Goal: Communication & Community: Answer question/provide support

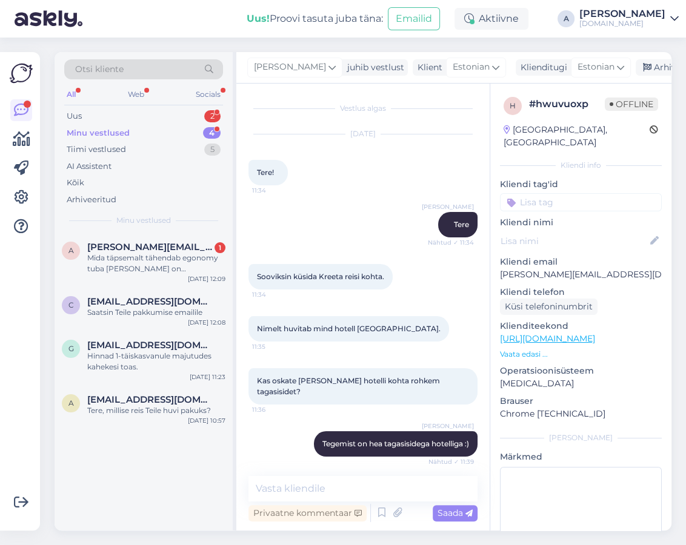
scroll to position [245, 0]
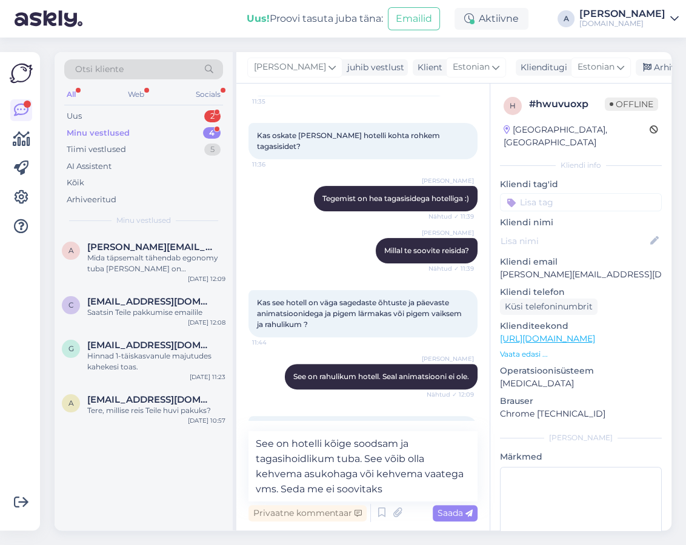
type textarea "See on hotelli kõige soodsam ja tagasihoidlikum tuba. See võib olla kehvema asu…"
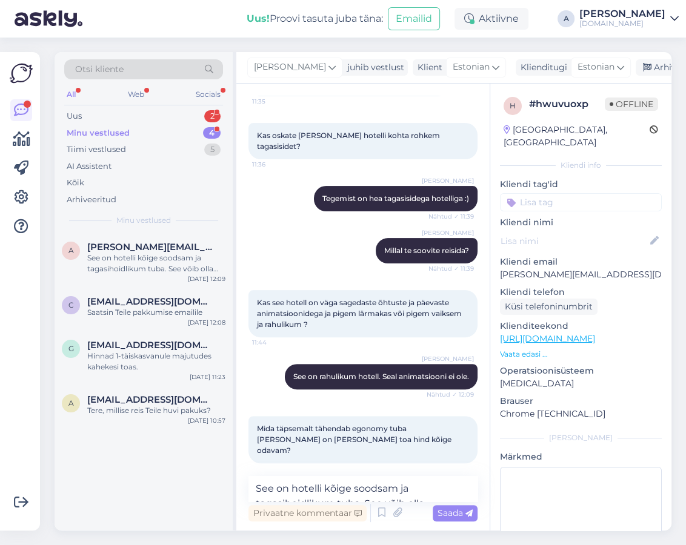
scroll to position [319, 0]
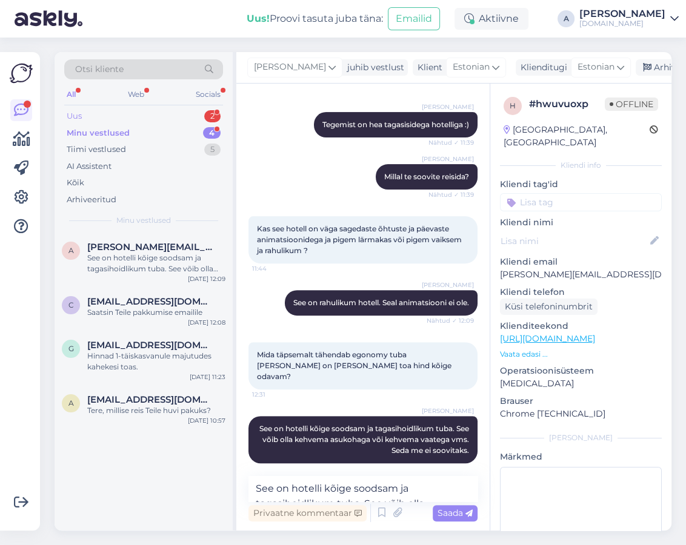
click at [174, 117] on div "Uus 2" at bounding box center [143, 116] width 159 height 17
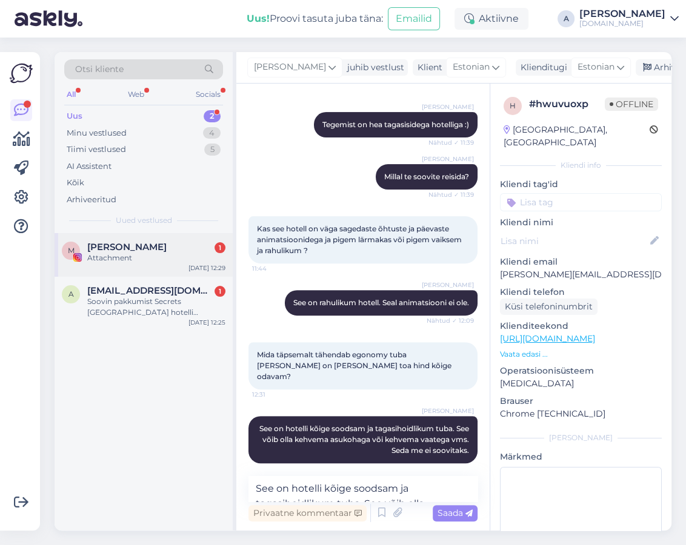
click at [175, 255] on div "Attachment" at bounding box center [156, 258] width 138 height 11
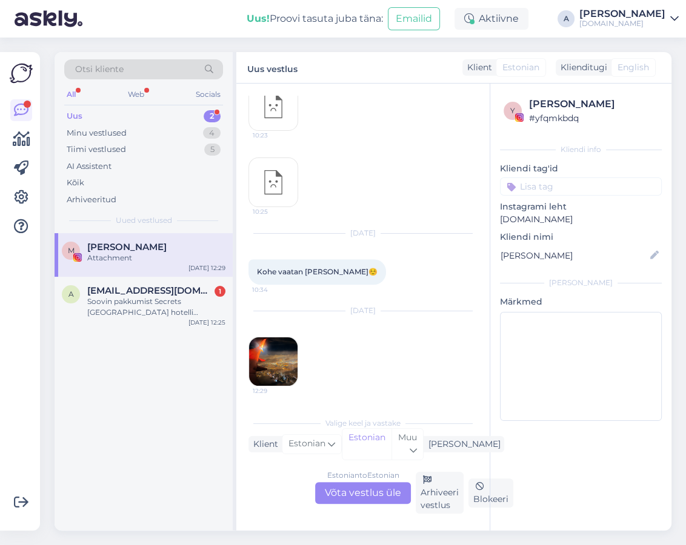
scroll to position [658, 0]
click at [290, 350] on img at bounding box center [273, 363] width 48 height 48
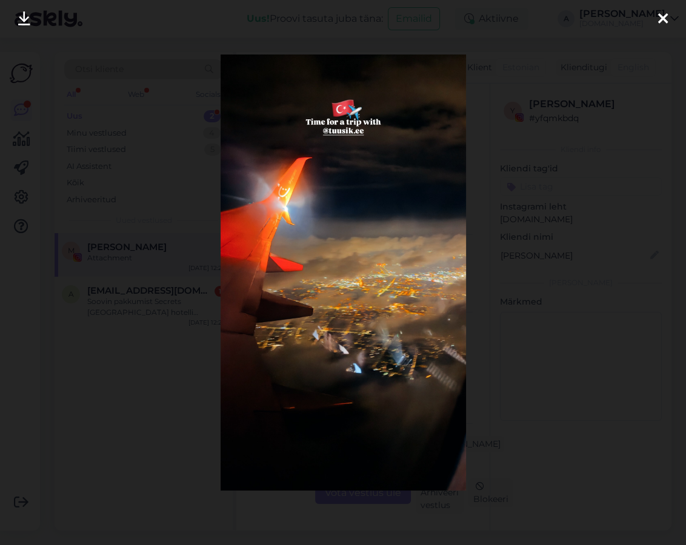
click at [659, 16] on icon at bounding box center [663, 20] width 10 height 16
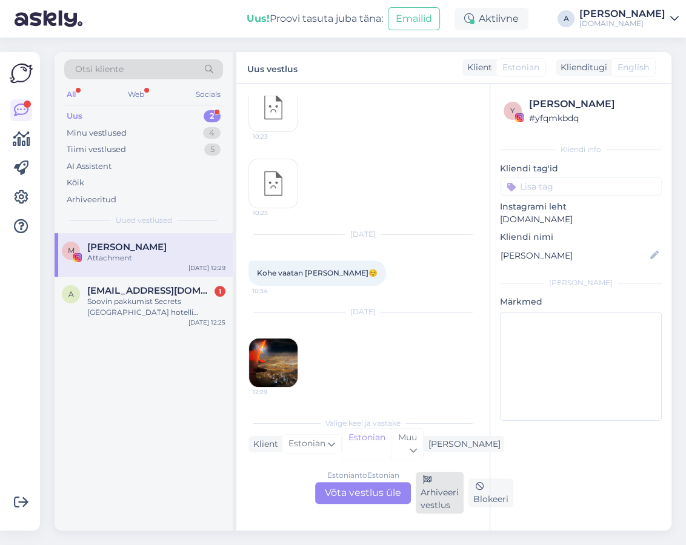
click at [429, 498] on div "Arhiveeri vestlus" at bounding box center [440, 493] width 48 height 42
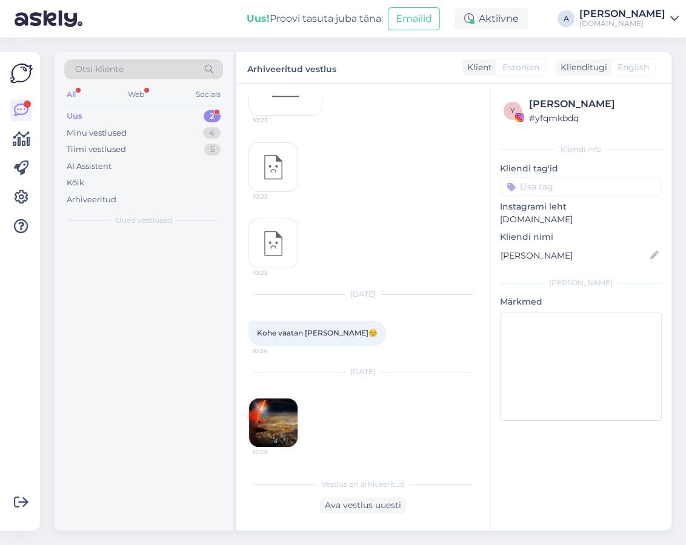
scroll to position [597, 0]
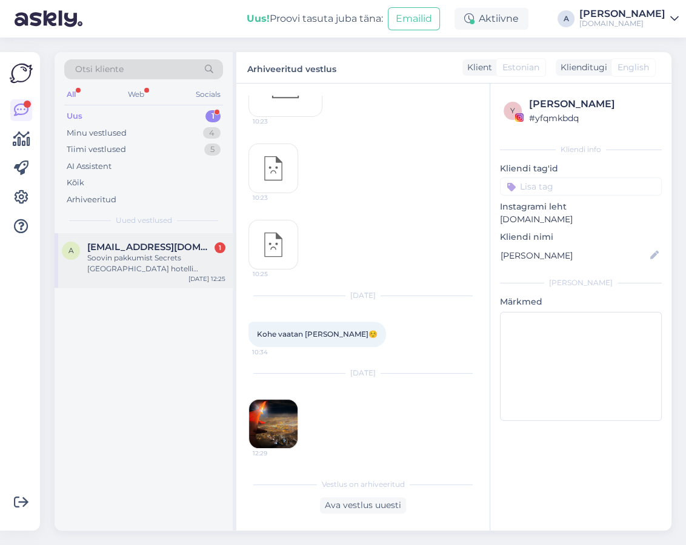
click at [156, 253] on div "Soovin pakkumist Secrets [GEOGRAPHIC_DATA] hotelli augustis, kuni [DATE] tagasi" at bounding box center [156, 264] width 138 height 22
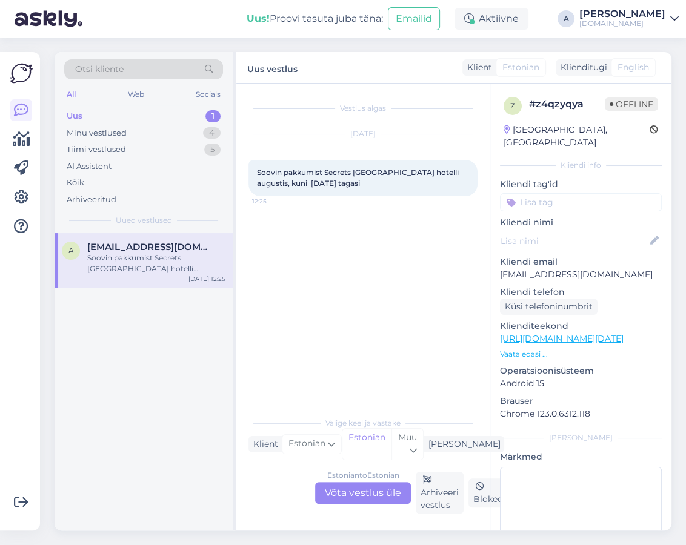
click at [336, 493] on div "Estonian to Estonian Võta vestlus üle" at bounding box center [363, 493] width 96 height 22
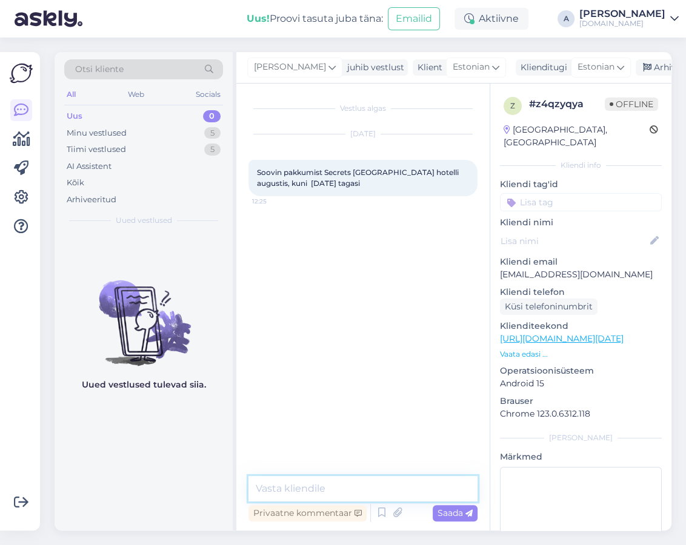
click at [336, 482] on textarea at bounding box center [362, 488] width 229 height 25
type textarea "t"
type textarea "Tere, mitmele reisijale Te pakkumist soovite?"
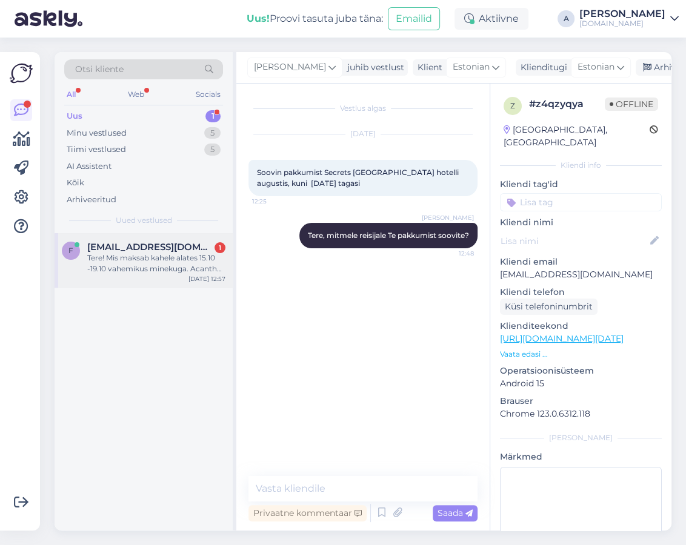
click at [163, 278] on div "f [EMAIL_ADDRESS][DOMAIN_NAME] 1 Tere! Mis maksab [PERSON_NAME] alates 15.10 -1…" at bounding box center [144, 260] width 178 height 55
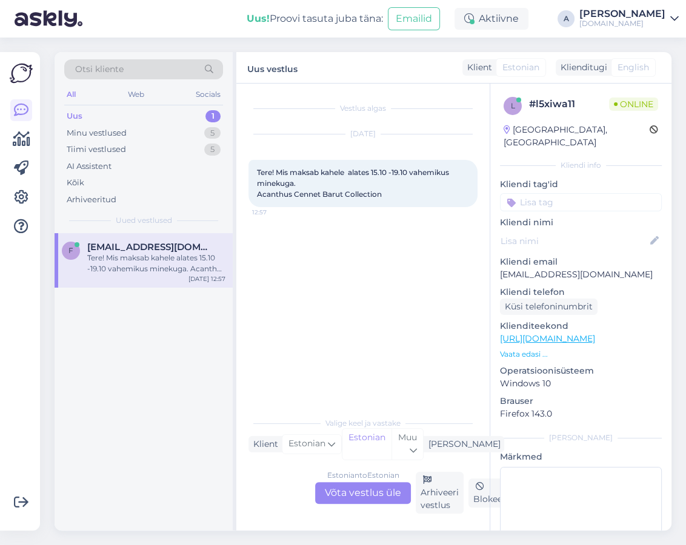
click at [345, 488] on div "Estonian to Estonian Võta vestlus üle" at bounding box center [363, 493] width 96 height 22
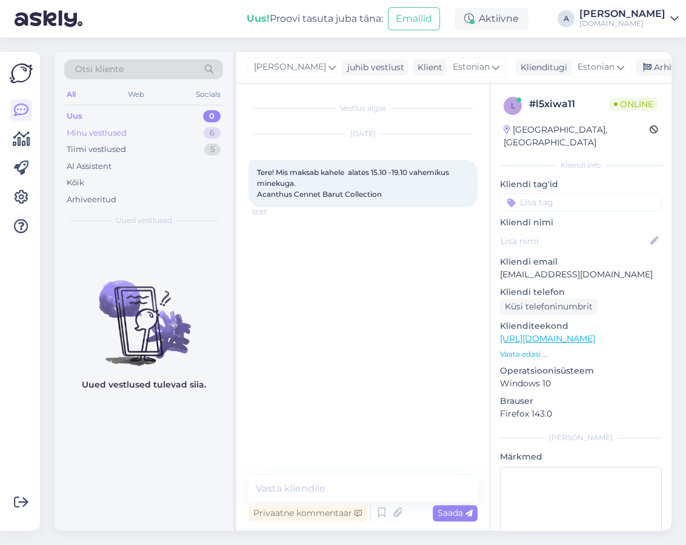
click at [188, 128] on div "Minu vestlused 6" at bounding box center [143, 133] width 159 height 17
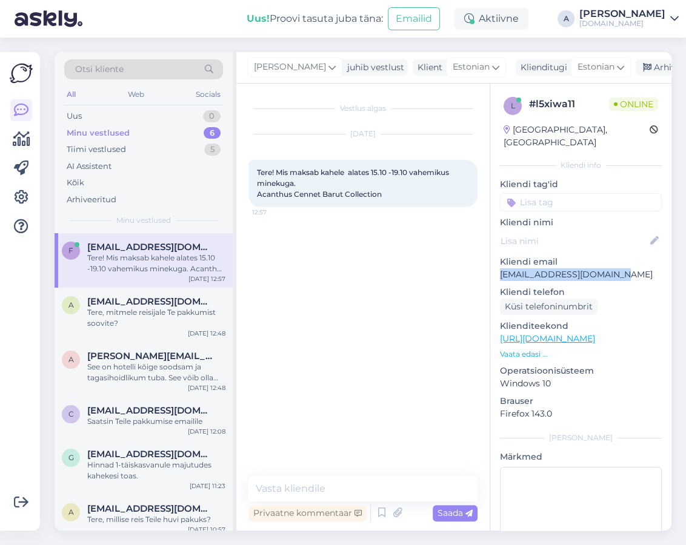
drag, startPoint x: 615, startPoint y: 259, endPoint x: 490, endPoint y: 263, distance: 125.5
click at [490, 263] on div "l # l5xiwa11 Online [GEOGRAPHIC_DATA], [GEOGRAPHIC_DATA] Kliendi info Kliendi t…" at bounding box center [580, 339] width 181 height 511
copy p "[EMAIL_ADDRESS][DOMAIN_NAME]"
click at [379, 482] on textarea at bounding box center [362, 488] width 229 height 25
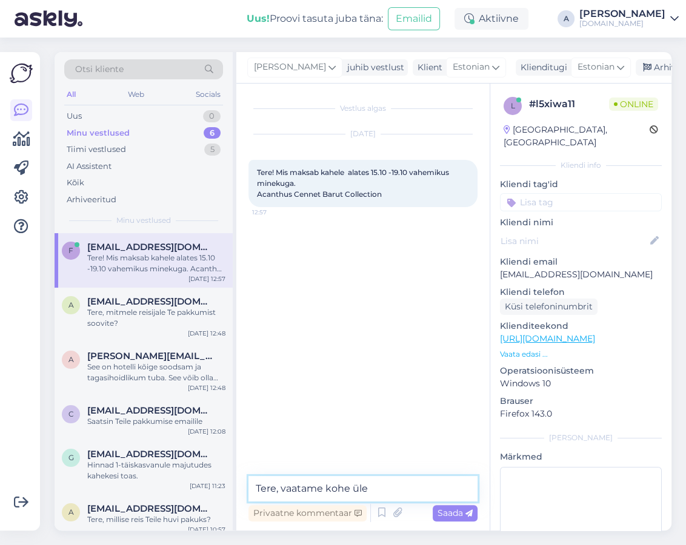
type textarea "Tere, vaatame kohe üle."
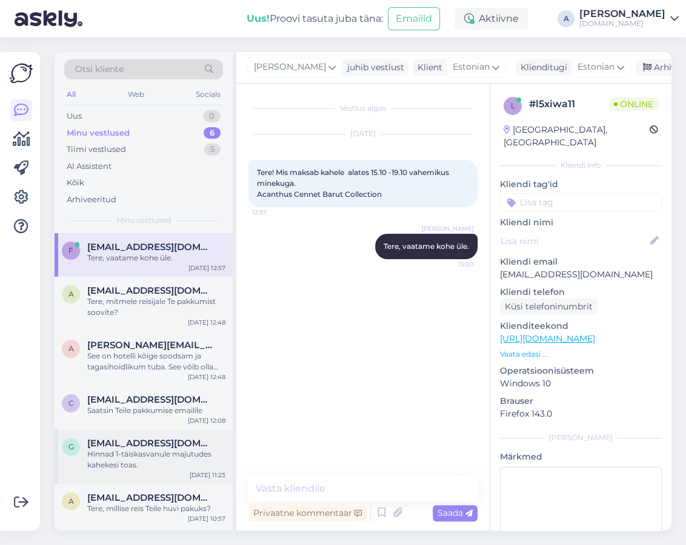
click at [182, 453] on div "Hinnad 1-täiskasvanule majutudes kahekesi toas." at bounding box center [156, 460] width 138 height 22
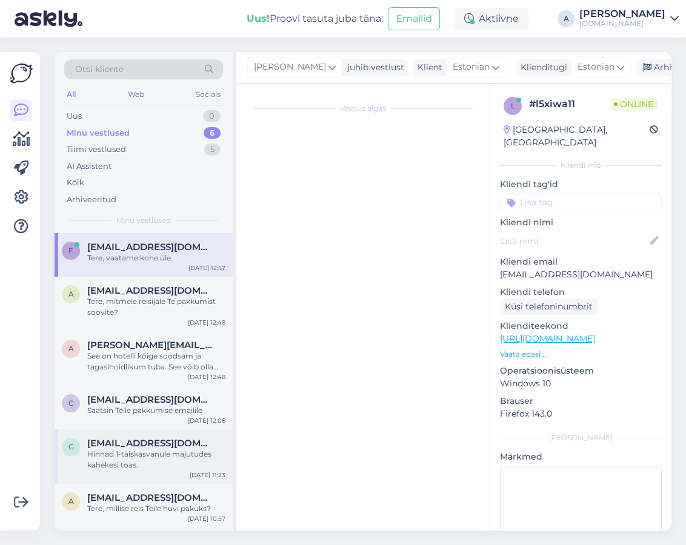
scroll to position [702, 0]
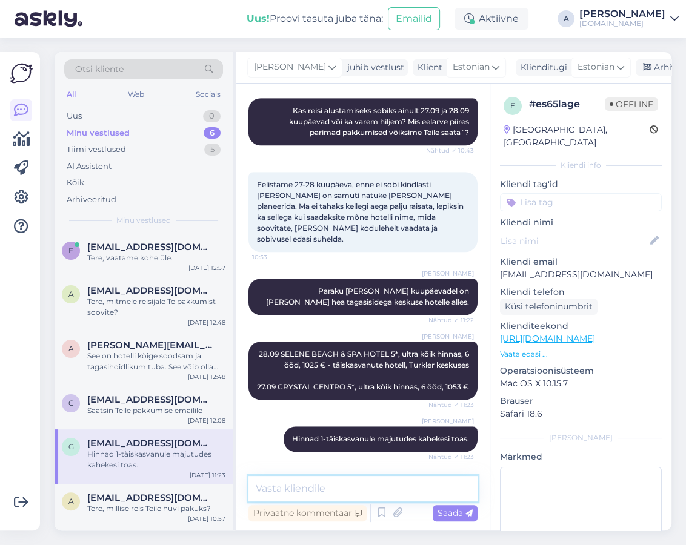
click at [302, 491] on textarea at bounding box center [362, 488] width 229 height 25
type textarea "Kas leidsite sobiva reisi?"
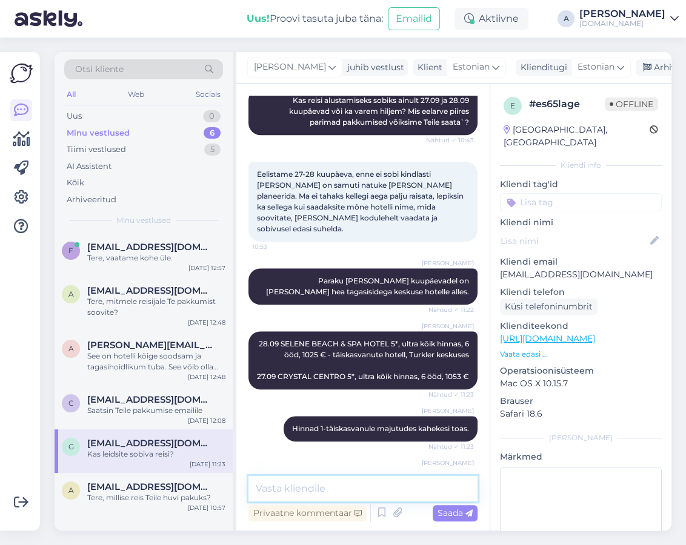
scroll to position [754, 0]
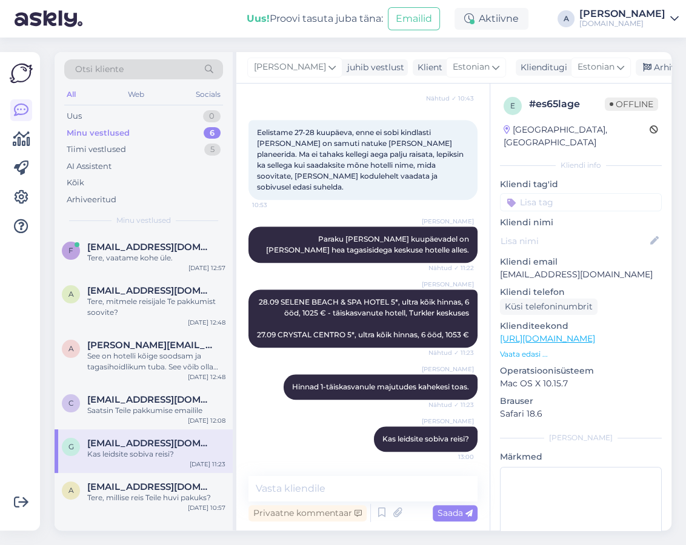
click at [242, 187] on div "Vestlus algas [DATE] Tere! 9:49 [PERSON_NAME]! Nähtud ✓ 9:50 Sooviksin küsida, …" at bounding box center [362, 307] width 253 height 447
click at [179, 245] on span "[EMAIL_ADDRESS][DOMAIN_NAME]" at bounding box center [150, 247] width 126 height 11
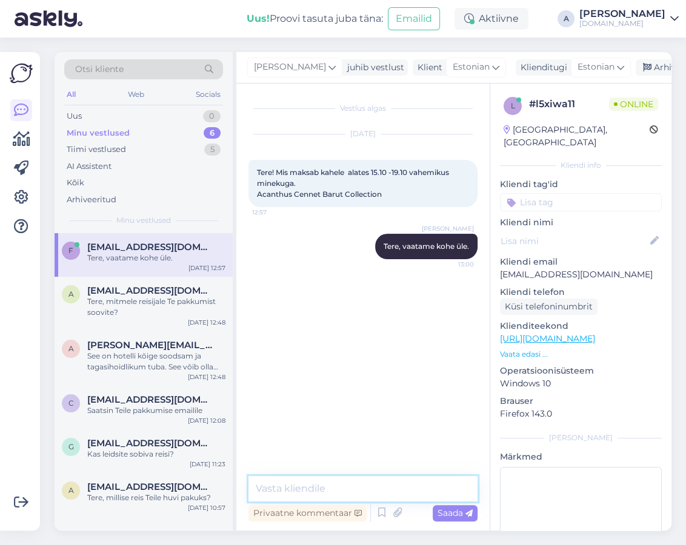
click at [357, 485] on textarea at bounding box center [362, 488] width 229 height 25
paste textarea "Tere, Felika ACANTHUS CENNET BARUT COLLECTION 5* ultra kõik hinnas pakett. Hinn…"
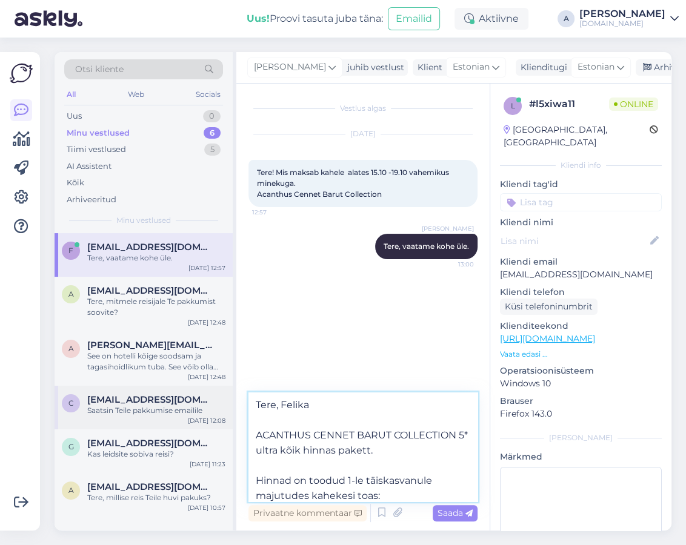
drag, startPoint x: 339, startPoint y: 411, endPoint x: 194, endPoint y: 410, distance: 144.8
click at [194, 410] on div "Otsi kliente All Web Socials Uus 0 Minu vestlused 6 Tiimi vestlused 5 AI Assist…" at bounding box center [363, 291] width 617 height 479
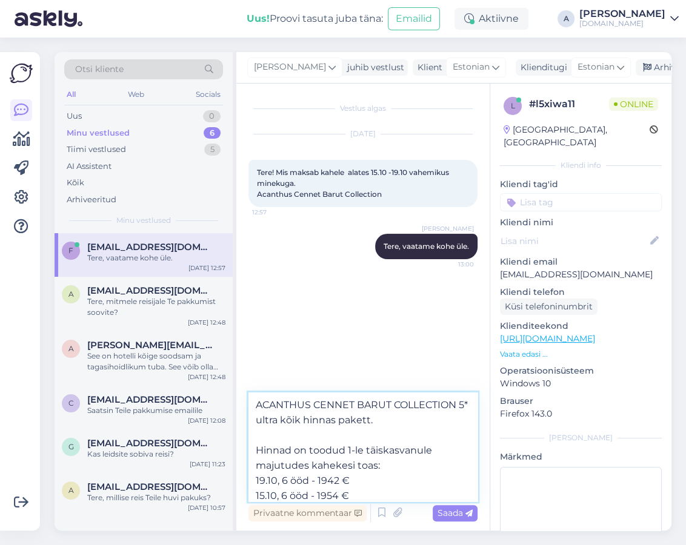
click at [256, 433] on textarea "ACANTHUS CENNET BARUT COLLECTION 5* ultra kõik hinnas pakett. Hinnad on toodud …" at bounding box center [362, 447] width 229 height 109
click at [303, 443] on textarea "ACANTHUS CENNET BARUT COLLECTION 5* ultra kõik hinnas pakett. Hinnad on toodud …" at bounding box center [362, 447] width 229 height 109
click at [302, 434] on textarea "ACANTHUS CENNET BARUT COLLECTION 5* ultra kõik hinnas pakett. Hinnad on toodud …" at bounding box center [362, 447] width 229 height 109
drag, startPoint x: 294, startPoint y: 448, endPoint x: 347, endPoint y: 446, distance: 52.7
click at [347, 446] on textarea "ACANTHUS CENNET BARUT COLLECTION 5* ultra kõik hinnas pakett. Hinnad on toodud …" at bounding box center [362, 447] width 229 height 109
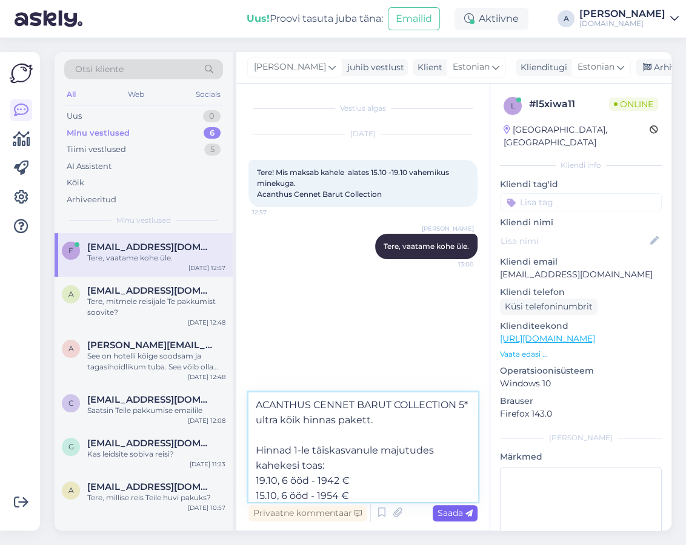
type textarea "ACANTHUS CENNET BARUT COLLECTION 5* ultra kõik hinnas pakett. Hinnad 1-le täisk…"
click at [460, 514] on span "Saada" at bounding box center [454, 513] width 35 height 11
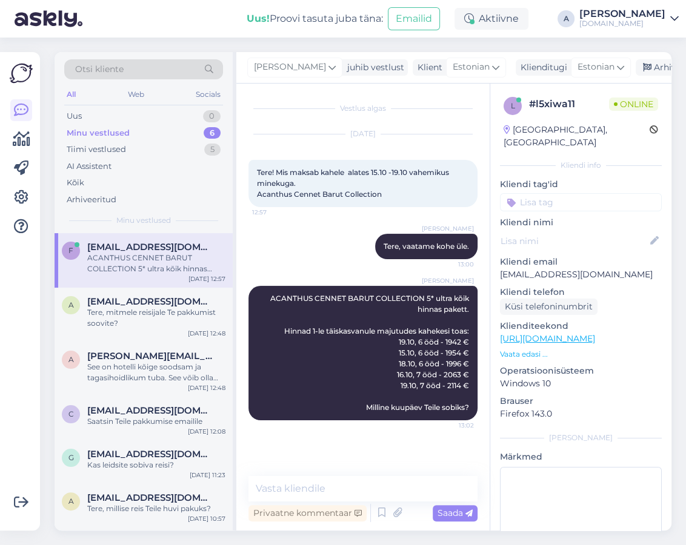
click at [403, 264] on div "[PERSON_NAME], vaatame kohe üle. 13:00" at bounding box center [362, 247] width 229 height 52
drag, startPoint x: 609, startPoint y: 264, endPoint x: 448, endPoint y: 254, distance: 161.4
click at [496, 264] on div "l # l5xiwa11 Online [GEOGRAPHIC_DATA], [GEOGRAPHIC_DATA] Kliendi info Kliendi t…" at bounding box center [580, 339] width 181 height 511
copy p "[EMAIL_ADDRESS][DOMAIN_NAME]"
click at [551, 333] on link "[URL][DOMAIN_NAME]" at bounding box center [547, 338] width 95 height 11
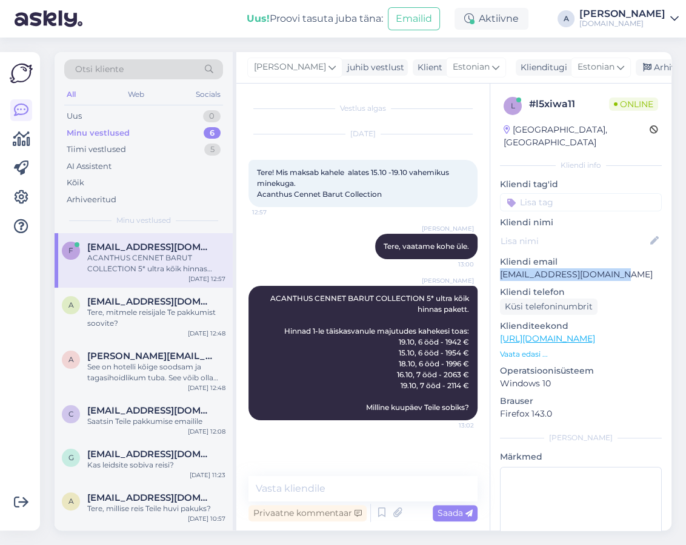
click at [545, 349] on p "Vaata edasi ..." at bounding box center [581, 354] width 162 height 11
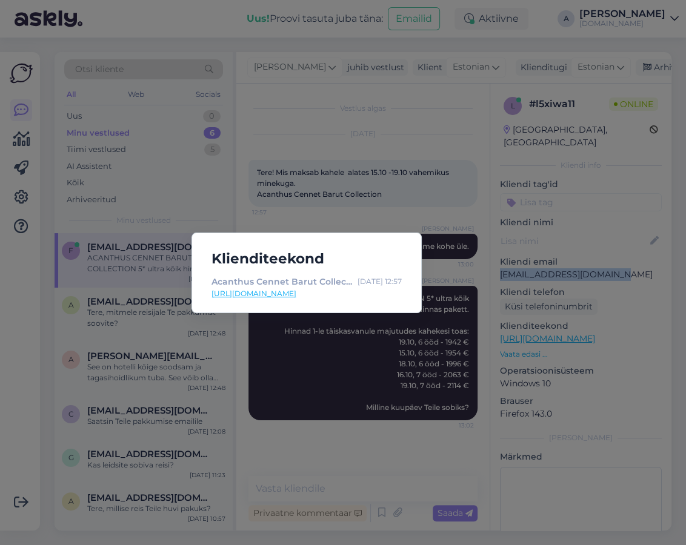
click at [292, 291] on link "[URL][DOMAIN_NAME]" at bounding box center [306, 293] width 190 height 11
click at [390, 211] on div "Klienditeekond Acanthus Cennet Barut Collection | Tuusik [DATE] 12:57 [URL][DOM…" at bounding box center [343, 272] width 686 height 545
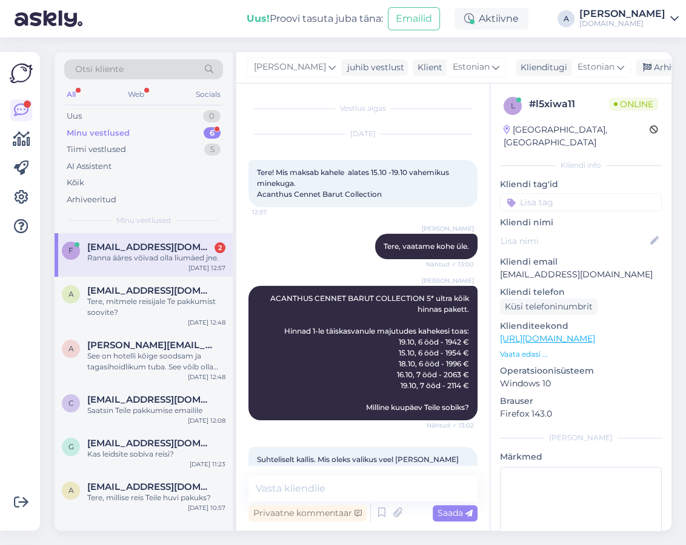
scroll to position [83, 0]
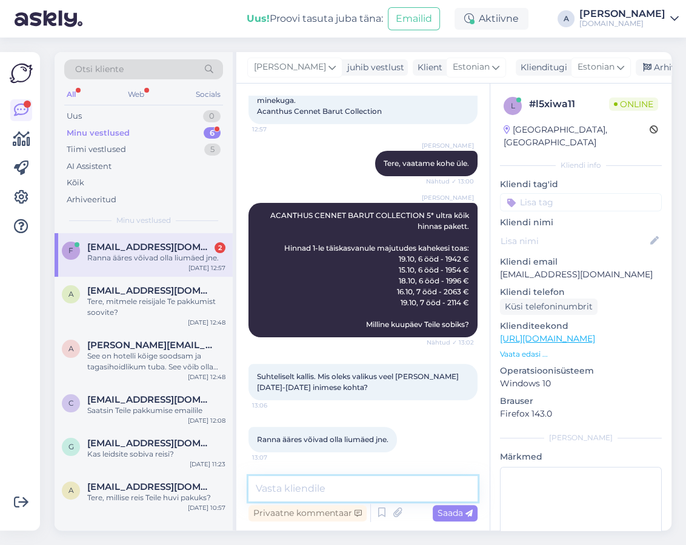
click at [362, 482] on textarea at bounding box center [362, 488] width 229 height 25
type textarea "M"
type textarea "Kas reisijateks on kaks täiskasvanut?"
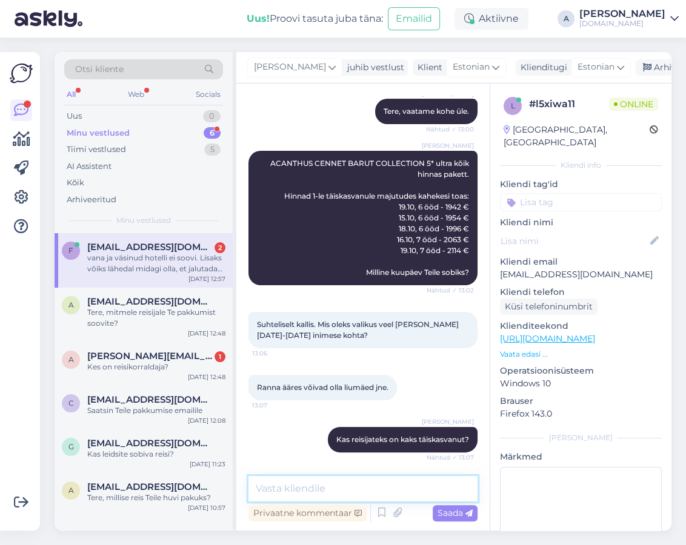
scroll to position [250, 0]
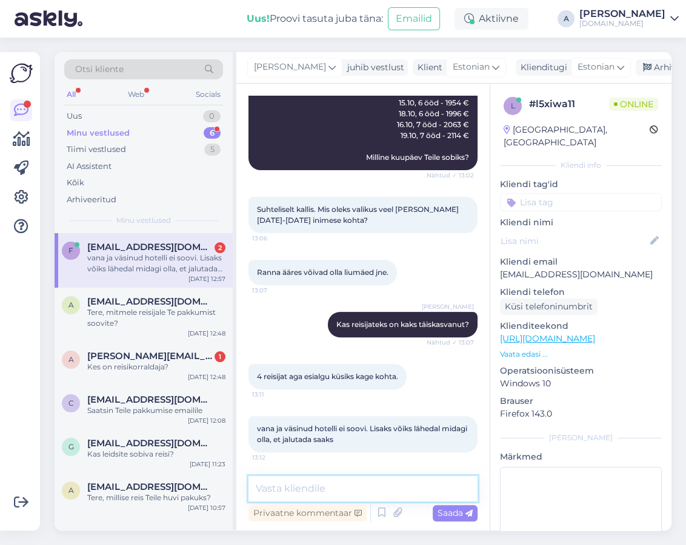
click at [376, 496] on textarea at bounding box center [362, 488] width 229 height 25
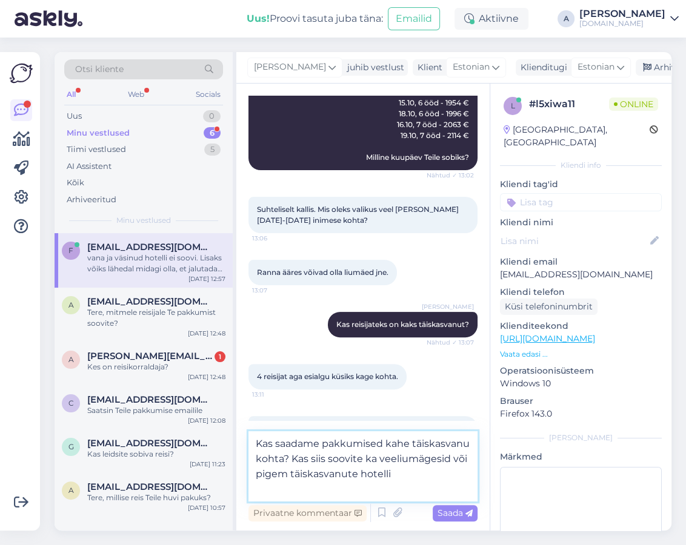
type textarea "Kas saadame pakkumised kahe täiskasvanu kohta? Kas siis soovite ka veeliumägesi…"
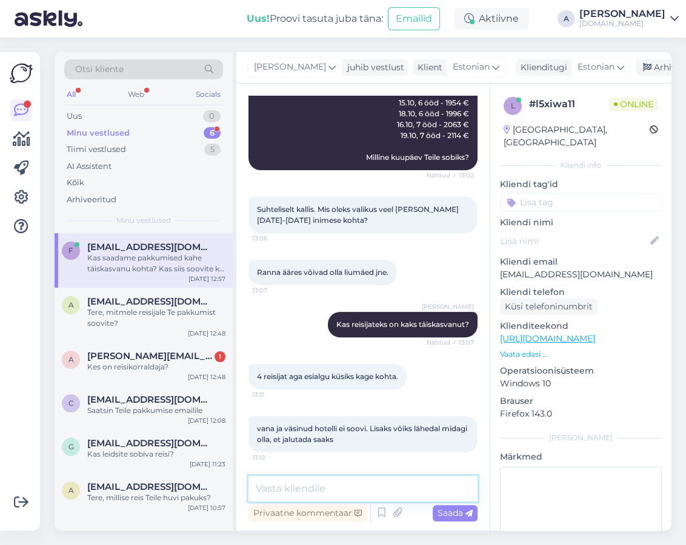
scroll to position [324, 0]
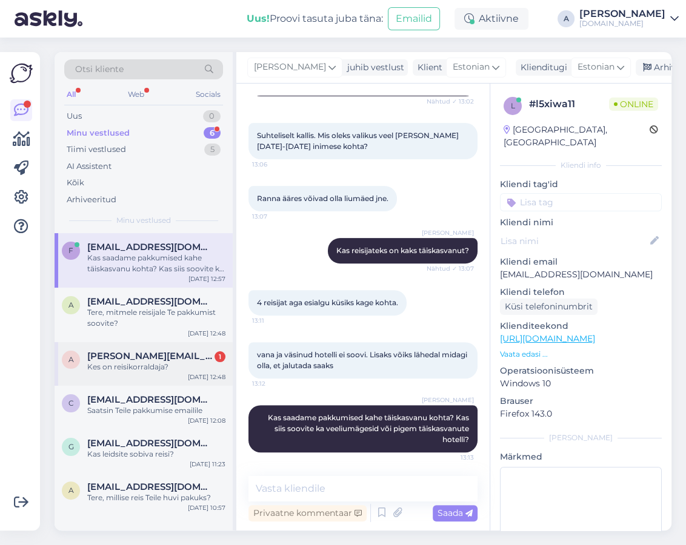
click at [201, 370] on div "Kes on reisikorraldaja?" at bounding box center [156, 367] width 138 height 11
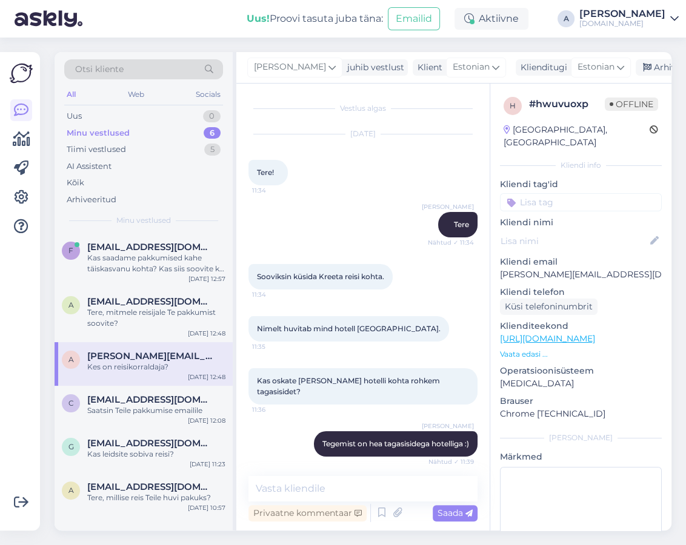
scroll to position [371, 0]
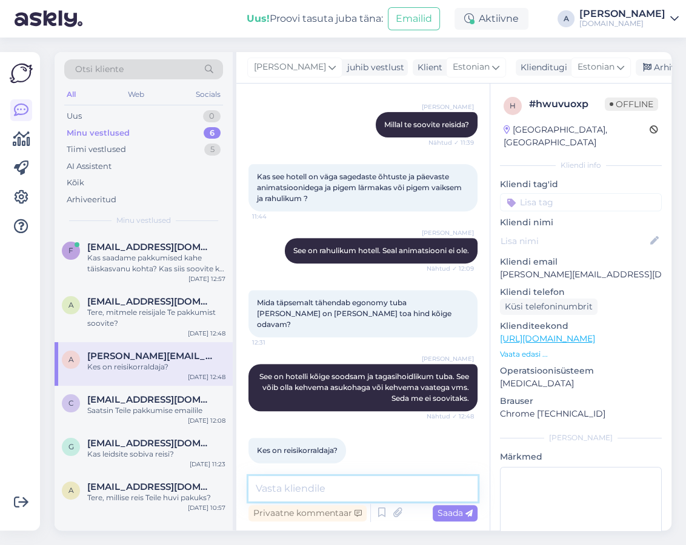
click at [347, 486] on textarea at bounding box center [362, 488] width 229 height 25
type textarea "V"
type textarea "Mis kuupäeva [PERSON_NAME] Teile huvi pakub?"
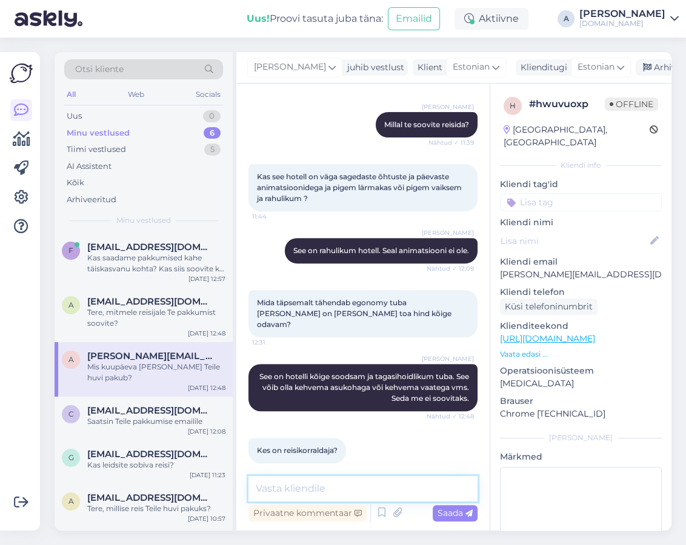
scroll to position [423, 0]
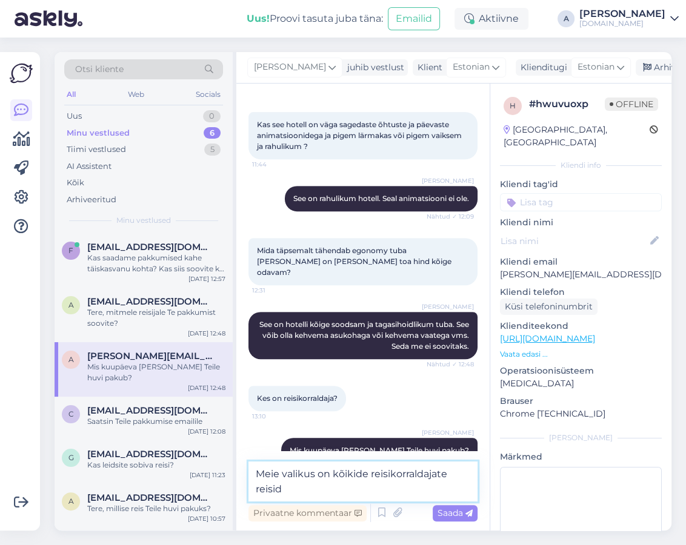
type textarea "Meie valikus on kõikide reisikorraldajate reisid."
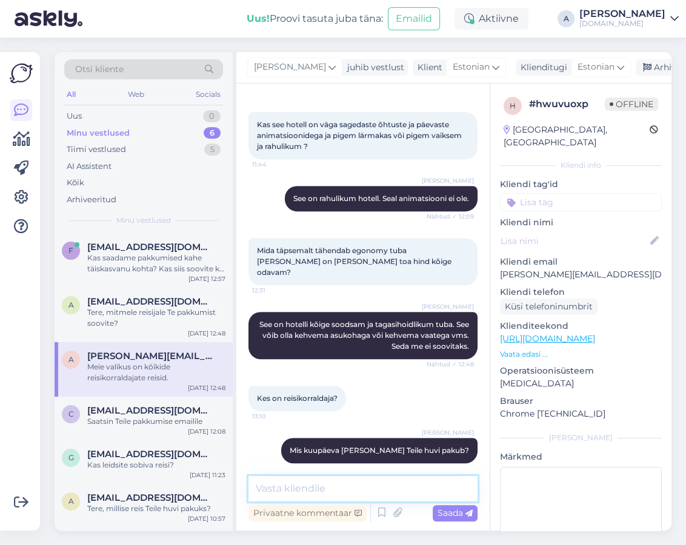
scroll to position [476, 0]
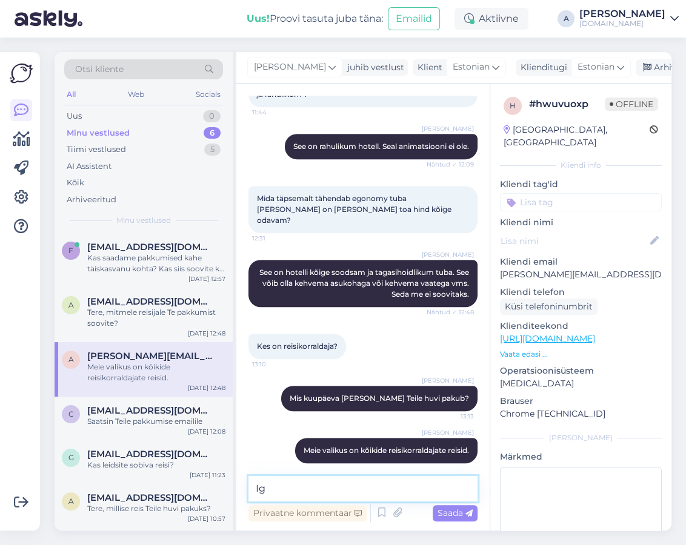
type textarea "I"
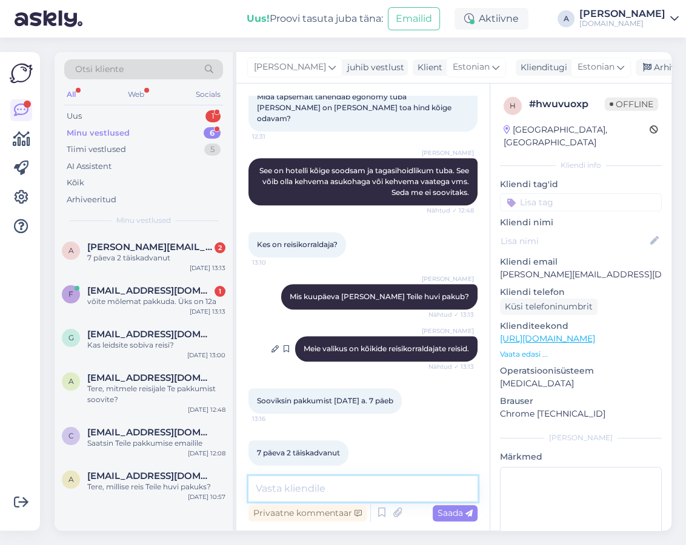
scroll to position [580, 0]
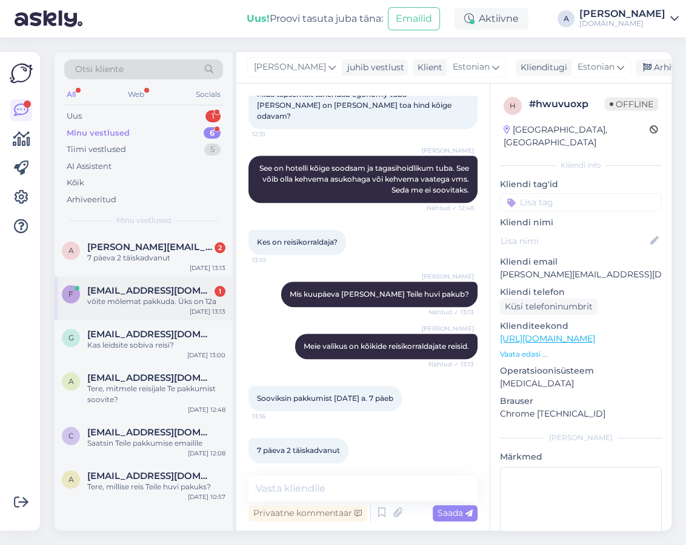
click at [191, 312] on div "f [EMAIL_ADDRESS][DOMAIN_NAME] 1 võite mõlemat pakkuda. Üks on 12a [DATE] 13:13" at bounding box center [144, 299] width 178 height 44
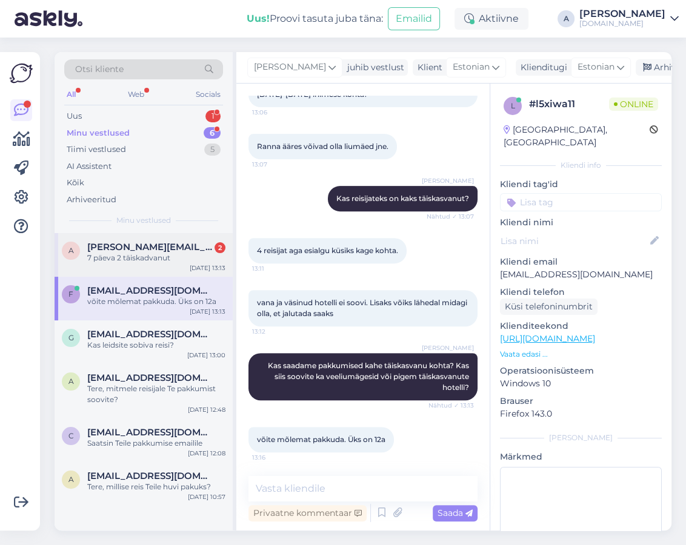
click at [176, 264] on div "a [PERSON_NAME][EMAIL_ADDRESS][DOMAIN_NAME] 2 7 päeva 2 täiskadvanut [DATE] 13:…" at bounding box center [144, 255] width 178 height 44
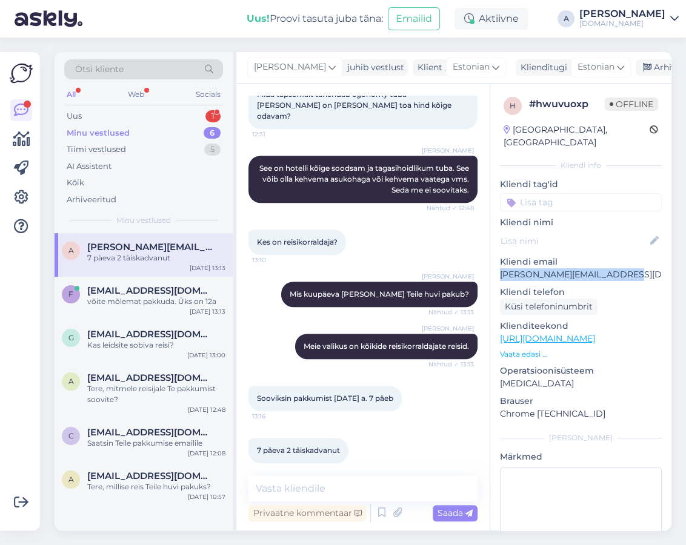
drag, startPoint x: 586, startPoint y: 264, endPoint x: 497, endPoint y: 264, distance: 89.1
click at [497, 264] on div "h # hwuvuoxp Offline [GEOGRAPHIC_DATA], [GEOGRAPHIC_DATA] Kliendi info Kliendi …" at bounding box center [580, 339] width 181 height 511
copy p "[PERSON_NAME][EMAIL_ADDRESS][DOMAIN_NAME]"
click at [434, 406] on div "Sooviksin pakkumist [DATE] a. 7 päeb 13:16" at bounding box center [362, 399] width 229 height 52
click at [359, 347] on div "[PERSON_NAME] valikus on kõikide reisikorraldajate reisid. Nähtud ✓ 13:13" at bounding box center [386, 346] width 182 height 25
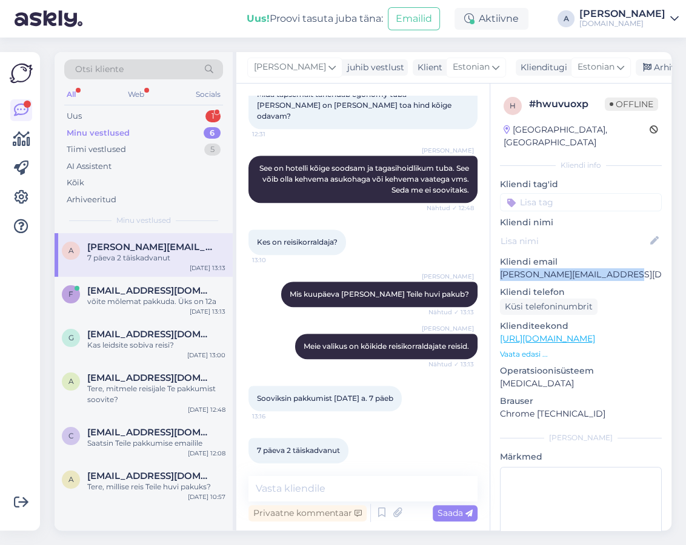
copy p "[PERSON_NAME][EMAIL_ADDRESS][DOMAIN_NAME]"
drag, startPoint x: 595, startPoint y: 262, endPoint x: 497, endPoint y: 262, distance: 98.7
click at [497, 262] on div "h # hwuvuoxp Offline [GEOGRAPHIC_DATA], [GEOGRAPHIC_DATA] Kliendi info Kliendi …" at bounding box center [580, 339] width 181 height 511
click at [193, 116] on div "Uus 1" at bounding box center [143, 116] width 159 height 17
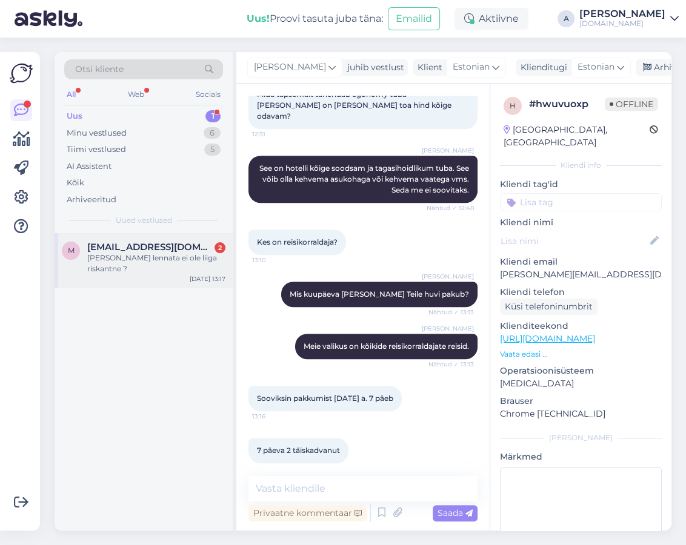
click at [182, 257] on div "[PERSON_NAME] lennata ei ole liiga riskantne ?" at bounding box center [156, 264] width 138 height 22
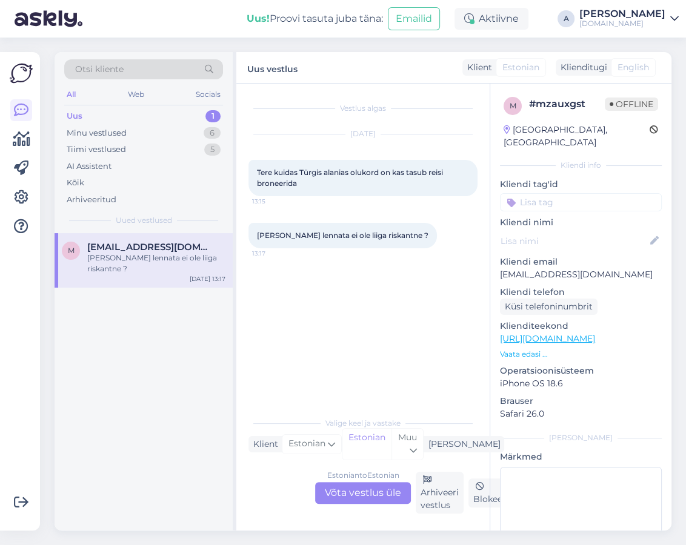
click at [371, 494] on div "Estonian to Estonian Võta vestlus üle" at bounding box center [363, 493] width 96 height 22
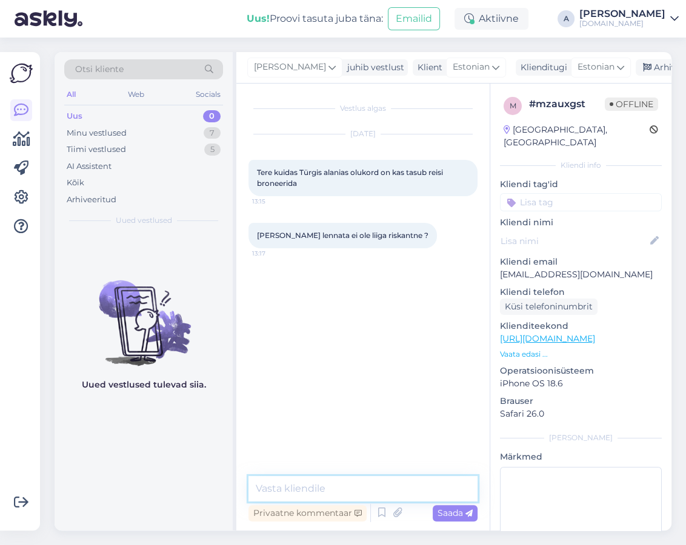
click at [371, 496] on textarea at bounding box center [362, 488] width 229 height 25
type textarea "Tere, kõik on hästi :)"
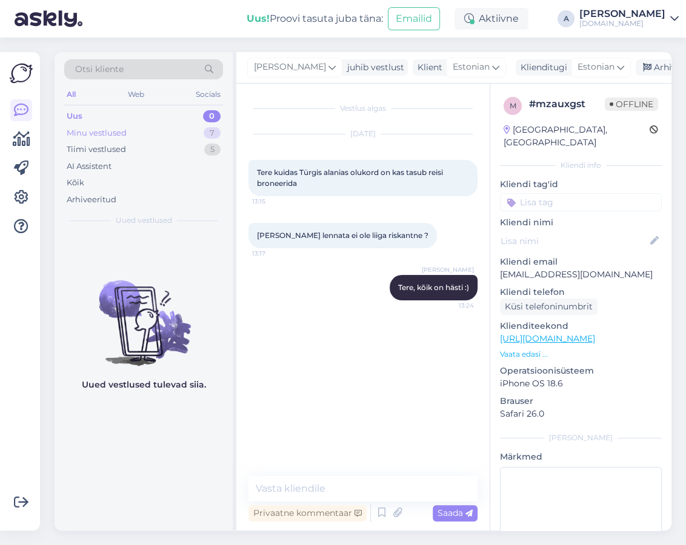
click at [174, 125] on div "Minu vestlused 7" at bounding box center [143, 133] width 159 height 17
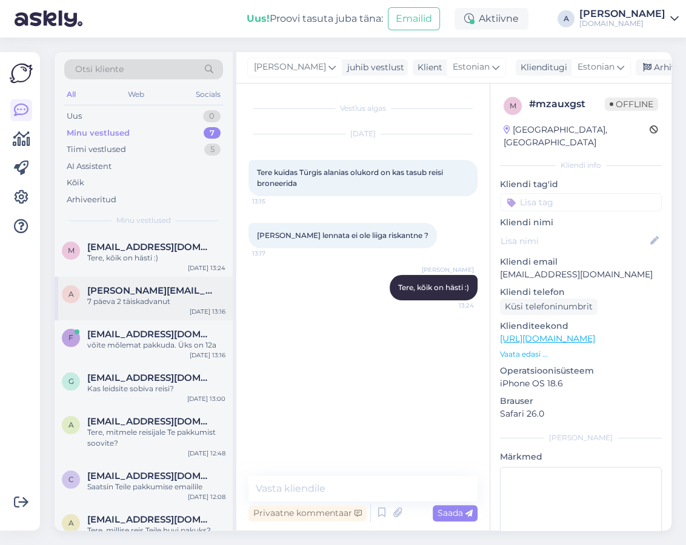
click at [174, 295] on span "[PERSON_NAME][EMAIL_ADDRESS][DOMAIN_NAME]" at bounding box center [150, 290] width 126 height 11
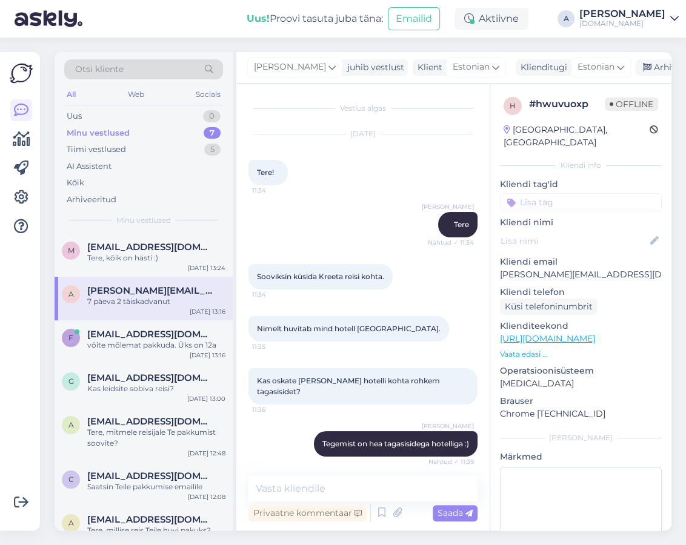
scroll to position [580, 0]
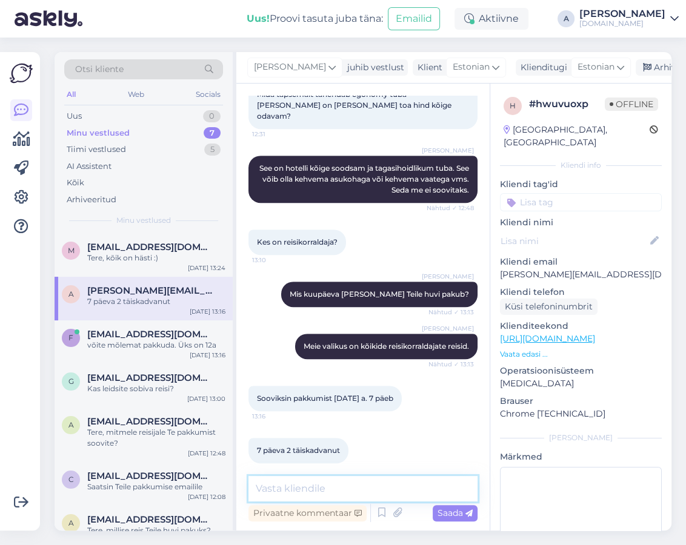
click at [370, 485] on textarea at bounding box center [362, 488] width 229 height 25
type textarea "Saatsime pakkumise emailile :)"
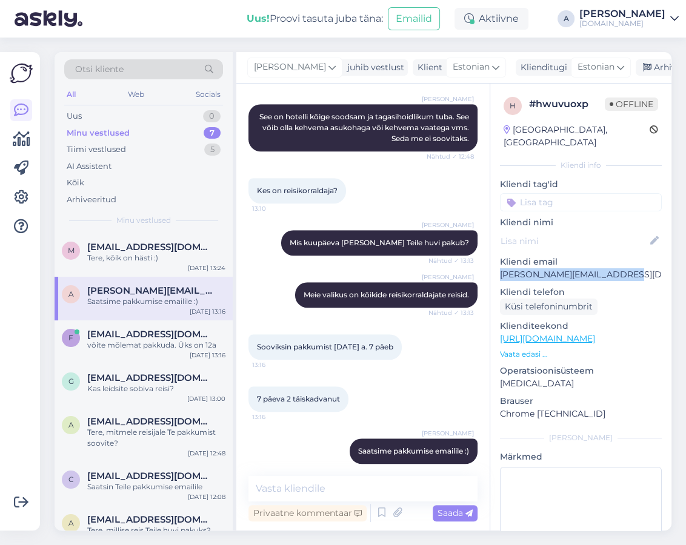
drag, startPoint x: 631, startPoint y: 264, endPoint x: 499, endPoint y: 266, distance: 132.1
click at [500, 268] on p "[PERSON_NAME][EMAIL_ADDRESS][DOMAIN_NAME]" at bounding box center [581, 274] width 162 height 13
copy p "[PERSON_NAME][EMAIL_ADDRESS][DOMAIN_NAME]"
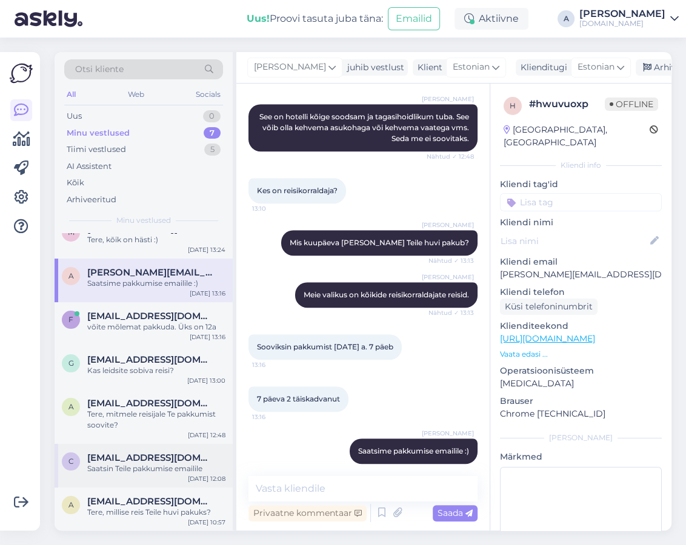
click at [159, 459] on span "[EMAIL_ADDRESS][DOMAIN_NAME]" at bounding box center [150, 458] width 126 height 11
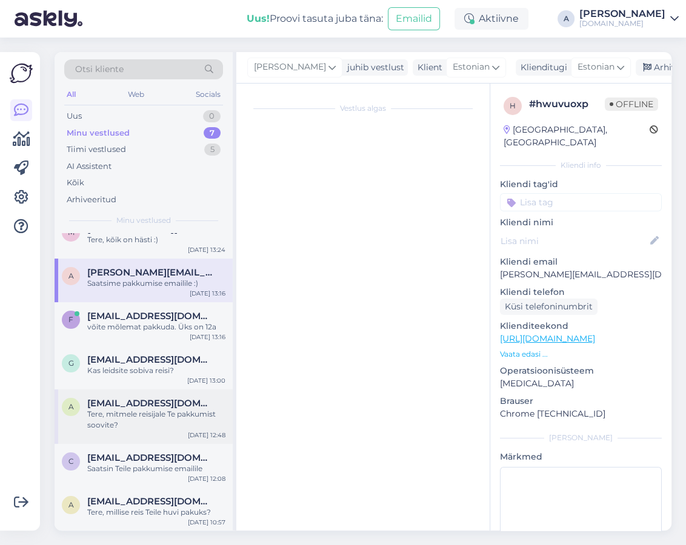
scroll to position [2794, 0]
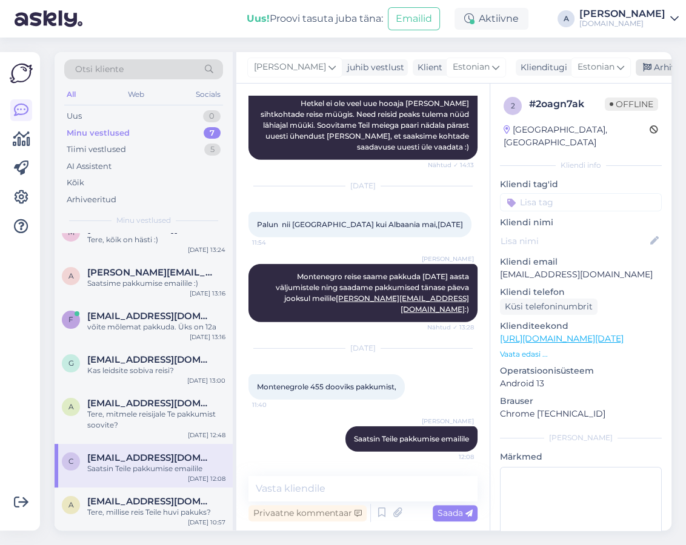
click at [647, 71] on div "Arhiveeri vestlus" at bounding box center [681, 67] width 93 height 16
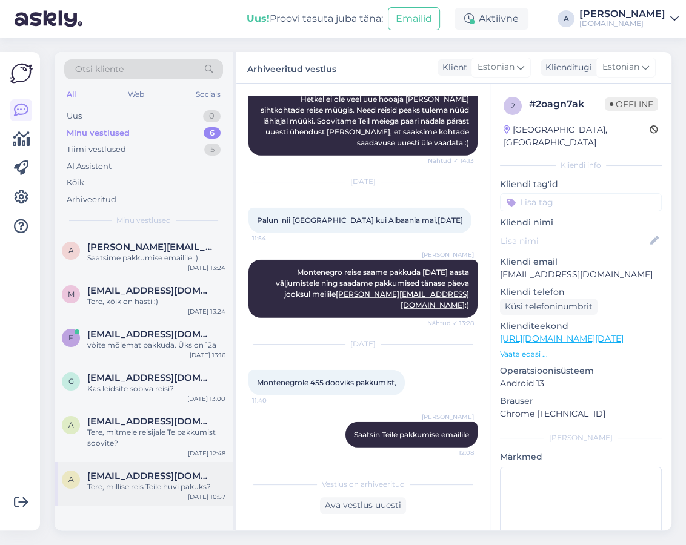
click at [122, 485] on div "Tere, millise reis Teile huvi pakuks?" at bounding box center [156, 487] width 138 height 11
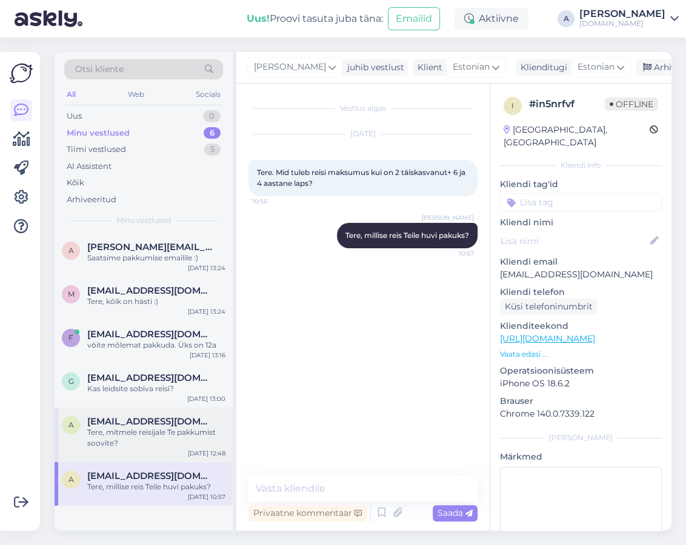
click at [203, 443] on div "Tere, mitmele reisijale Te pakkumist soovite?" at bounding box center [156, 438] width 138 height 22
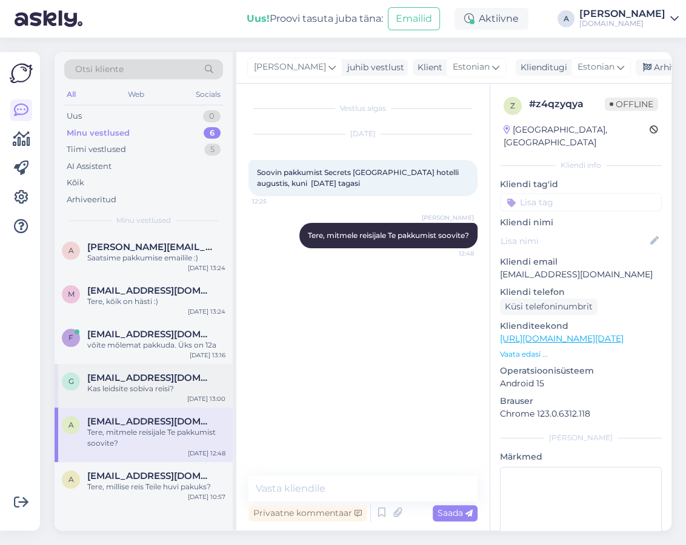
click at [194, 391] on div "Kas leidsite sobiva reisi?" at bounding box center [156, 388] width 138 height 11
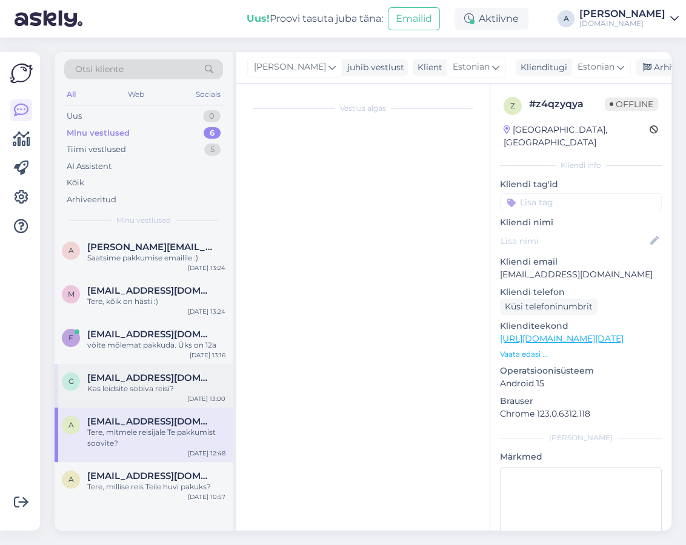
scroll to position [754, 0]
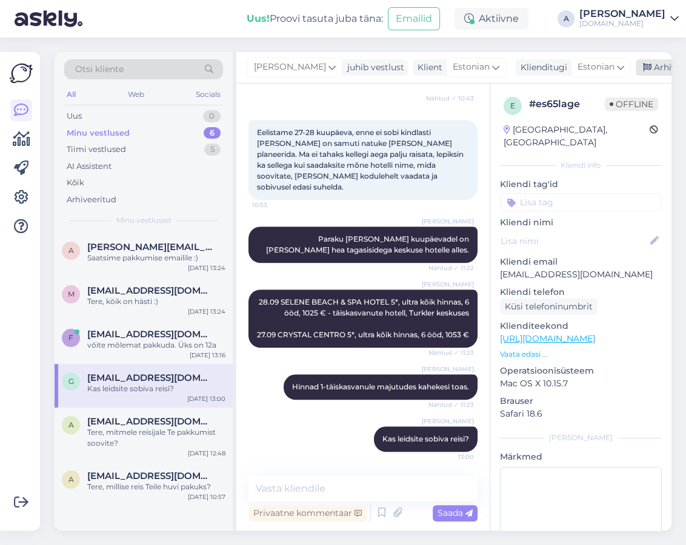
click at [638, 69] on div "Arhiveeri vestlus" at bounding box center [681, 67] width 93 height 16
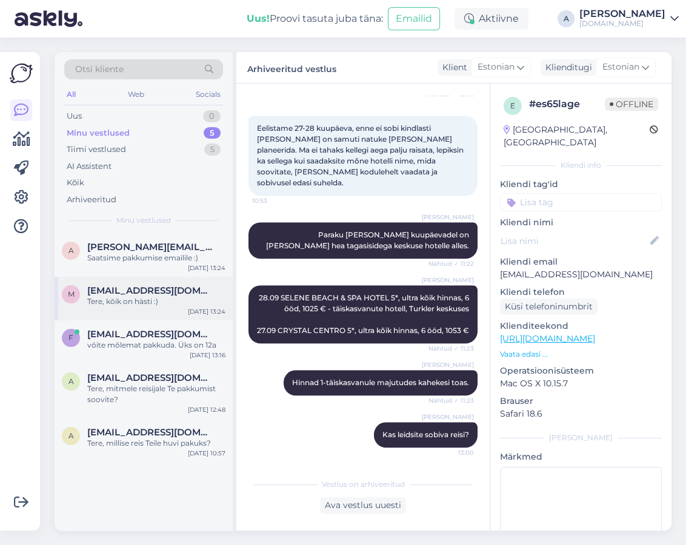
click at [134, 300] on div "Tere, kõik on hästi :)" at bounding box center [156, 301] width 138 height 11
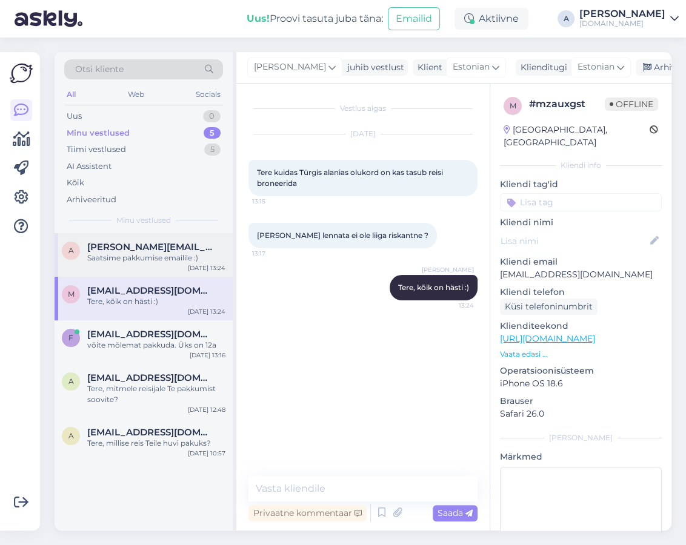
click at [147, 264] on div "a [PERSON_NAME][EMAIL_ADDRESS][DOMAIN_NAME] Saatsime pakkumise emailile :) [DAT…" at bounding box center [144, 255] width 178 height 44
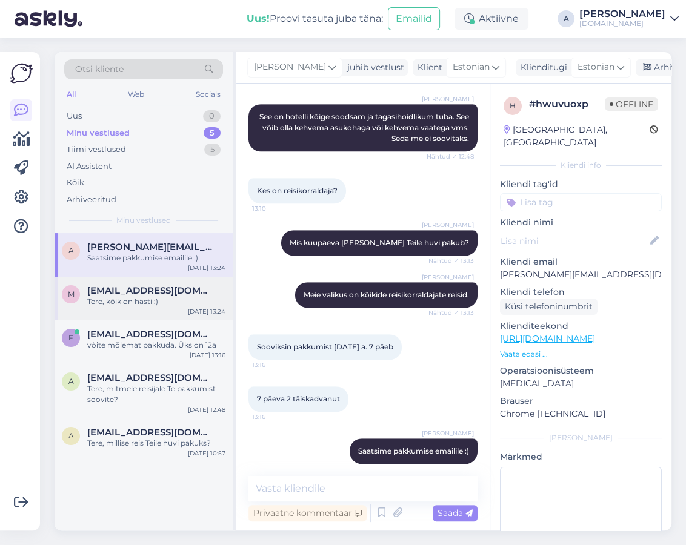
click at [194, 303] on div "Tere, kõik on hästi :)" at bounding box center [156, 301] width 138 height 11
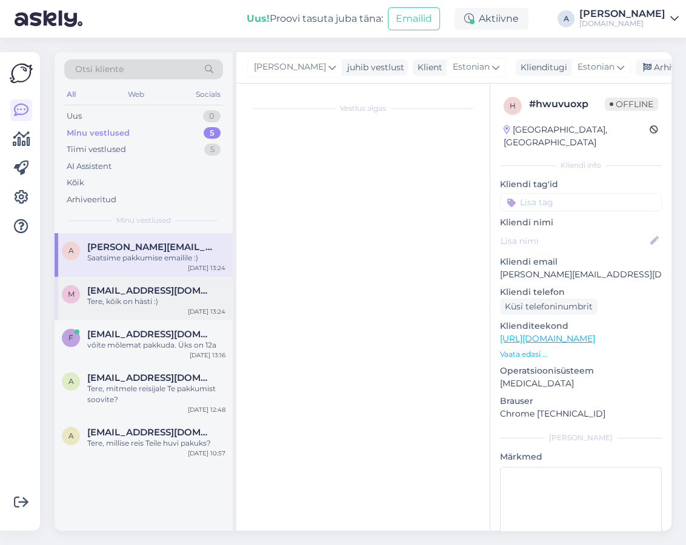
scroll to position [0, 0]
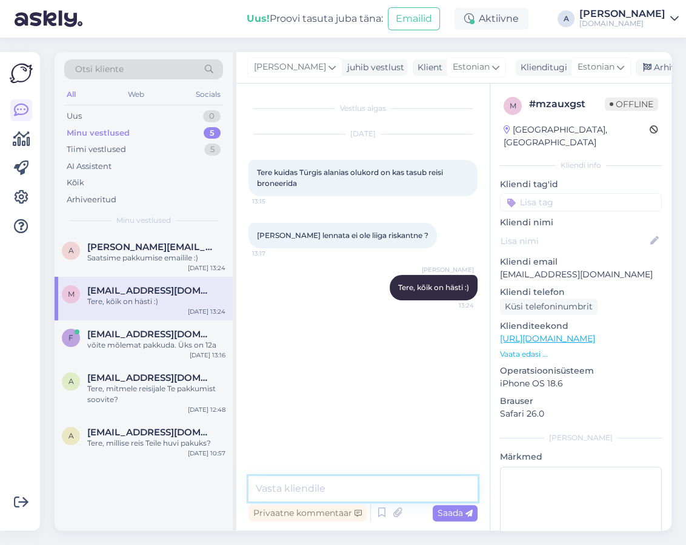
click at [354, 483] on textarea at bounding box center [362, 488] width 229 height 25
type textarea "[PERSON_NAME] Teile silma jäi?"
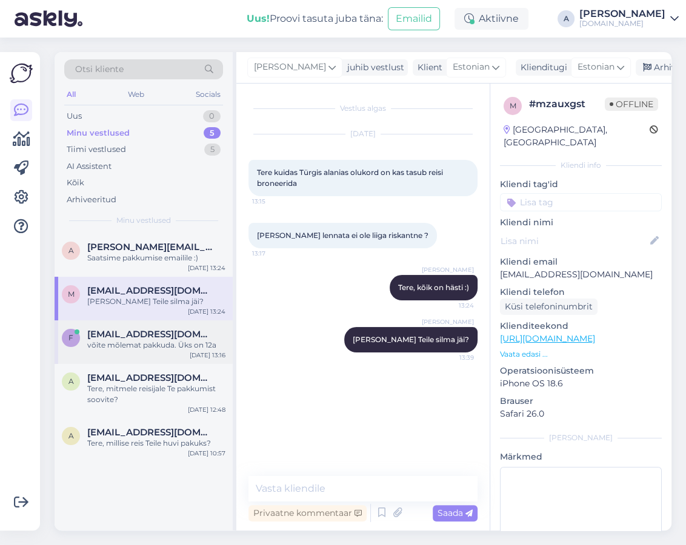
click at [170, 359] on div "f [EMAIL_ADDRESS][DOMAIN_NAME] võite mõlemat pakkuda. Üks on 12a [DATE] 13:16" at bounding box center [144, 342] width 178 height 44
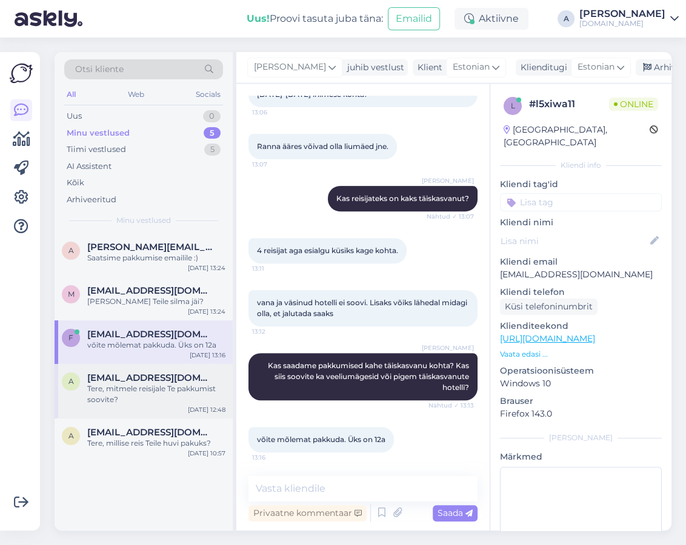
click at [111, 391] on div "Tere, mitmele reisijale Te pakkumist soovite?" at bounding box center [156, 394] width 138 height 22
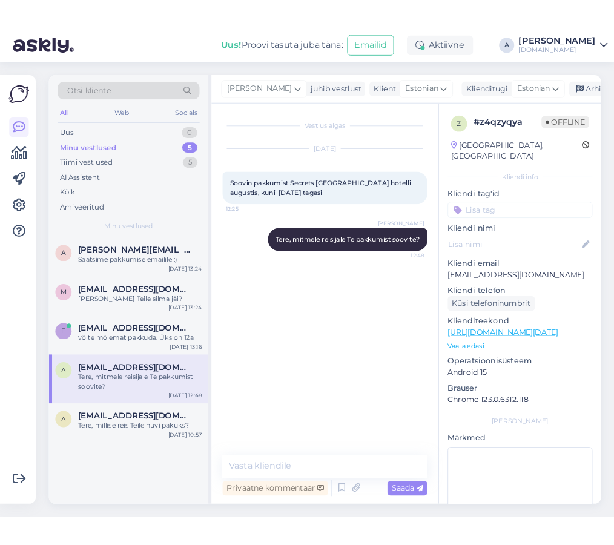
scroll to position [0, 0]
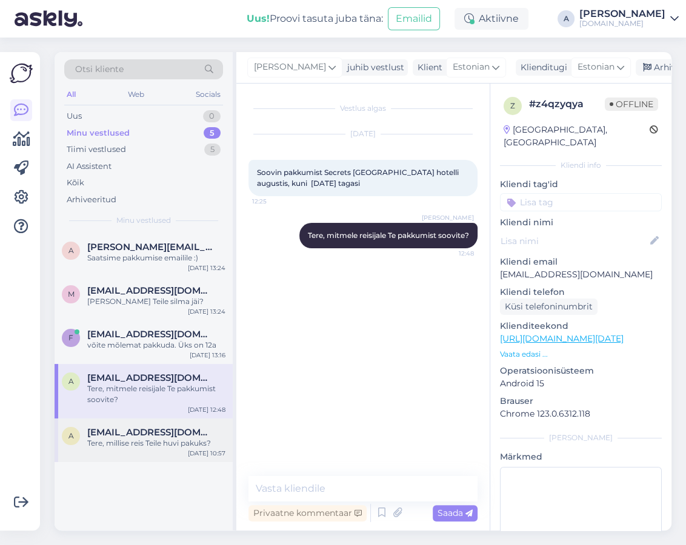
click at [141, 433] on span "[EMAIL_ADDRESS][DOMAIN_NAME]" at bounding box center [150, 432] width 126 height 11
click at [139, 396] on div "Tere, mitmele reisijale Te pakkumist soovite?" at bounding box center [156, 394] width 138 height 22
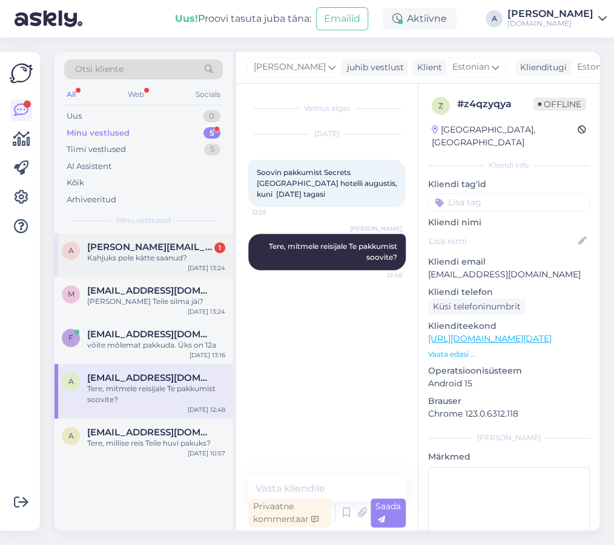
click at [162, 262] on div "Kahjuks pole kätte saanud?" at bounding box center [156, 258] width 138 height 11
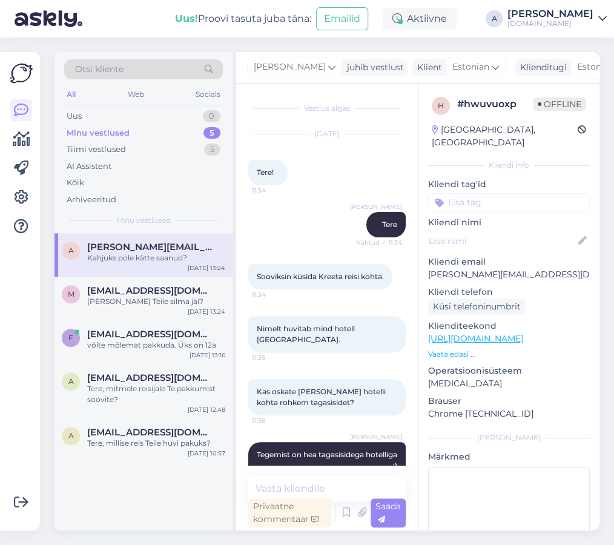
scroll to position [793, 0]
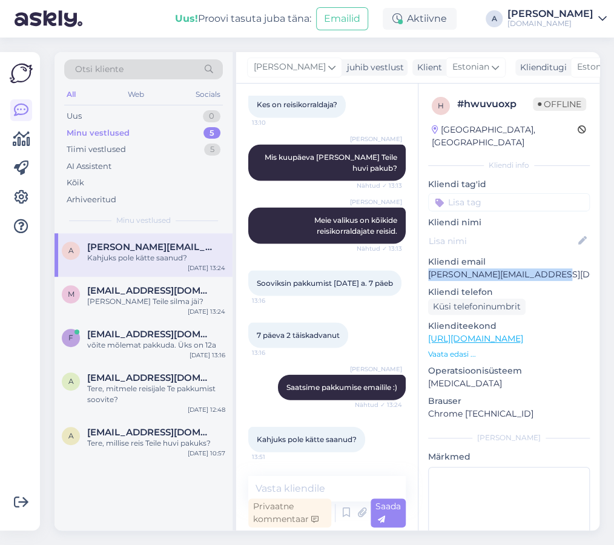
drag, startPoint x: 468, startPoint y: 262, endPoint x: 425, endPoint y: 266, distance: 42.6
click at [425, 266] on div "h # hwuvuoxp Offline [GEOGRAPHIC_DATA], [GEOGRAPHIC_DATA] Kliendi info Kliendi …" at bounding box center [509, 339] width 181 height 511
copy p "[PERSON_NAME][EMAIL_ADDRESS][DOMAIN_NAME]"
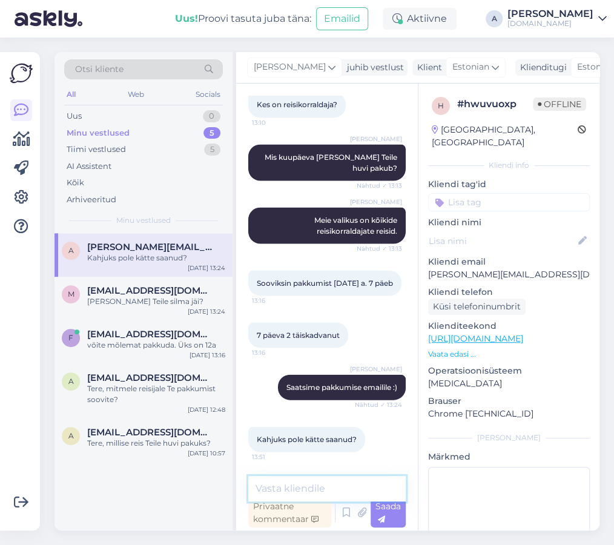
click at [294, 489] on textarea at bounding box center [327, 488] width 158 height 25
paste textarea "[PERSON_NAME][EMAIL_ADDRESS][DOMAIN_NAME]"
type textarea "Saatsin emailile: [PERSON_NAME][EMAIL_ADDRESS][DOMAIN_NAME]"
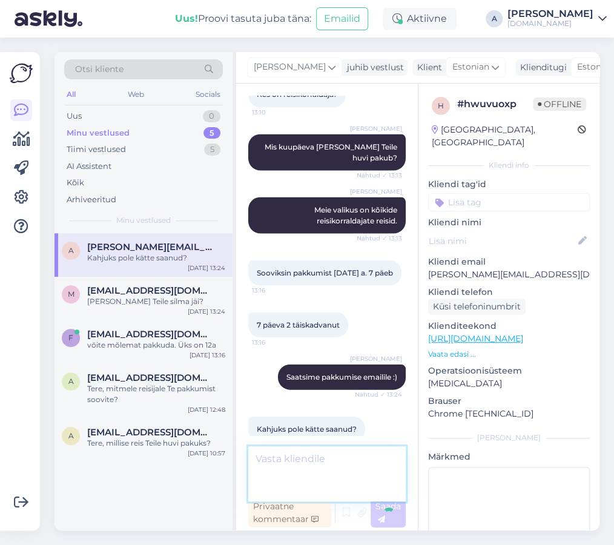
scroll to position [855, 0]
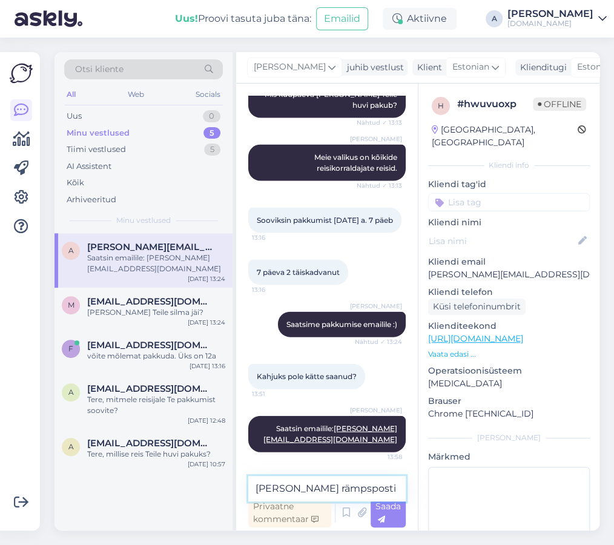
type textarea "[PERSON_NAME] rämpsposti?"
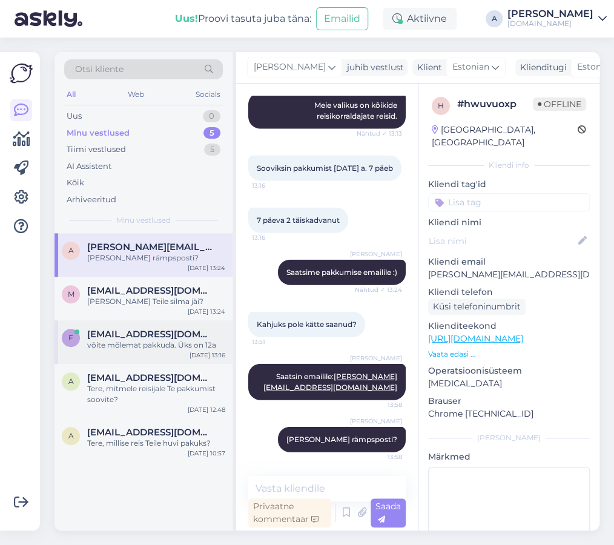
click at [175, 343] on div "võite mõlemat pakkuda. Üks on 12a" at bounding box center [156, 345] width 138 height 11
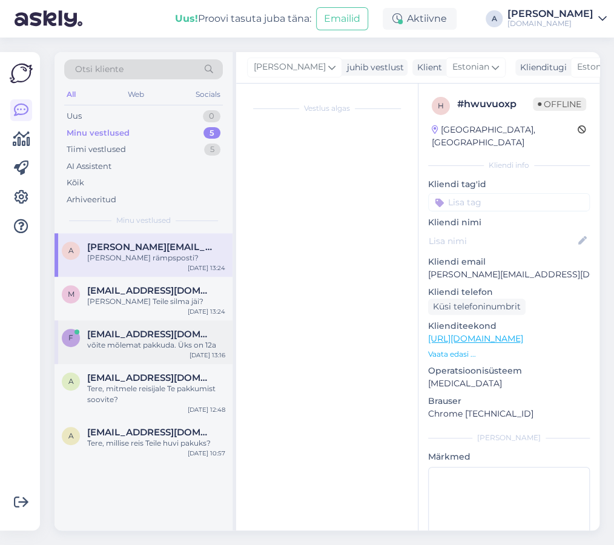
scroll to position [463, 0]
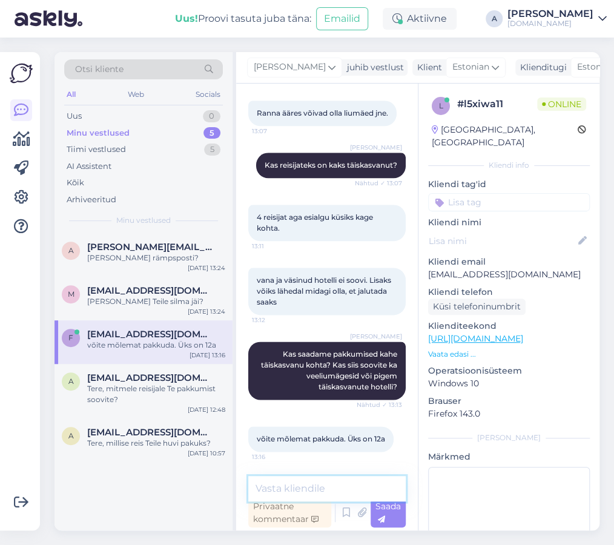
click at [306, 483] on textarea at bounding box center [327, 488] width 158 height 25
type textarea "Hästi, vaatame üle."
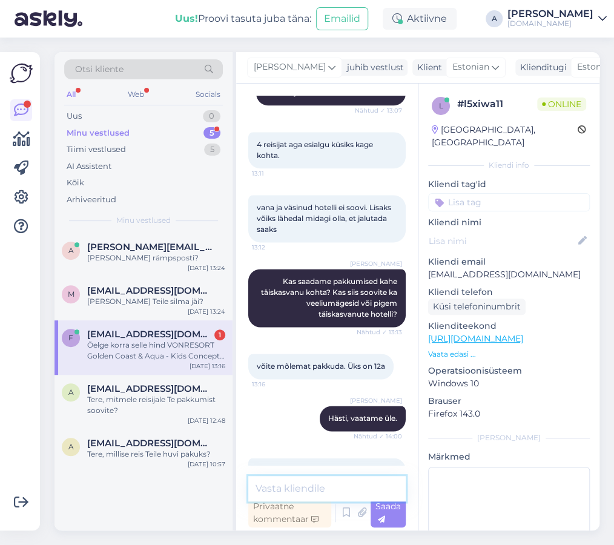
scroll to position [589, 0]
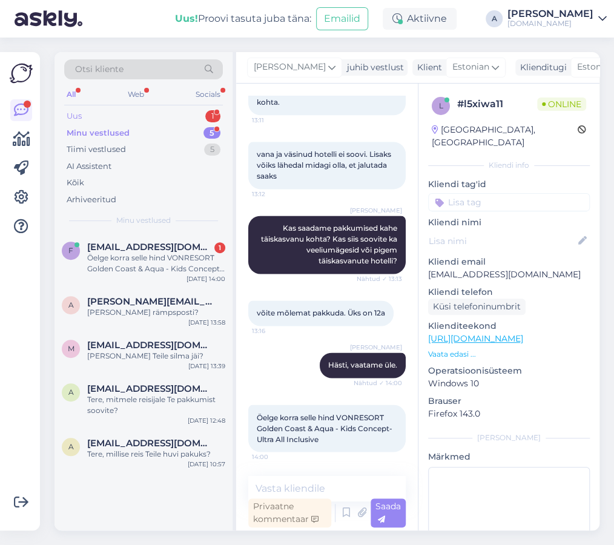
click at [211, 117] on div "1" at bounding box center [212, 116] width 15 height 12
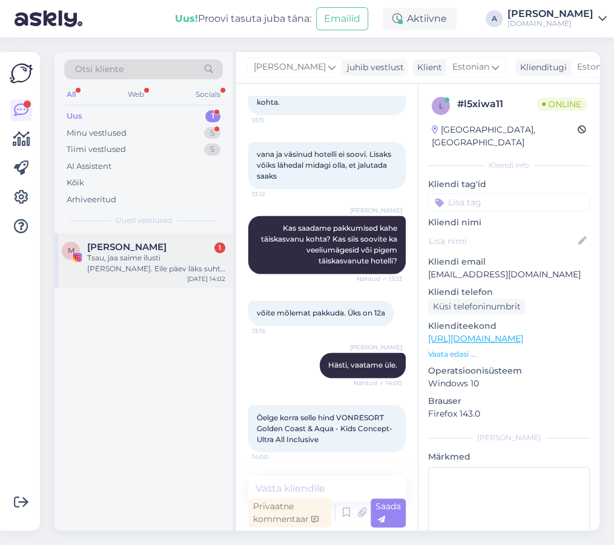
click at [151, 262] on div "Tsau, jaa saime ilusti [PERSON_NAME]. Eile päev läks suht välja puhates, sest t…" at bounding box center [156, 264] width 138 height 22
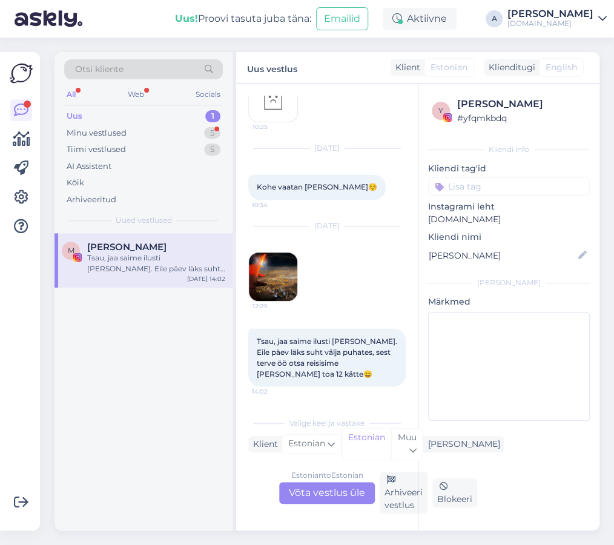
scroll to position [743, 0]
click at [388, 494] on div "Arhiveeri vestlus" at bounding box center [404, 493] width 48 height 42
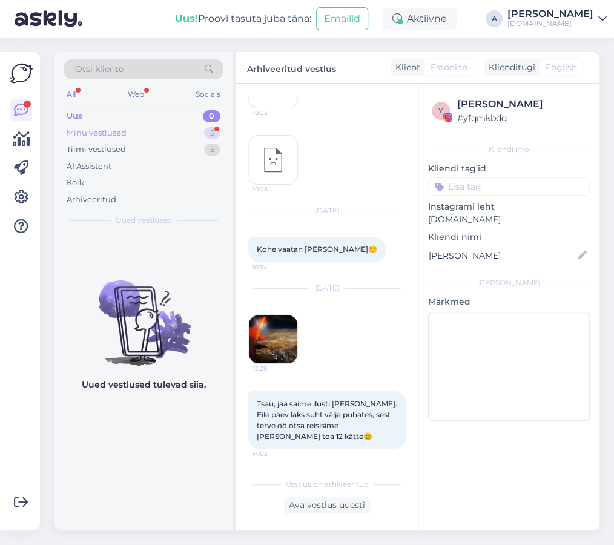
click at [208, 134] on div "5" at bounding box center [212, 133] width 16 height 12
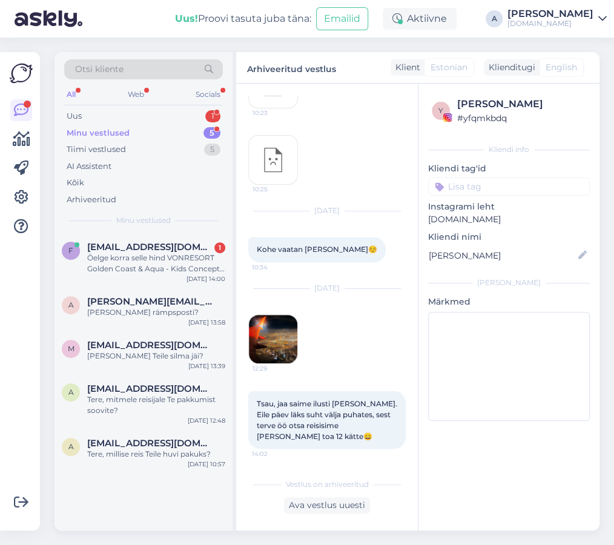
scroll to position [755, 0]
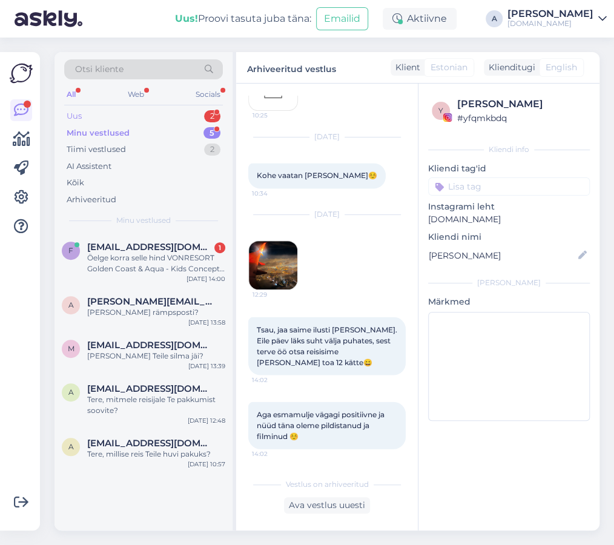
click at [204, 114] on div "Uus 2" at bounding box center [143, 116] width 159 height 17
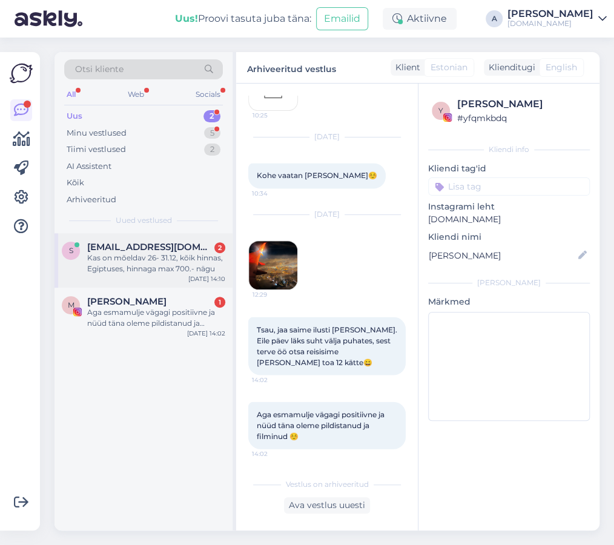
click at [207, 244] on div "[EMAIL_ADDRESS][DOMAIN_NAME] 2" at bounding box center [156, 247] width 138 height 11
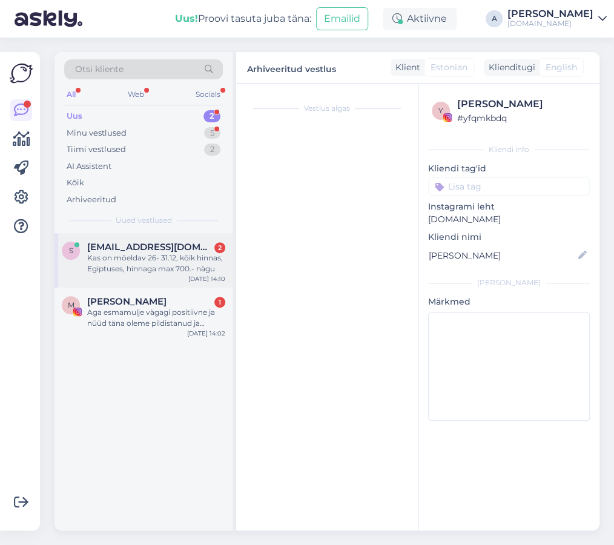
scroll to position [936, 0]
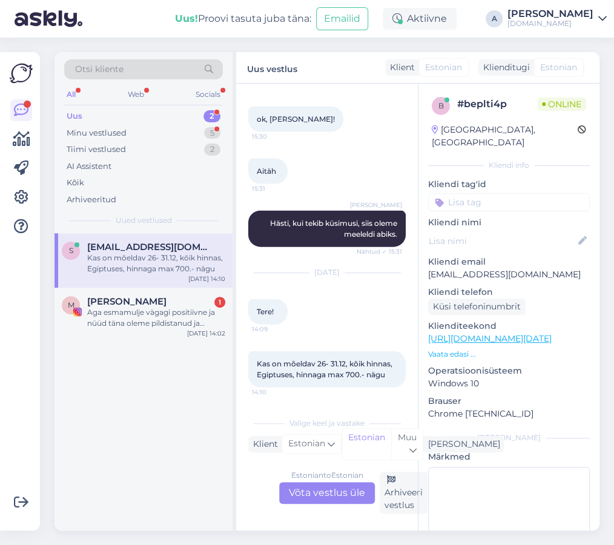
click at [343, 494] on div "Estonian to Estonian Võta vestlus üle" at bounding box center [327, 493] width 96 height 22
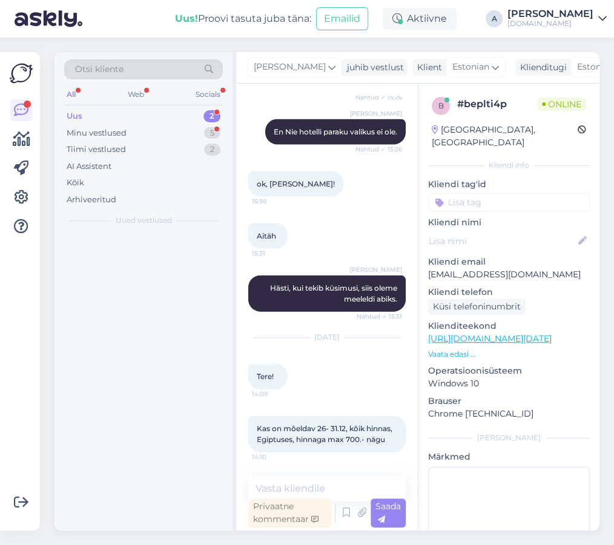
scroll to position [870, 0]
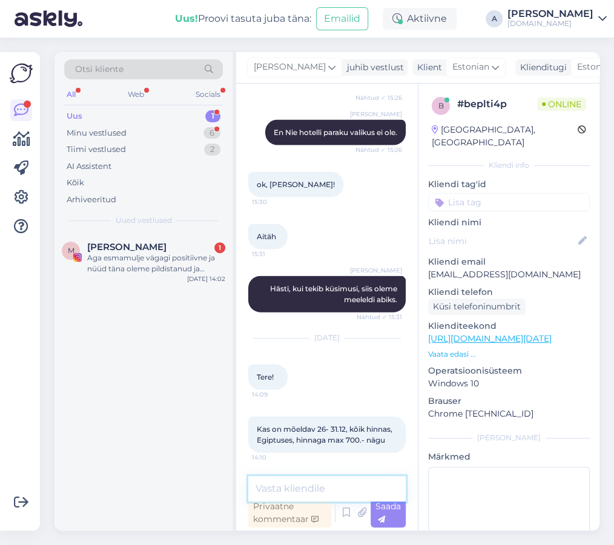
click at [350, 488] on textarea at bounding box center [327, 488] width 158 height 25
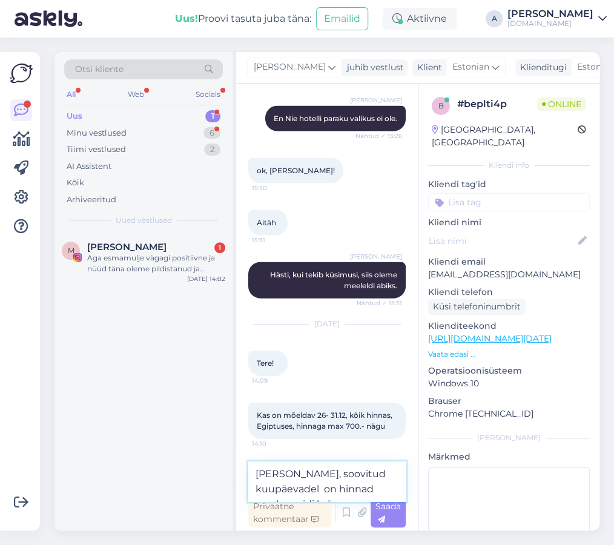
scroll to position [900, 0]
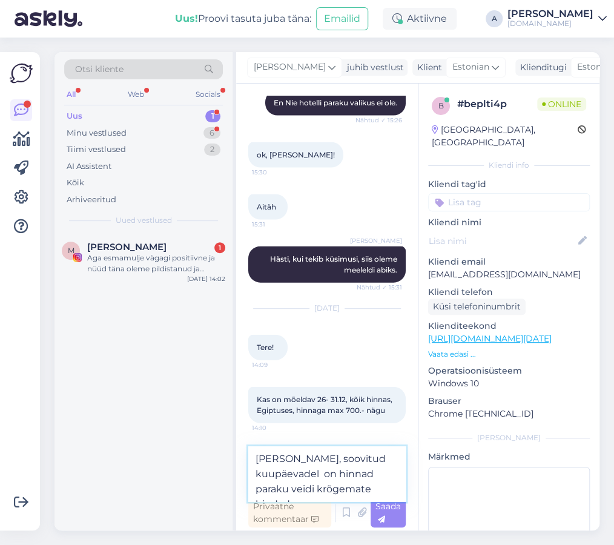
drag, startPoint x: 308, startPoint y: 489, endPoint x: 261, endPoint y: 492, distance: 47.3
click at [261, 492] on textarea "[PERSON_NAME], soovitud kuupäevadel on hinnad paraku veidi krõgemate hindadega." at bounding box center [327, 473] width 158 height 55
click at [382, 487] on textarea "[PERSON_NAME], soovitud kuupäevadel on hinnad paraku veidi kõrgemate hindadega." at bounding box center [327, 473] width 158 height 55
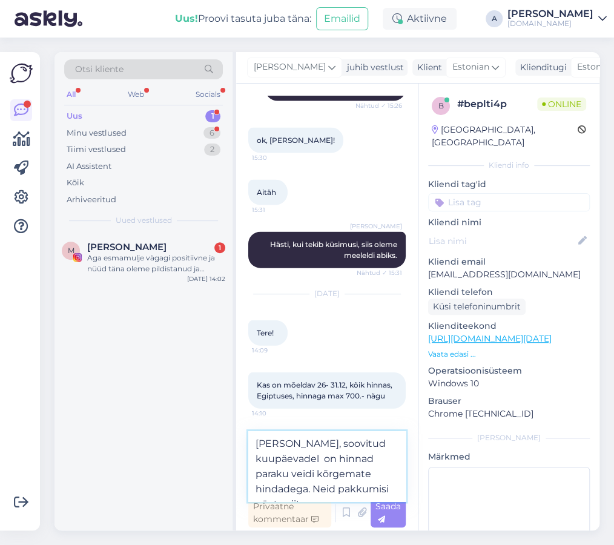
paste textarea "[URL][DOMAIN_NAME][DATE]"
type textarea "[PERSON_NAME], soovitud kuupäevadel on hinnad paraku veidi kõrgemate hindadega.…"
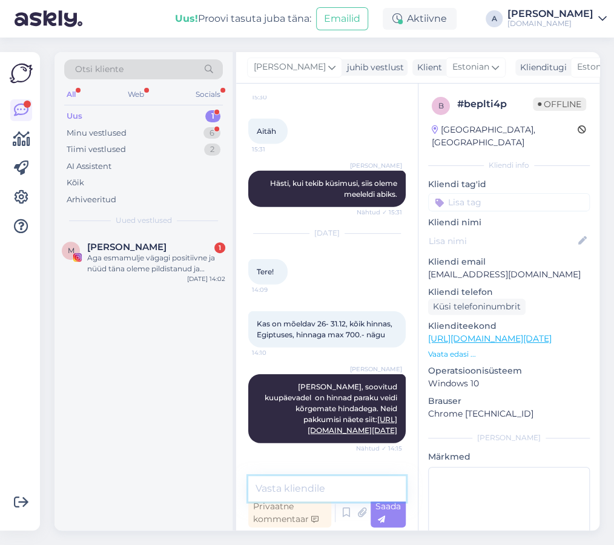
scroll to position [1027, 0]
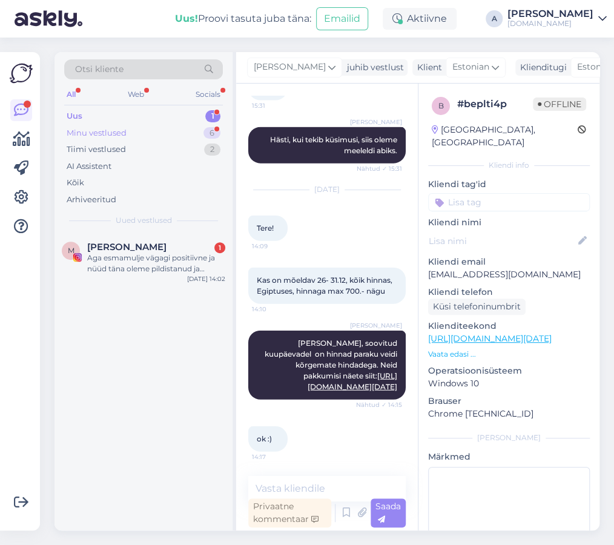
click at [206, 133] on div "6" at bounding box center [212, 133] width 17 height 12
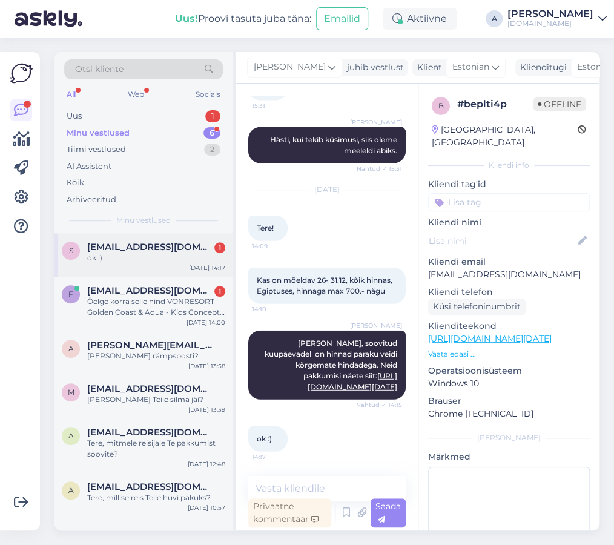
click at [151, 259] on div "ok :)" at bounding box center [156, 258] width 138 height 11
click at [342, 485] on textarea at bounding box center [327, 488] width 158 height 25
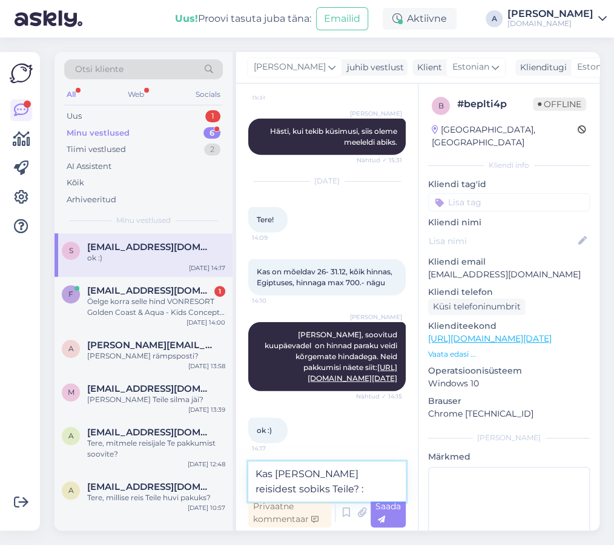
type textarea "Kas mõni neist reisidest sobiks Teile? :)"
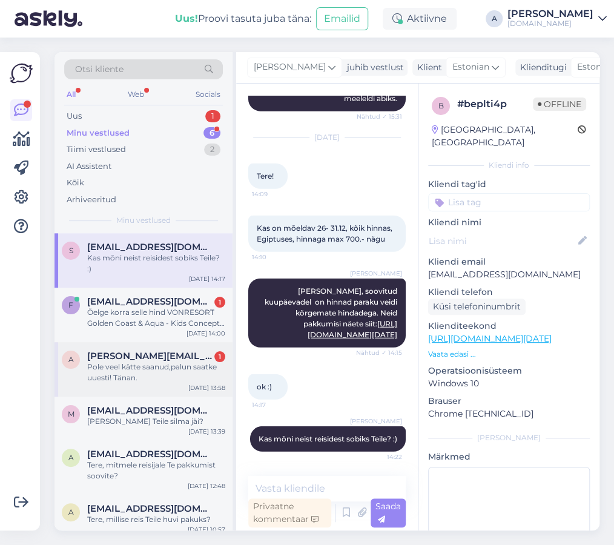
click at [201, 362] on div "Pole veel kätte saanud,palun saatke uuesti! Tänan." at bounding box center [156, 373] width 138 height 22
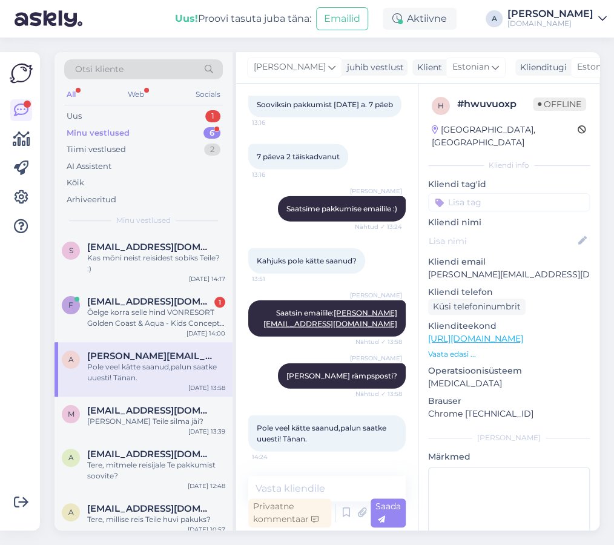
scroll to position [970, 0]
copy p "[PERSON_NAME][EMAIL_ADDRESS][DOMAIN_NAME]"
drag, startPoint x: 562, startPoint y: 259, endPoint x: 427, endPoint y: 258, distance: 134.5
click at [427, 258] on div "h # hwuvuoxp Offline [GEOGRAPHIC_DATA], [GEOGRAPHIC_DATA] Kliendi info Kliendi …" at bounding box center [509, 339] width 181 height 511
click at [287, 489] on textarea at bounding box center [327, 488] width 158 height 25
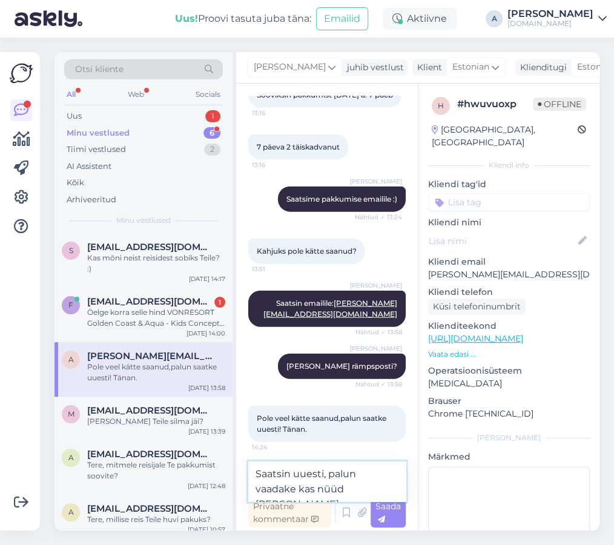
type textarea "Saatsin uuesti, palun vaadake kas nüüd tuli."
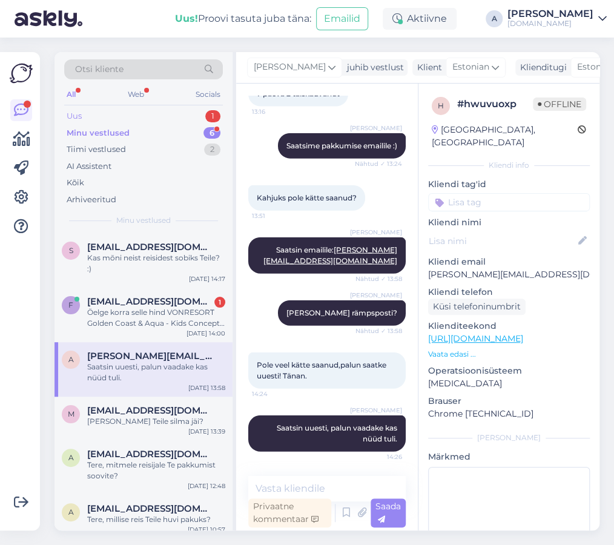
click at [167, 116] on div "Uus 1" at bounding box center [143, 116] width 159 height 17
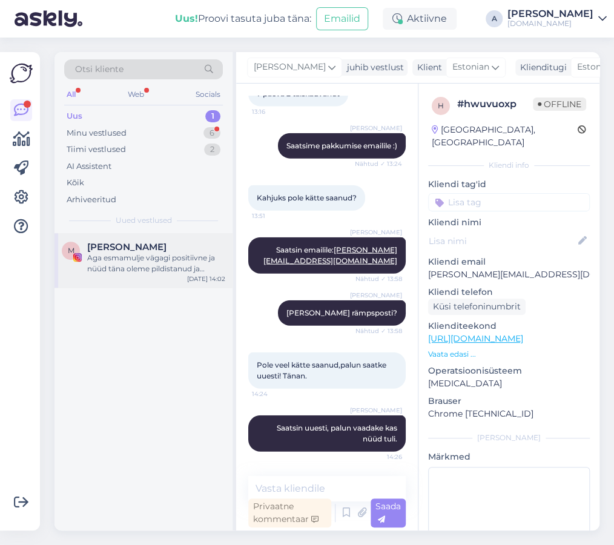
drag, startPoint x: 182, startPoint y: 235, endPoint x: 176, endPoint y: 240, distance: 7.3
click at [181, 235] on div "M [PERSON_NAME] esmamulje vägagi positiivne ja nüüd [PERSON_NAME] pildistanud j…" at bounding box center [144, 260] width 178 height 55
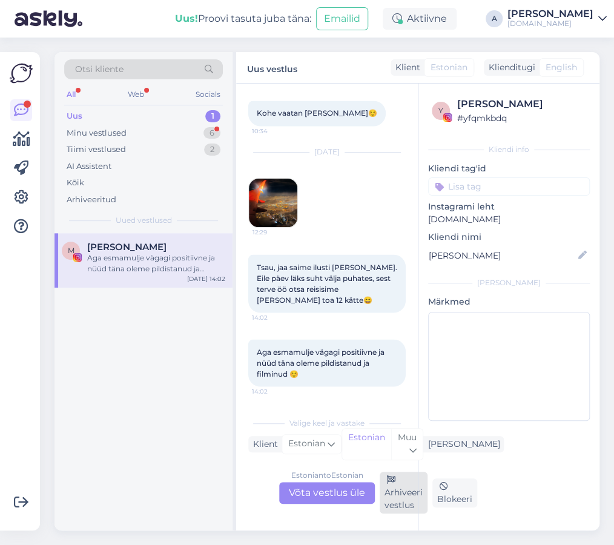
scroll to position [817, 0]
click at [406, 494] on div "Arhiveeri vestlus" at bounding box center [404, 493] width 48 height 42
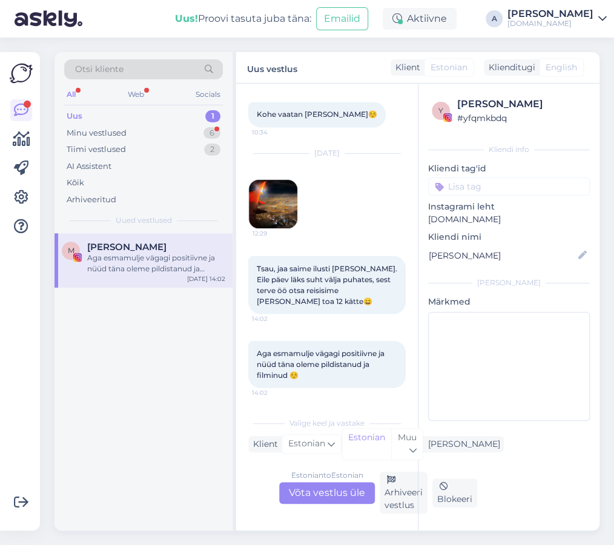
scroll to position [755, 0]
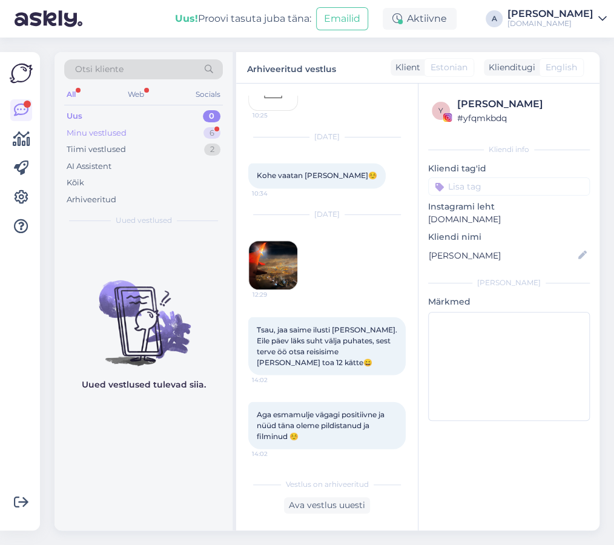
click at [154, 125] on div "Minu vestlused 6" at bounding box center [143, 133] width 159 height 17
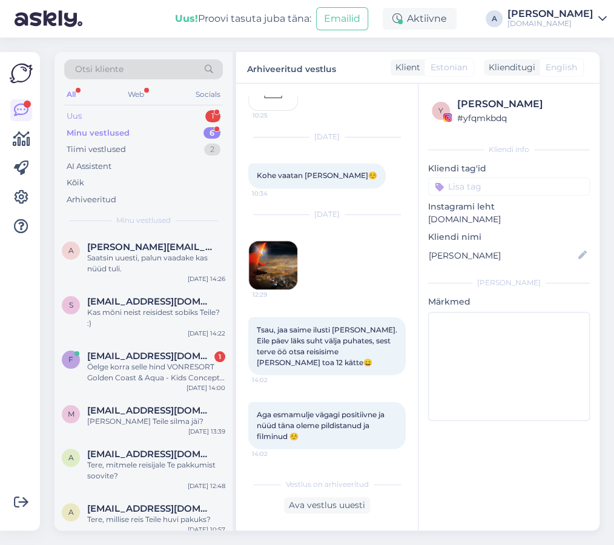
click at [191, 114] on div "Uus 1" at bounding box center [143, 116] width 159 height 17
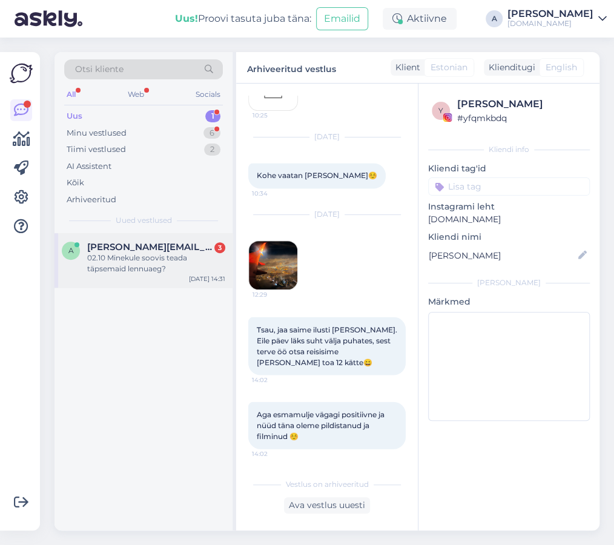
click at [176, 242] on span "[PERSON_NAME][EMAIL_ADDRESS][DOMAIN_NAME]" at bounding box center [150, 247] width 126 height 11
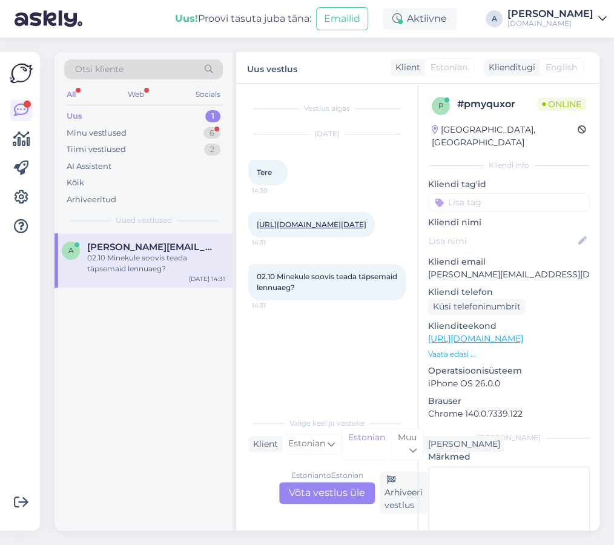
scroll to position [0, 0]
click at [337, 492] on div "Estonian to Estonian Võta vestlus üle" at bounding box center [327, 493] width 96 height 22
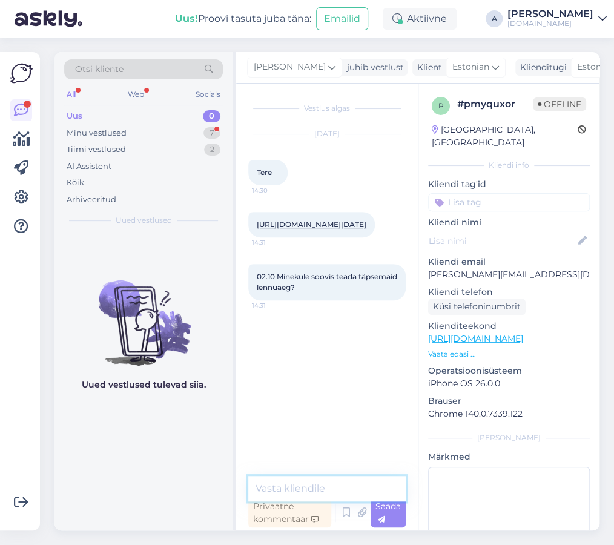
click at [311, 488] on textarea at bounding box center [327, 488] width 158 height 25
type textarea "Tere"
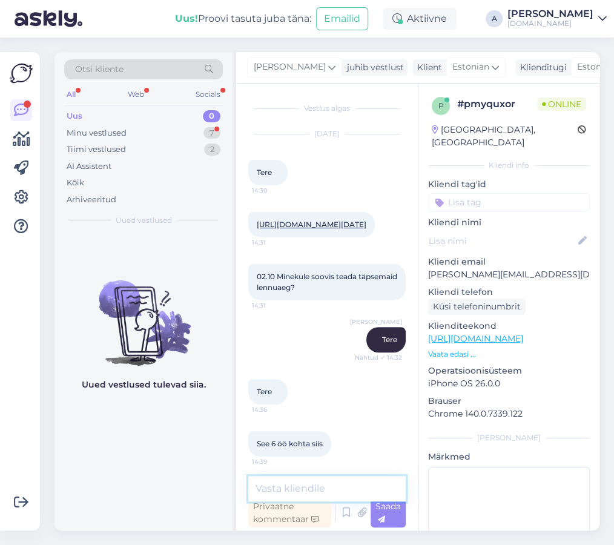
scroll to position [24, 0]
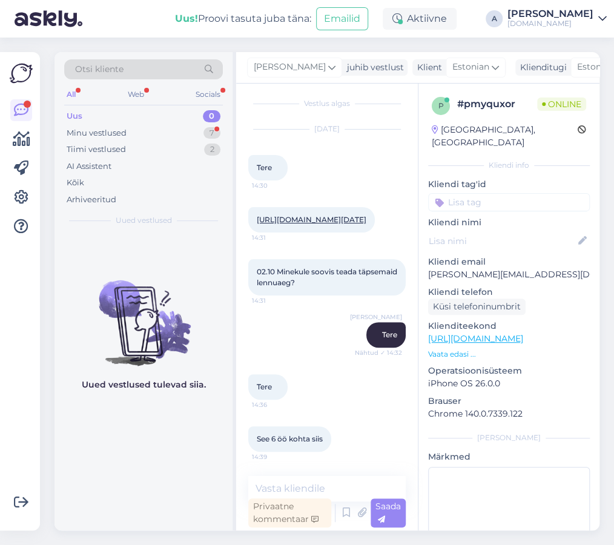
click at [330, 215] on link "[URL][DOMAIN_NAME][DATE]" at bounding box center [312, 219] width 110 height 9
click at [337, 477] on textarea at bounding box center [327, 488] width 158 height 25
type textarea "T"
click at [338, 491] on textarea at bounding box center [327, 488] width 158 height 25
click at [319, 489] on textarea at bounding box center [327, 488] width 158 height 25
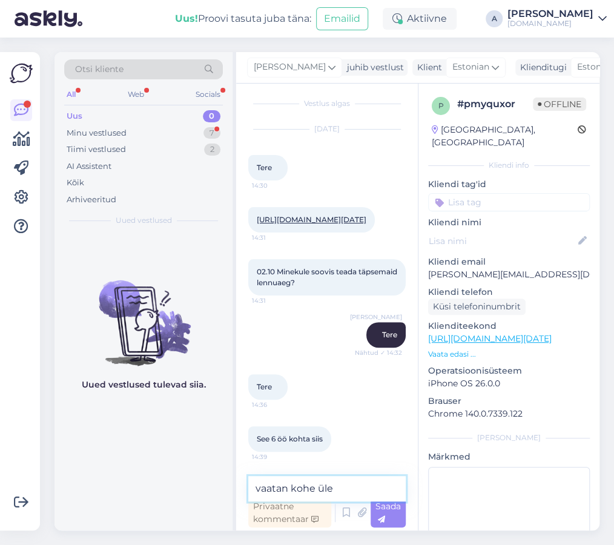
type textarea "vaatan kohe üle."
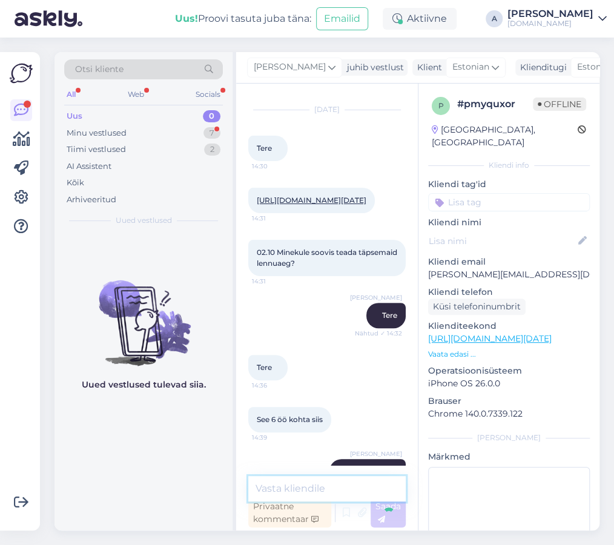
scroll to position [77, 0]
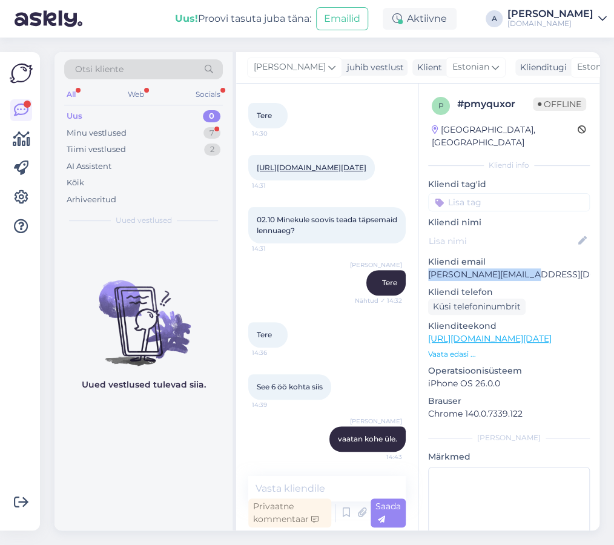
copy p "[PERSON_NAME][EMAIL_ADDRESS][DOMAIN_NAME]"
drag, startPoint x: 531, startPoint y: 263, endPoint x: 266, endPoint y: 186, distance: 275.7
click at [423, 268] on div "p # pmyquxor Offline [GEOGRAPHIC_DATA], [GEOGRAPHIC_DATA] Kliendi info Kliendi …" at bounding box center [509, 339] width 181 height 511
click at [173, 125] on div "Minu vestlused 7" at bounding box center [143, 133] width 159 height 17
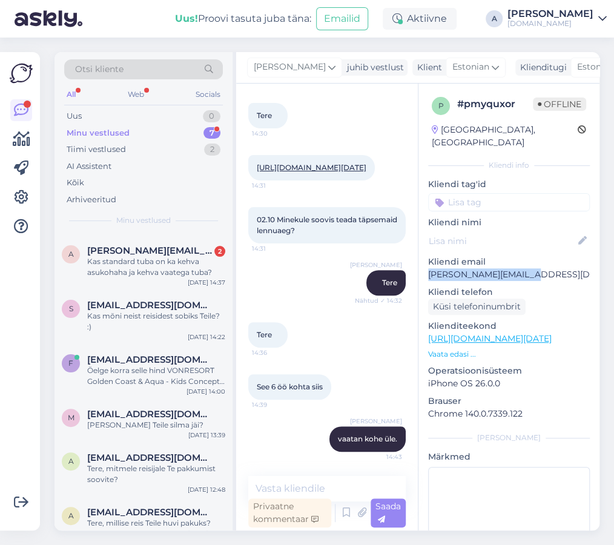
click at [517, 268] on p "[PERSON_NAME][EMAIL_ADDRESS][DOMAIN_NAME]" at bounding box center [509, 274] width 162 height 13
click at [548, 268] on p "[PERSON_NAME][EMAIL_ADDRESS][DOMAIN_NAME]" at bounding box center [509, 274] width 162 height 13
drag, startPoint x: 528, startPoint y: 260, endPoint x: 215, endPoint y: 180, distance: 323.2
click at [425, 259] on div "p # pmyquxor Offline [GEOGRAPHIC_DATA], [GEOGRAPHIC_DATA] Kliendi info Kliendi …" at bounding box center [509, 339] width 181 height 511
copy p "[PERSON_NAME][EMAIL_ADDRESS][DOMAIN_NAME]"
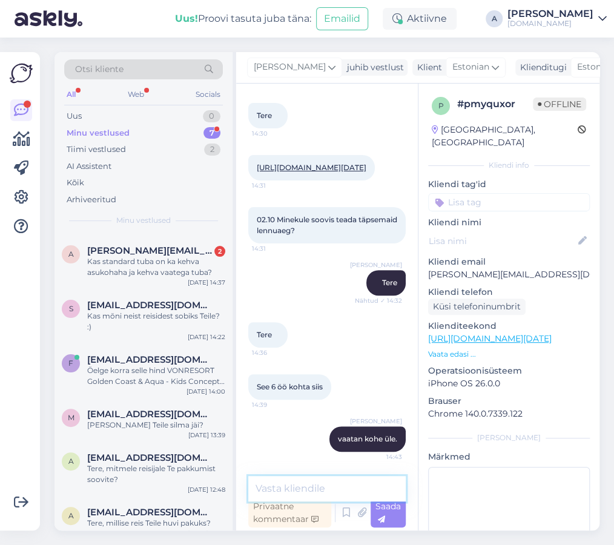
click at [296, 483] on textarea at bounding box center [327, 488] width 158 height 25
paste textarea "[PERSON_NAME] Hetkel on veel kohti [GEOGRAPHIC_DATA] reisile [DATE] algusega [G…"
type textarea "[PERSON_NAME] Hetkel on veel kohti [GEOGRAPHIC_DATA] reisile [DATE] algusega [G…"
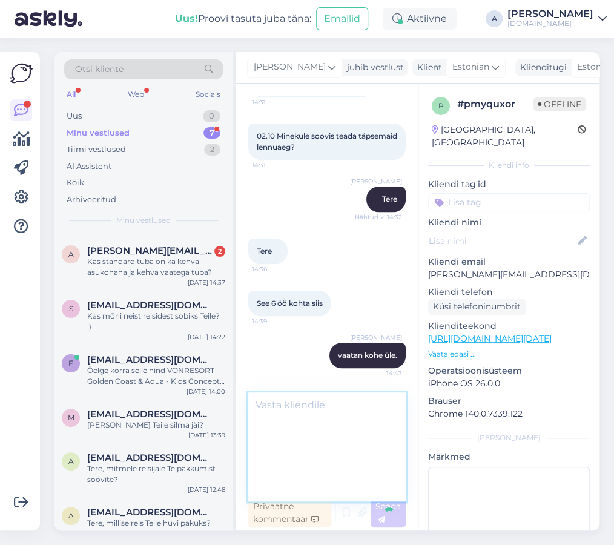
scroll to position [0, 0]
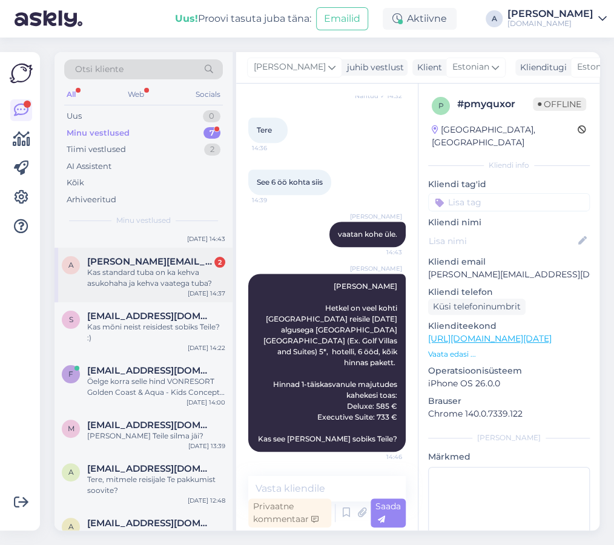
click at [197, 290] on div "[DATE] 14:37" at bounding box center [207, 293] width 38 height 9
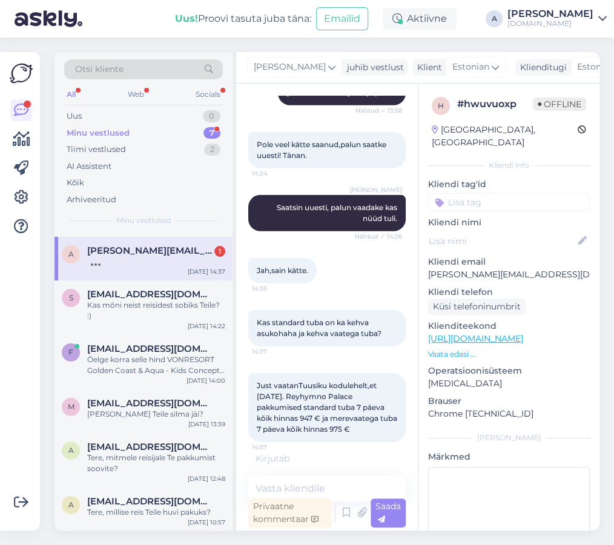
scroll to position [29, 0]
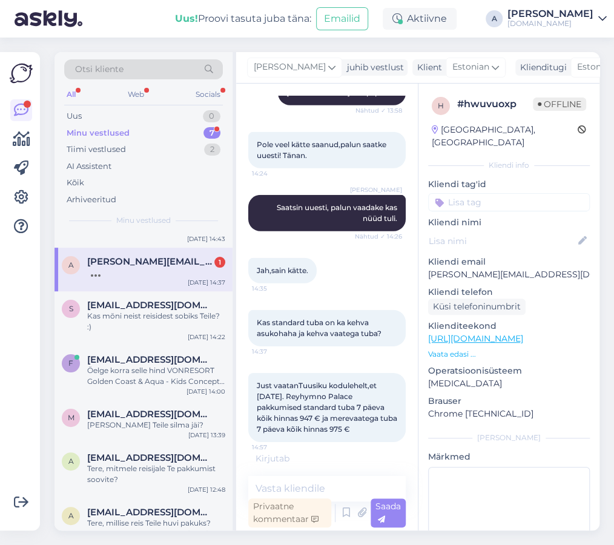
click at [331, 411] on div "Just vaatanTuusiku kodulehelt,et [DATE]. Reyhymno Palace pakkumised standard tu…" at bounding box center [327, 407] width 158 height 69
drag, startPoint x: 563, startPoint y: 260, endPoint x: 421, endPoint y: 257, distance: 141.8
click at [421, 257] on div "h # hwuvuoxp Offline [GEOGRAPHIC_DATA], [GEOGRAPHIC_DATA] Kliendi info Kliendi …" at bounding box center [509, 339] width 181 height 511
copy p "[PERSON_NAME][EMAIL_ADDRESS][DOMAIN_NAME]"
click at [465, 333] on link "[URL][DOMAIN_NAME]" at bounding box center [475, 338] width 95 height 11
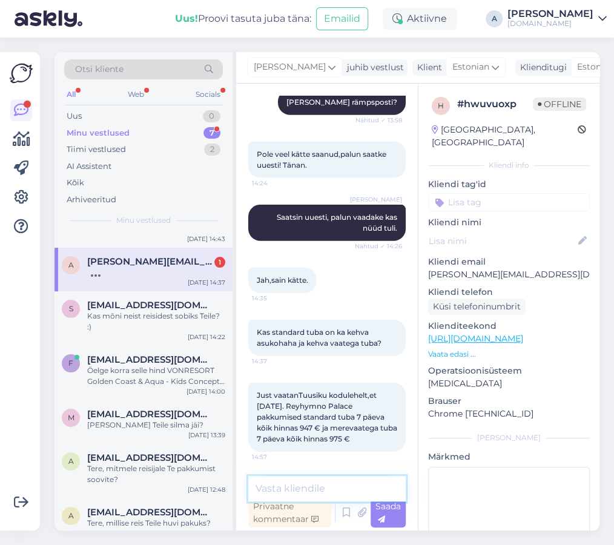
click at [321, 489] on textarea at bounding box center [327, 488] width 158 height 25
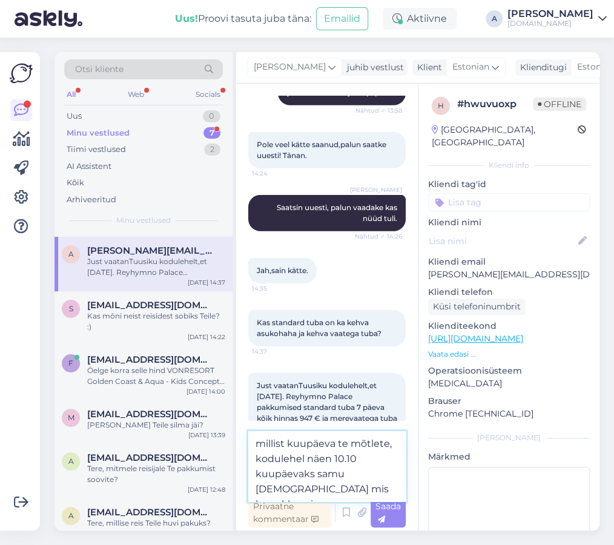
type textarea "millist kuupäeva te mõtlete, kodulehel näen 10.10 kuupäevaks samu [DEMOGRAPHIC_…"
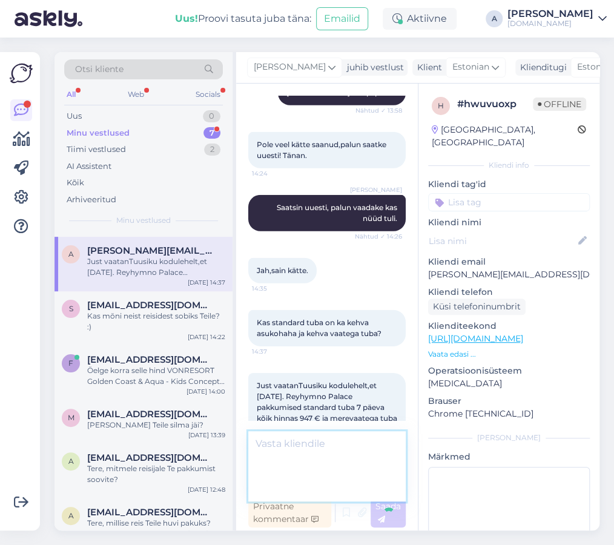
scroll to position [1318, 0]
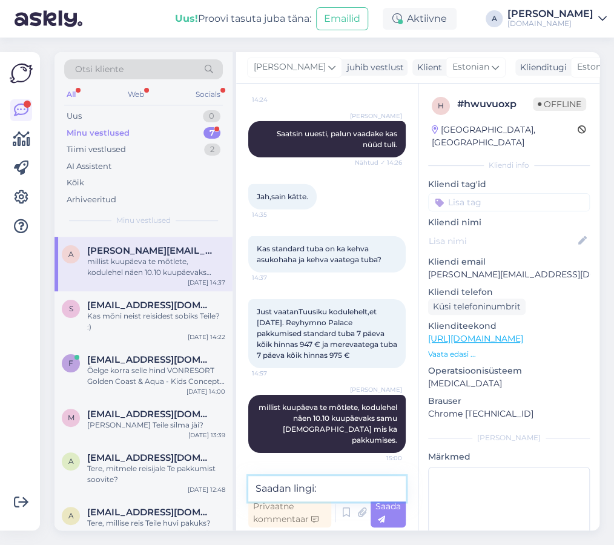
paste textarea "[URL][DOMAIN_NAME][DATE]"
type textarea "[PERSON_NAME]: [URL][DOMAIN_NAME][DATE]"
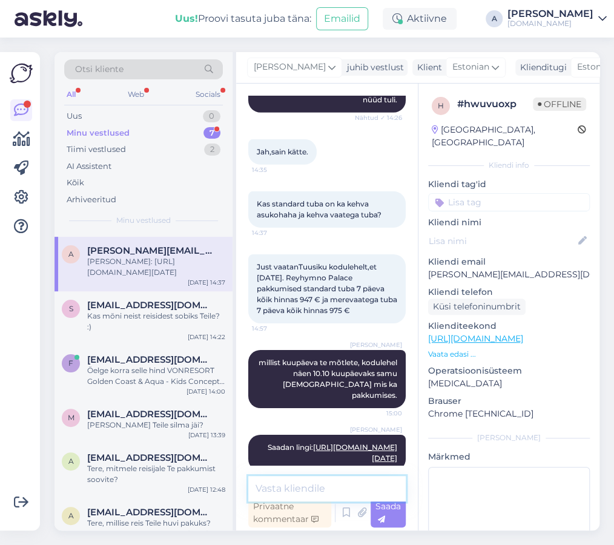
scroll to position [1401, 0]
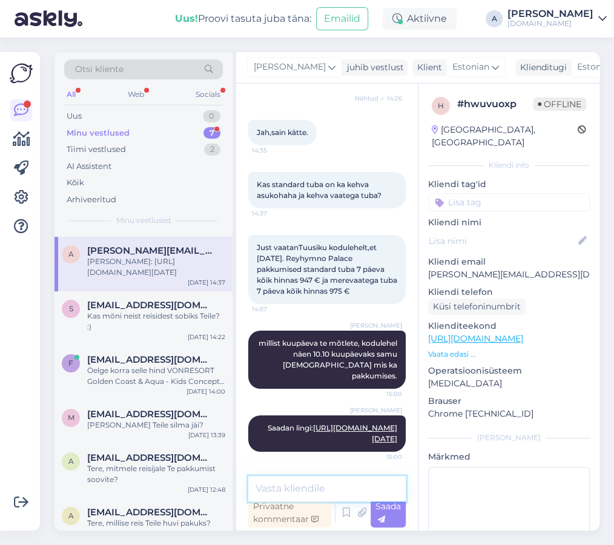
click at [347, 484] on textarea at bounding box center [327, 488] width 158 height 25
type textarea "Kas mõtlete seda pakkumist?"
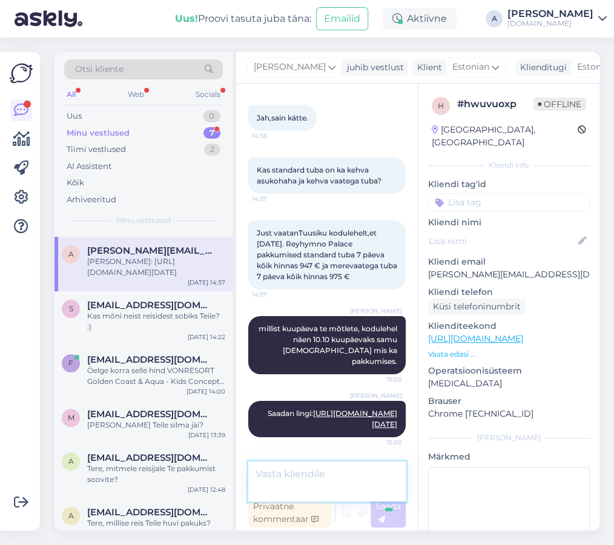
scroll to position [29, 0]
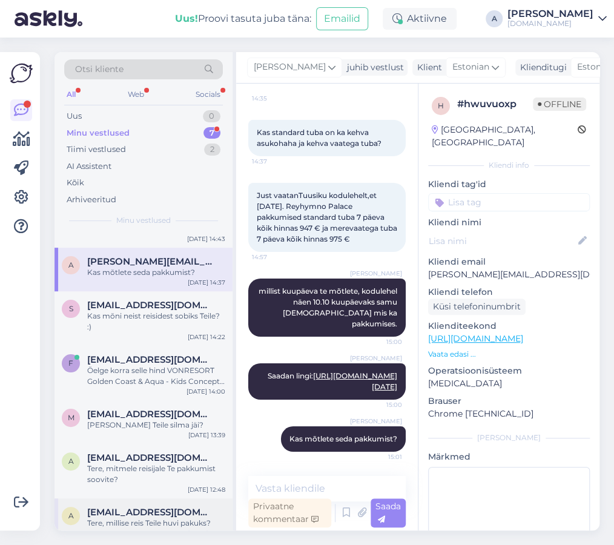
click at [151, 518] on div "Tere, millise reis Teile huvi pakuks?" at bounding box center [156, 523] width 138 height 11
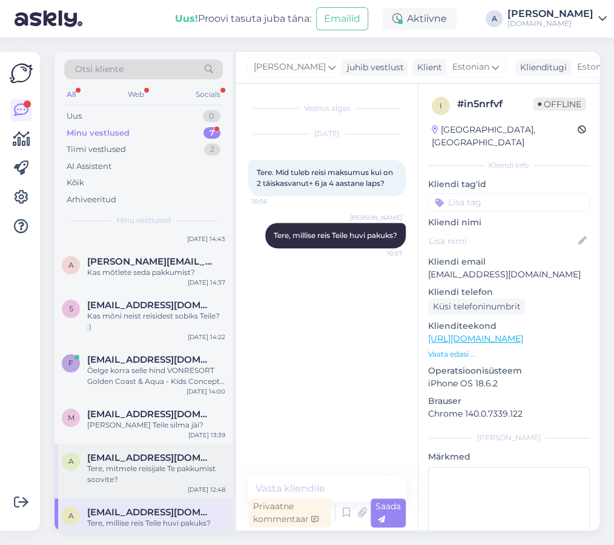
click at [149, 463] on div "Tere, mitmele reisijale Te pakkumist soovite?" at bounding box center [156, 474] width 138 height 22
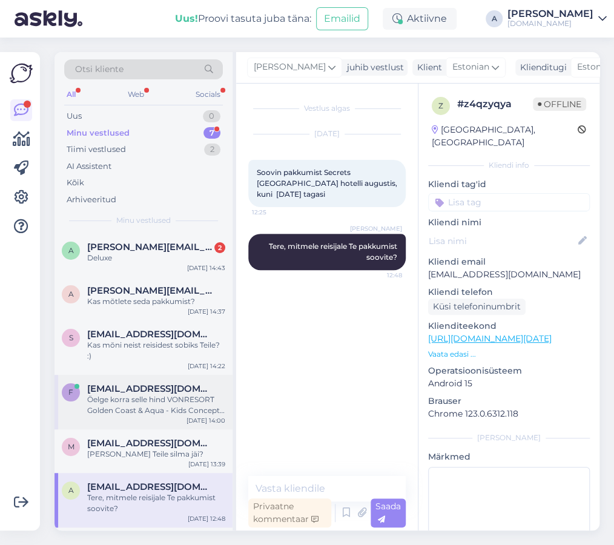
click at [182, 400] on div "Öelge korra selle hind VONRESORT Golden Coast & Aqua - Kids Concept-Ultra All I…" at bounding box center [156, 405] width 138 height 22
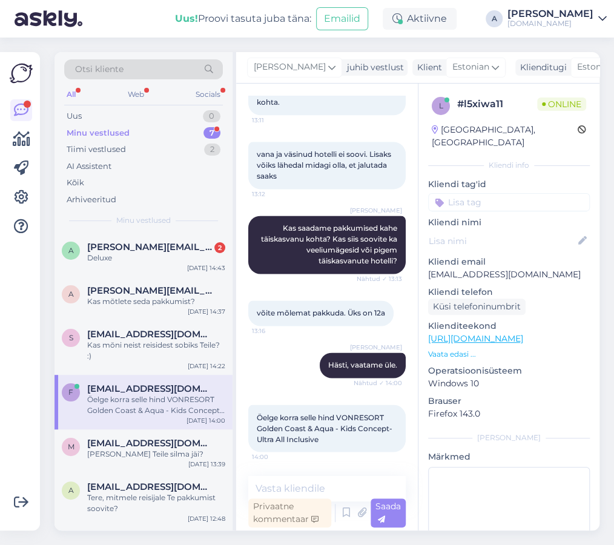
scroll to position [589, 0]
drag, startPoint x: 554, startPoint y: 263, endPoint x: 426, endPoint y: 264, distance: 127.8
click at [426, 264] on div "l # l5xiwa11 Online [GEOGRAPHIC_DATA], [GEOGRAPHIC_DATA] Kliendi info Kliendi t…" at bounding box center [509, 339] width 181 height 511
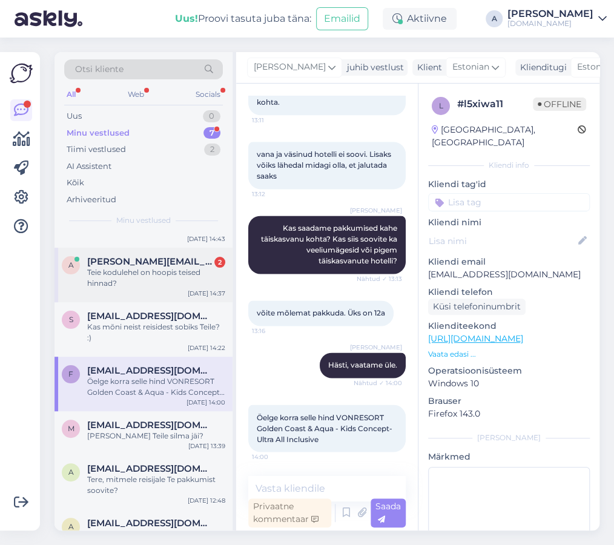
click at [169, 261] on span "[PERSON_NAME][EMAIL_ADDRESS][DOMAIN_NAME]" at bounding box center [150, 261] width 126 height 11
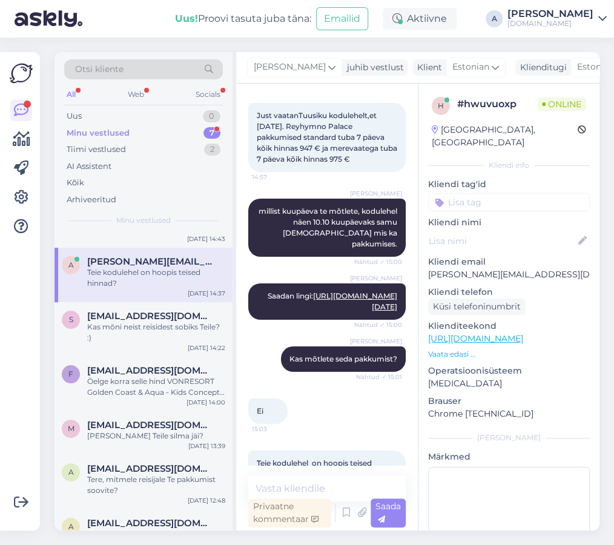
scroll to position [1569, 0]
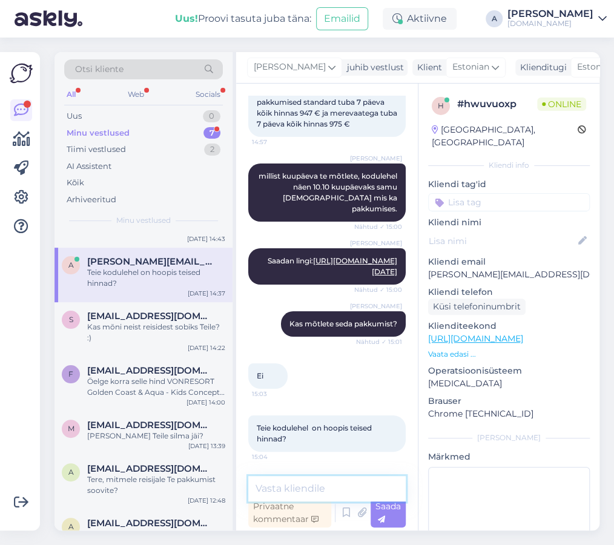
click at [341, 482] on textarea at bounding box center [327, 488] width 158 height 25
type textarea "P"
click at [363, 256] on link "[URL][DOMAIN_NAME][DATE]" at bounding box center [355, 266] width 84 height 20
click at [339, 491] on textarea at bounding box center [327, 488] width 158 height 25
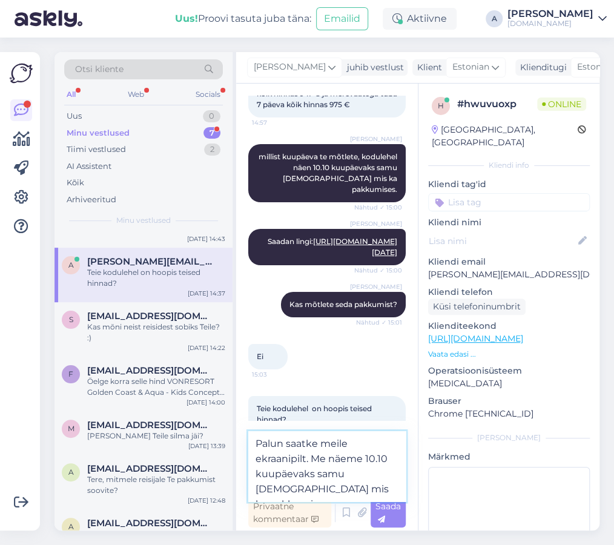
type textarea "Palun saatke meile ekraanipilt. Me näeme 10.10 kuupäevaks samu [DEMOGRAPHIC_DAT…"
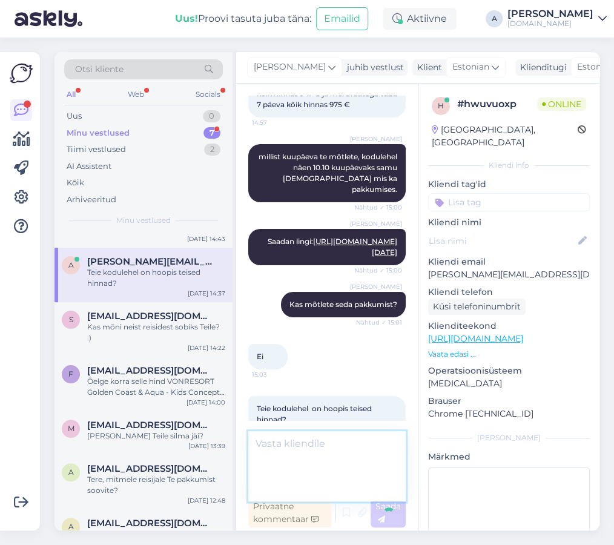
scroll to position [1642, 0]
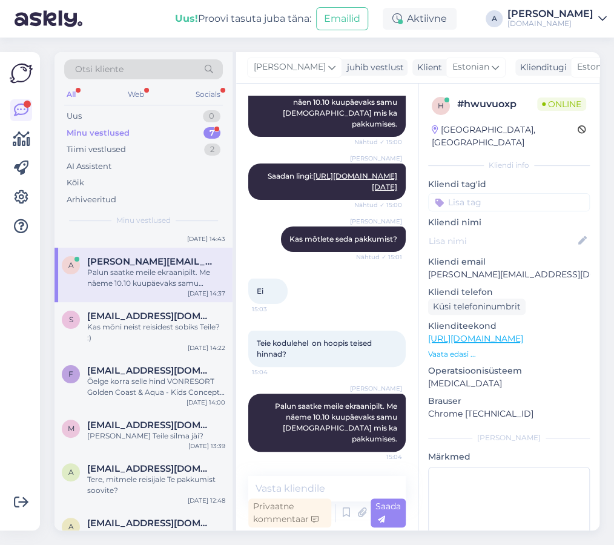
click at [495, 333] on link "[URL][DOMAIN_NAME]" at bounding box center [475, 338] width 95 height 11
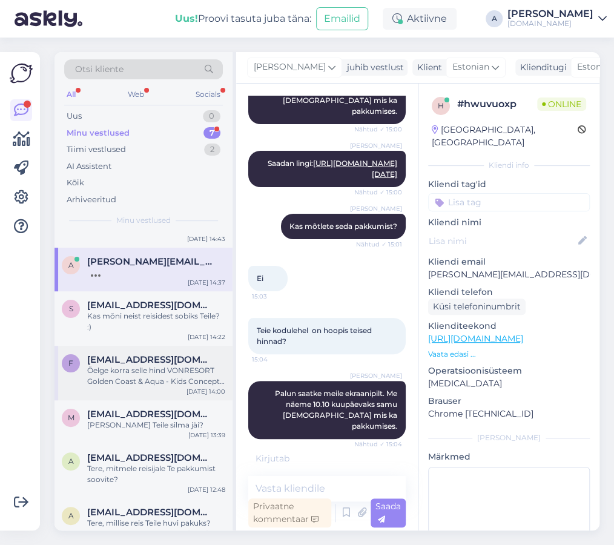
click at [192, 365] on div "Öelge korra selle hind VONRESORT Golden Coast & Aqua - Kids Concept-Ultra All I…" at bounding box center [156, 376] width 138 height 22
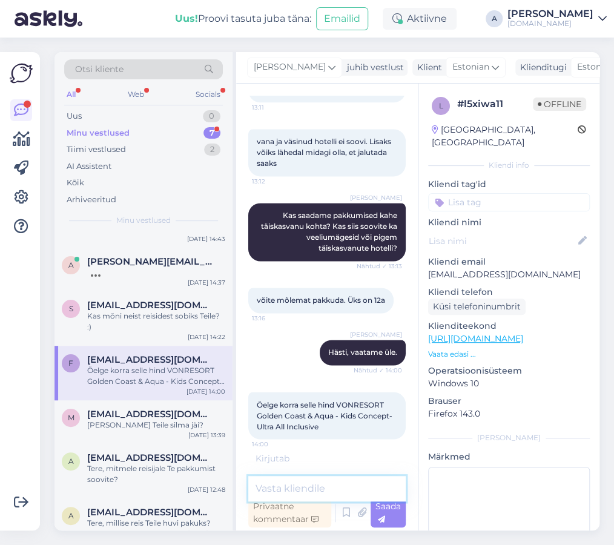
click at [321, 494] on textarea at bounding box center [327, 488] width 158 height 25
drag, startPoint x: 287, startPoint y: 485, endPoint x: 267, endPoint y: 489, distance: 19.8
click at [267, 489] on textarea "Vataan kohe üle." at bounding box center [327, 488] width 158 height 25
type textarea "Vaaatan kohe üle."
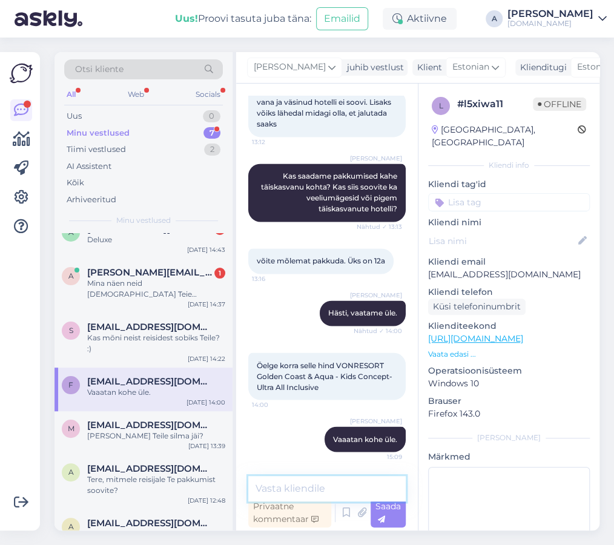
scroll to position [29, 0]
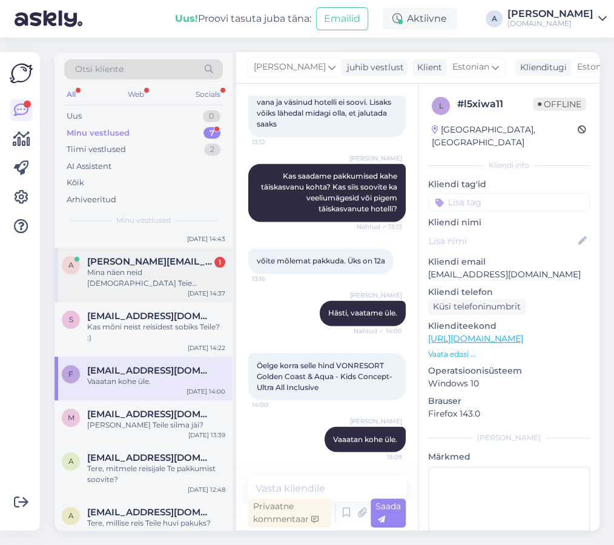
click at [204, 270] on div "Mina näen neid [DEMOGRAPHIC_DATA] Teie kodulehel oleval reisikalendrill Ekraani…" at bounding box center [156, 278] width 138 height 22
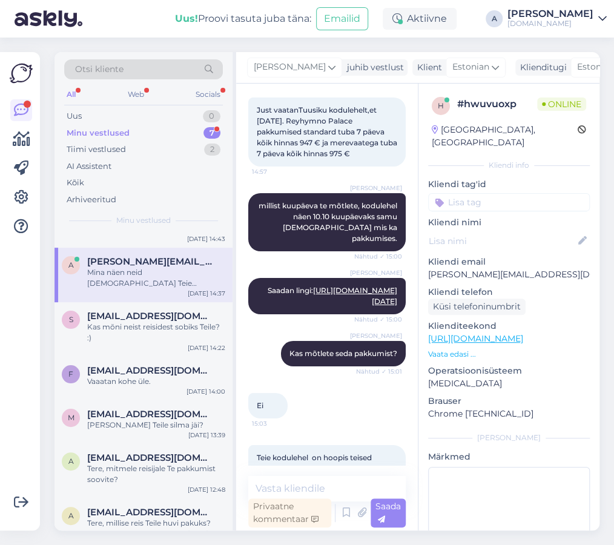
scroll to position [1716, 0]
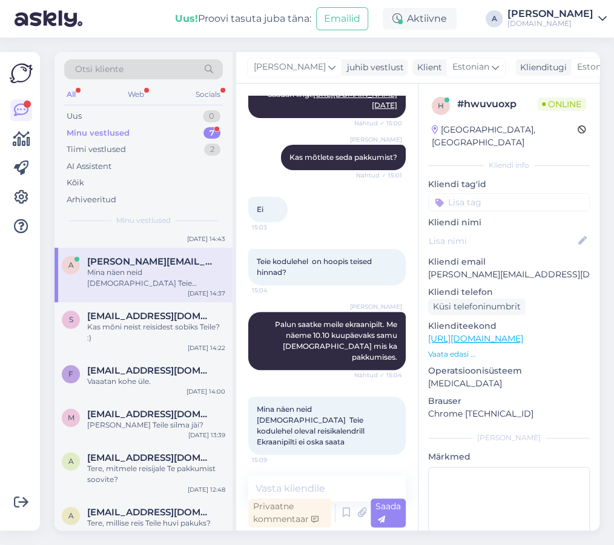
click at [510, 333] on link "[URL][DOMAIN_NAME]" at bounding box center [475, 338] width 95 height 11
click at [305, 486] on textarea at bounding box center [327, 488] width 158 height 25
type textarea "M"
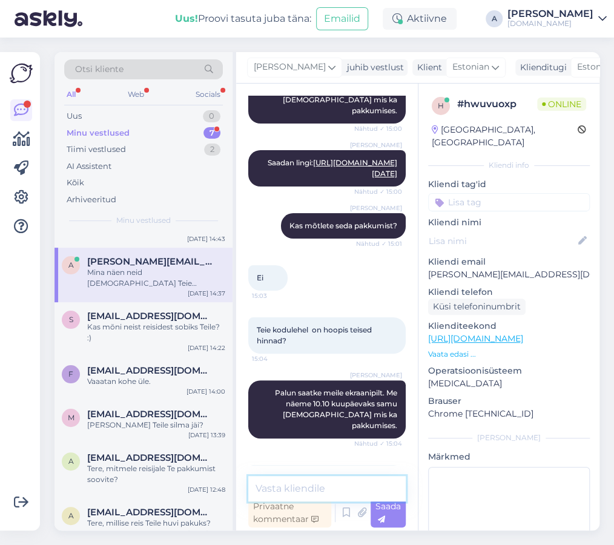
scroll to position [1534, 0]
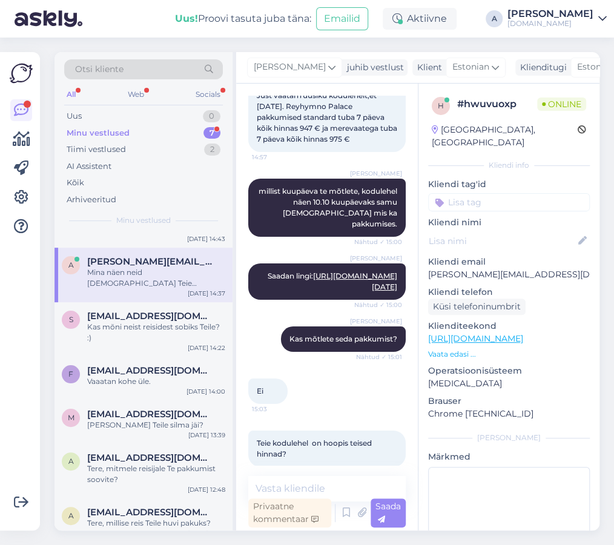
click at [354, 282] on link "[URL][DOMAIN_NAME][DATE]" at bounding box center [355, 281] width 84 height 20
click at [333, 486] on textarea at bounding box center [327, 488] width 158 height 25
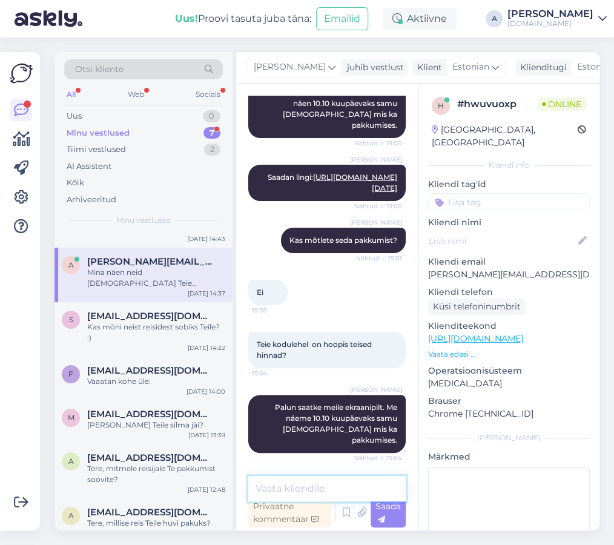
scroll to position [1716, 0]
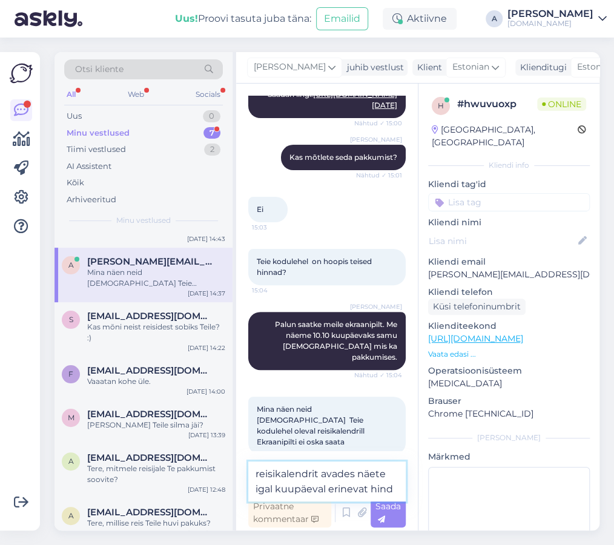
type textarea "reisikalendrit avades näete igal kuupäeval erinevat [PERSON_NAME]"
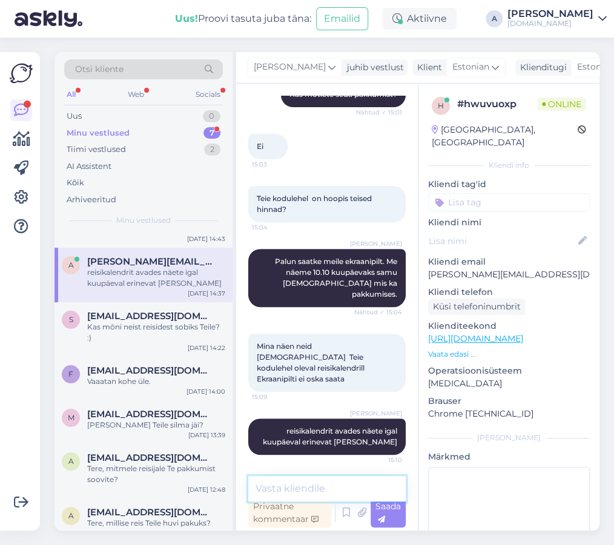
paste textarea "[URL][DOMAIN_NAME][DATE]"
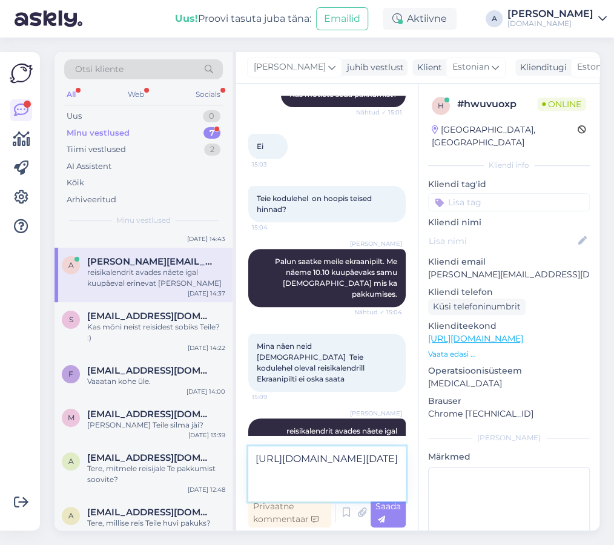
scroll to position [1809, 0]
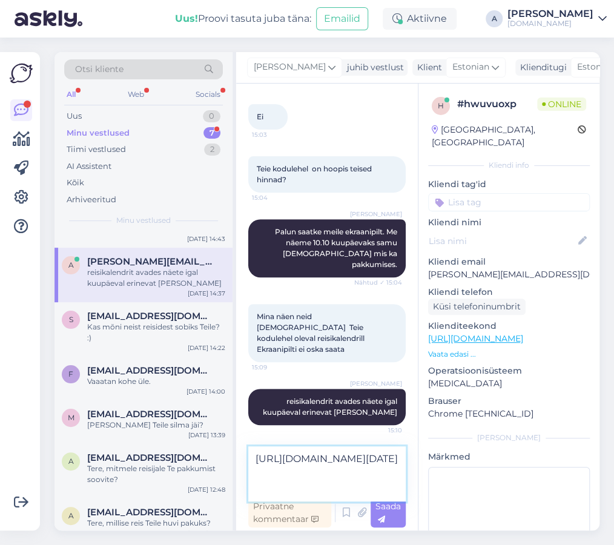
click at [254, 460] on textarea "[URL][DOMAIN_NAME][DATE]" at bounding box center [327, 473] width 158 height 55
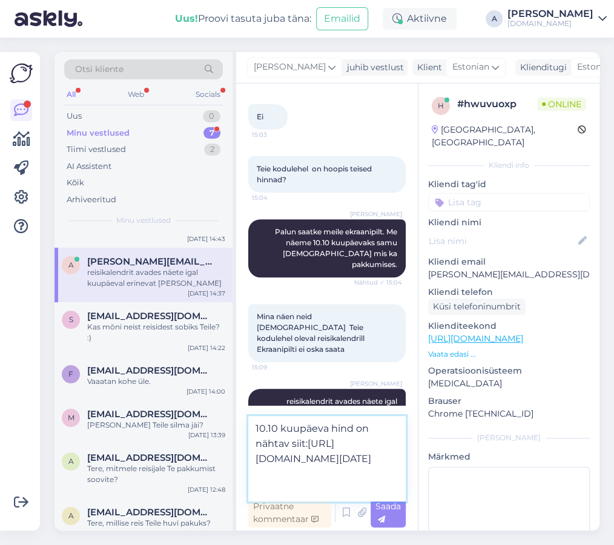
type textarea "10.10 kuupäeva hind on nähtav siit: [URL][DOMAIN_NAME][DATE]"
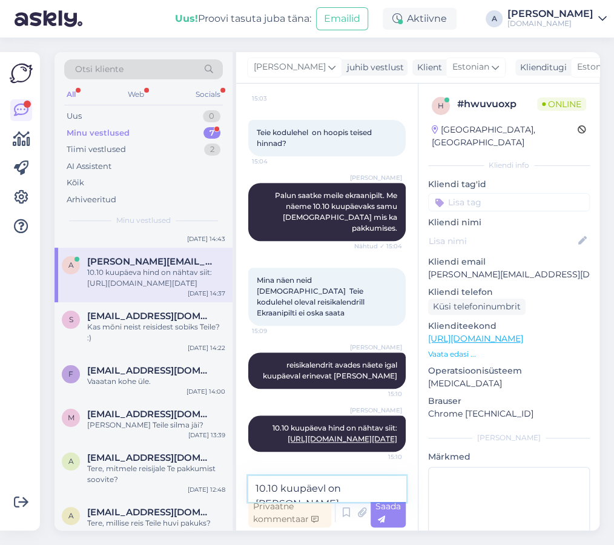
scroll to position [1868, 0]
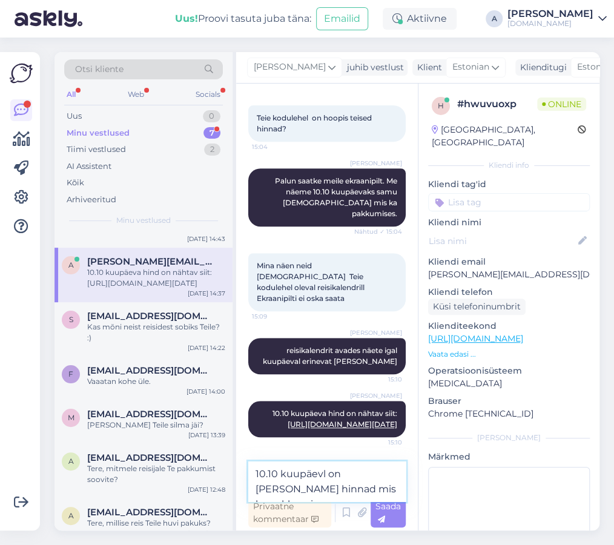
type textarea "10.10 kuupäevl on [PERSON_NAME] hinnad mis ka pakkumises."
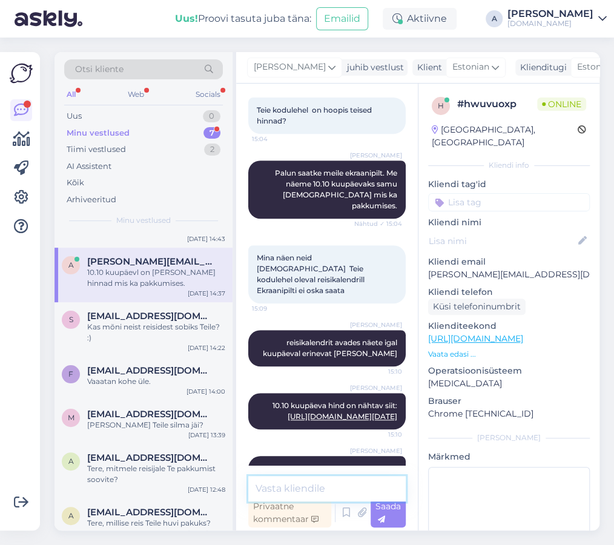
scroll to position [1916, 0]
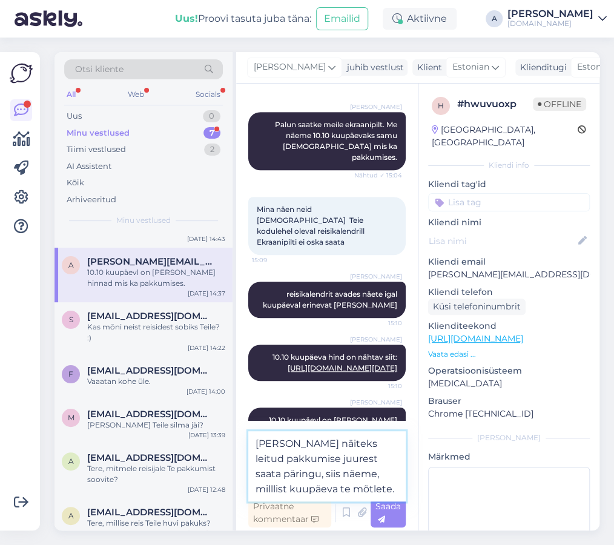
drag, startPoint x: 393, startPoint y: 476, endPoint x: 371, endPoint y: 477, distance: 21.8
click at [371, 477] on textarea "[PERSON_NAME] näiteks leitud pakkumise juurest saata päringu, siis näeme, milll…" at bounding box center [327, 466] width 158 height 70
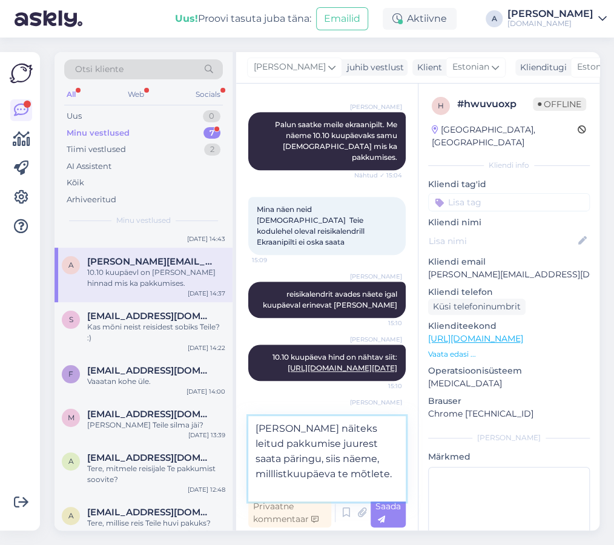
type textarea "[PERSON_NAME] näiteks leitud pakkumise juurest saata päringu, siis näeme, milll…"
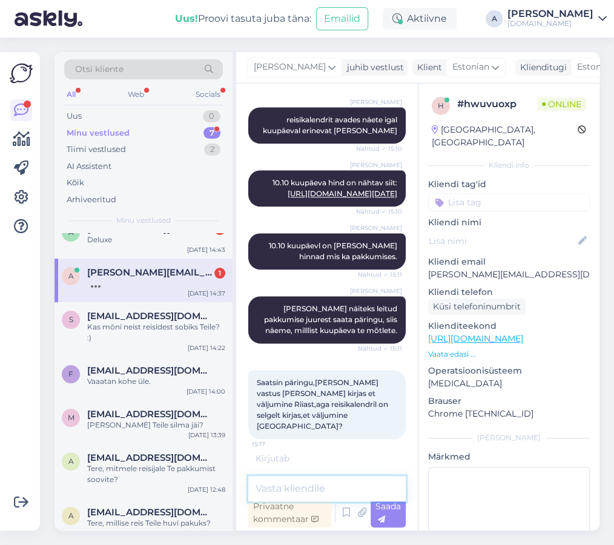
scroll to position [2086, 0]
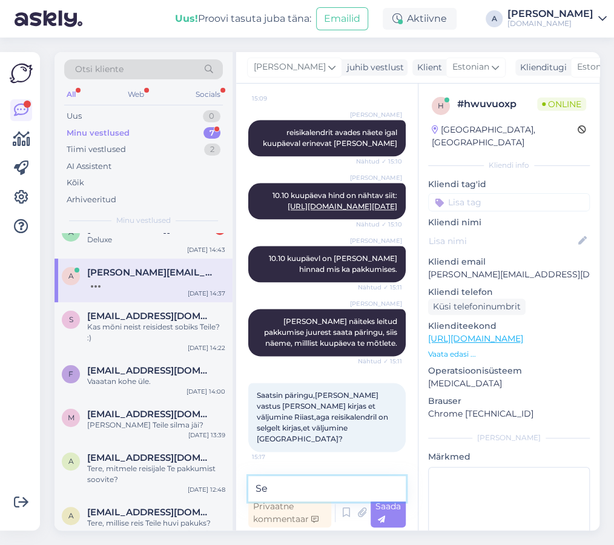
type textarea "S"
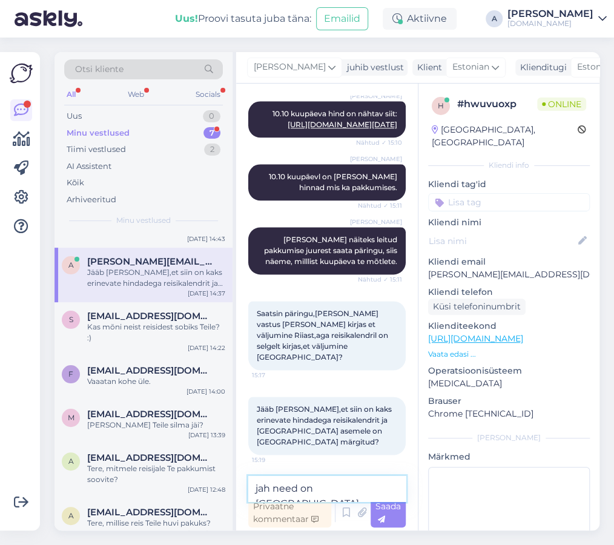
scroll to position [2174, 0]
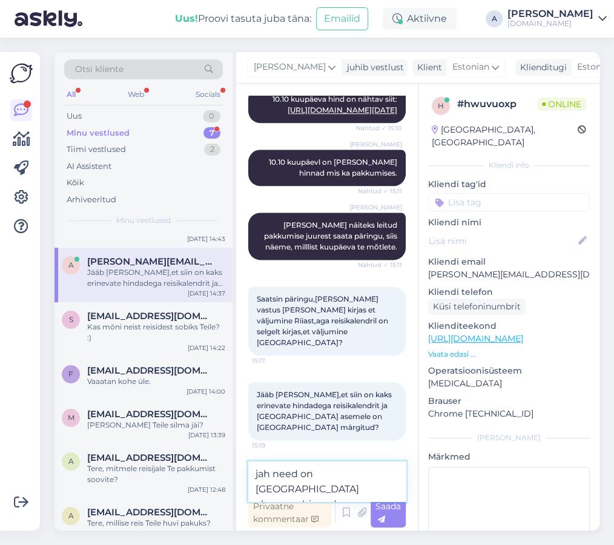
type textarea "jah need on [GEOGRAPHIC_DATA] algusega hinnad."
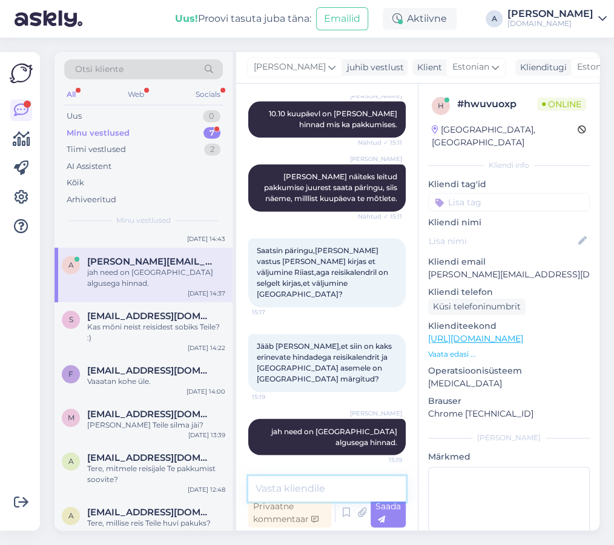
scroll to position [18, 0]
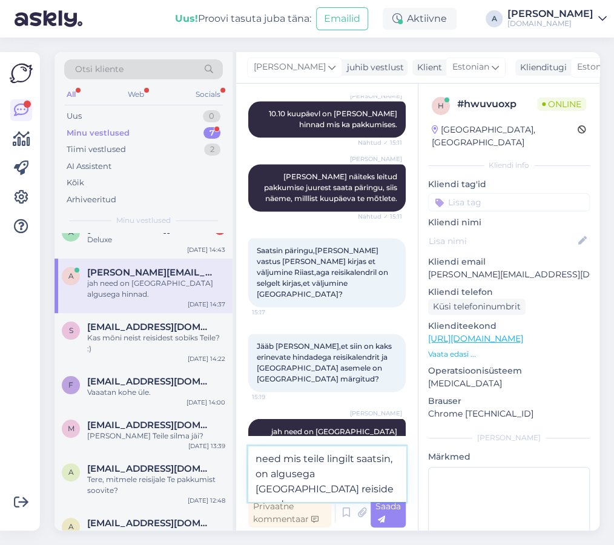
type textarea "need mis teile lingilt saatsin, on algusega [GEOGRAPHIC_DATA] reiside omad."
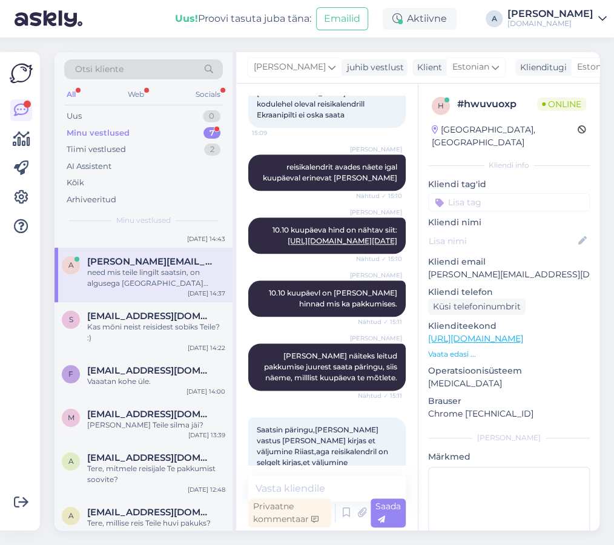
scroll to position [2043, 12]
drag, startPoint x: 276, startPoint y: 216, endPoint x: 396, endPoint y: 277, distance: 134.9
click at [402, 247] on div "[PERSON_NAME] 10.10 kuupäeva hind on nähtav siit: [URL][DOMAIN_NAME][DATE] Näht…" at bounding box center [327, 235] width 158 height 36
click at [327, 484] on textarea at bounding box center [327, 488] width 158 height 25
paste textarea "10.10 kuupäeva hind on nähtav siit: [URL][DOMAIN_NAME][DATE]"
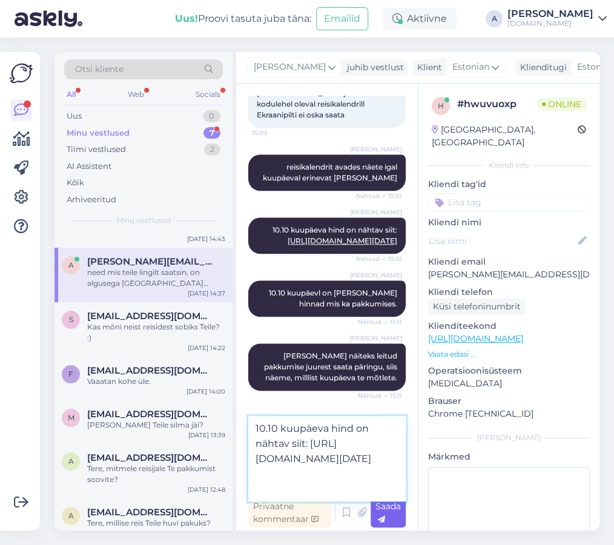
type textarea "10.10 kuupäeva hind on nähtav siit: [URL][DOMAIN_NAME][DATE]"
click at [393, 513] on div "Saada" at bounding box center [388, 513] width 35 height 29
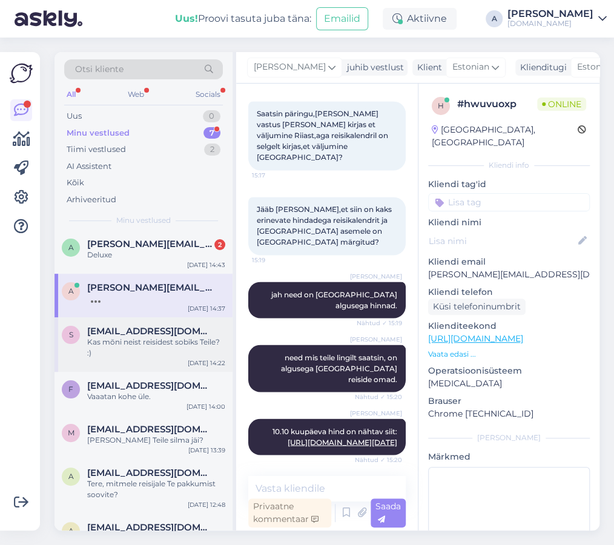
scroll to position [0, 0]
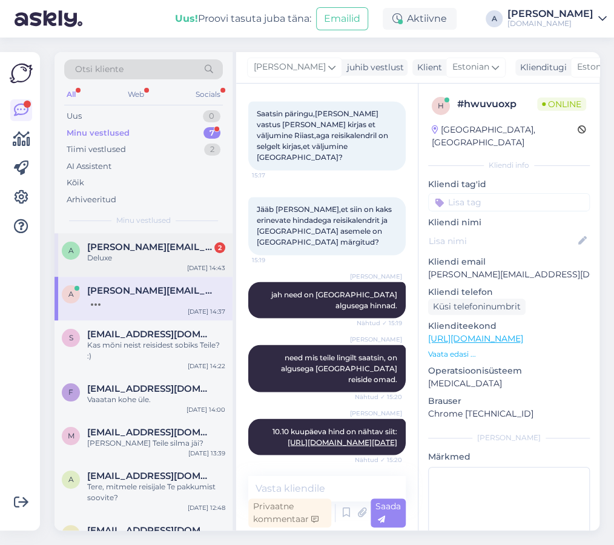
click at [156, 254] on div "Deluxe" at bounding box center [156, 258] width 138 height 11
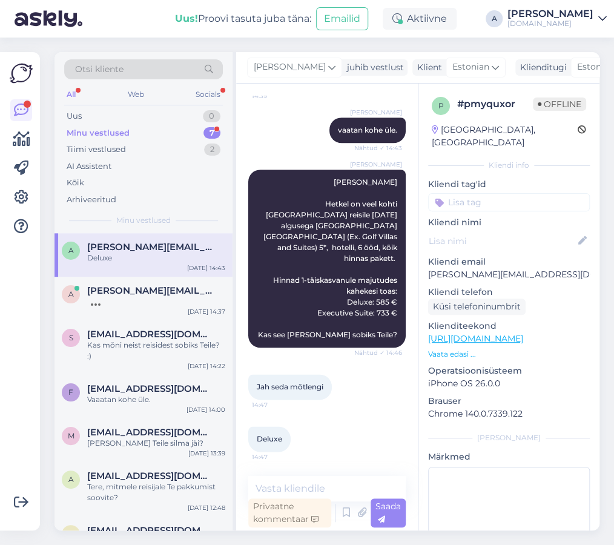
scroll to position [385, 0]
click at [312, 483] on textarea at bounding box center [327, 488] width 158 height 25
type textarea "Saatsin lennuajad emailile."
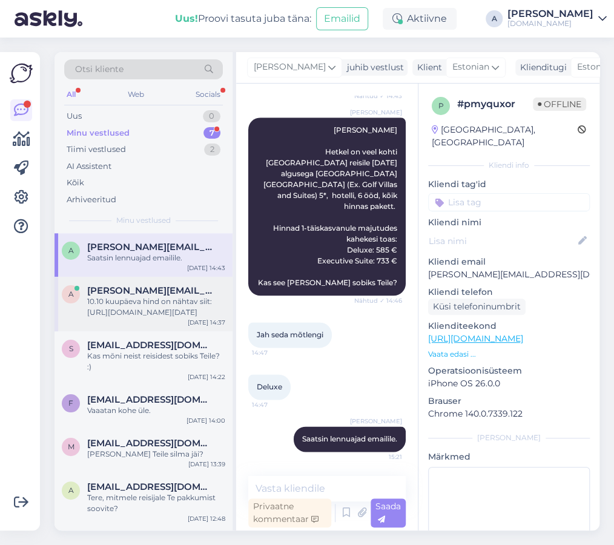
click at [206, 301] on div "10.10 kuupäeva hind on nähtav siit: [URL][DOMAIN_NAME][DATE]" at bounding box center [156, 307] width 138 height 22
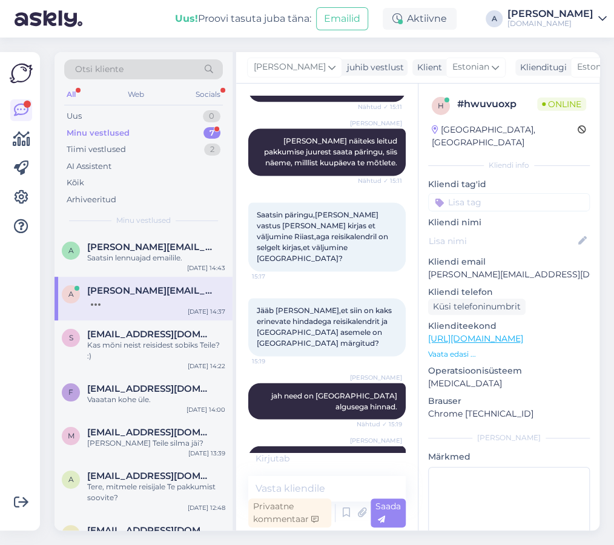
scroll to position [2372, 0]
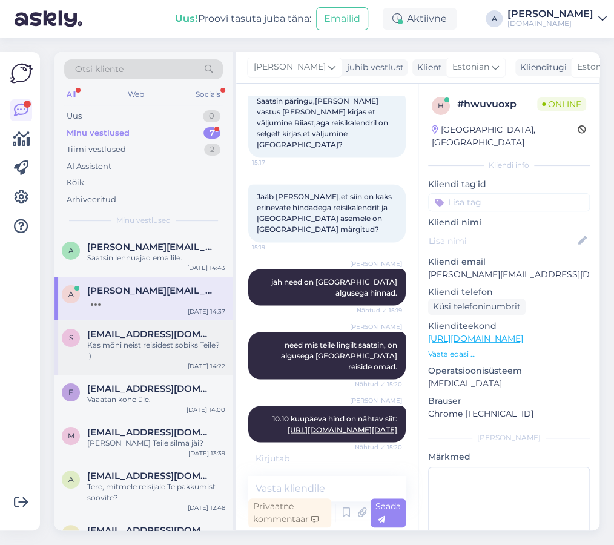
click at [151, 354] on div "s [EMAIL_ADDRESS][DOMAIN_NAME] Kas [PERSON_NAME] reisidest sobiks Teile? :) [DA…" at bounding box center [144, 347] width 178 height 55
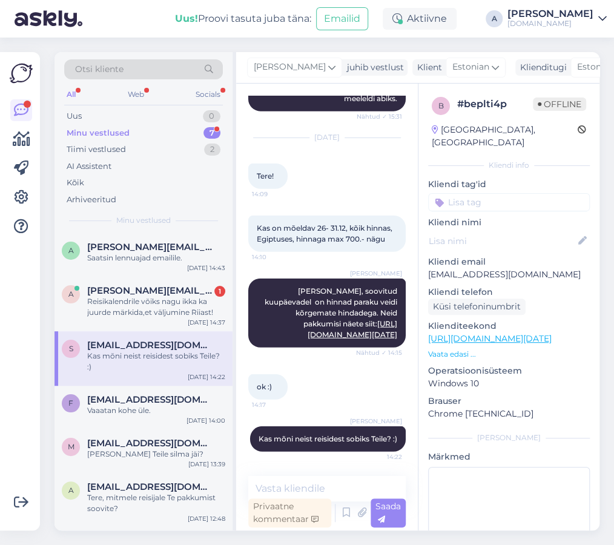
scroll to position [1090, 0]
click at [119, 277] on div "a [PERSON_NAME][EMAIL_ADDRESS][DOMAIN_NAME] 1 Reisikalendrile võiks nagu ikka k…" at bounding box center [144, 304] width 178 height 55
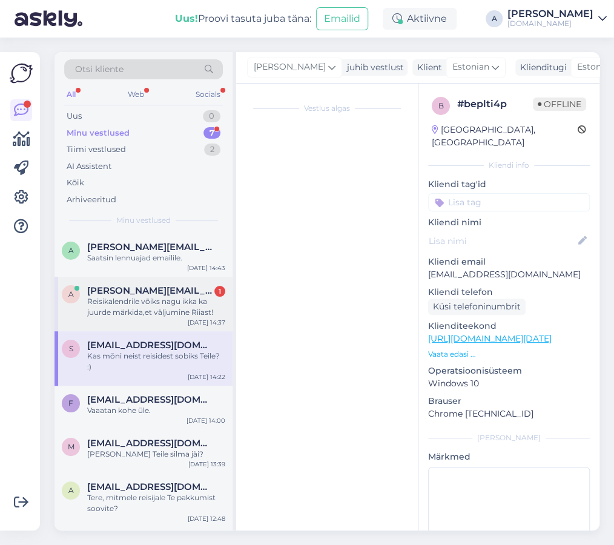
scroll to position [1455, 0]
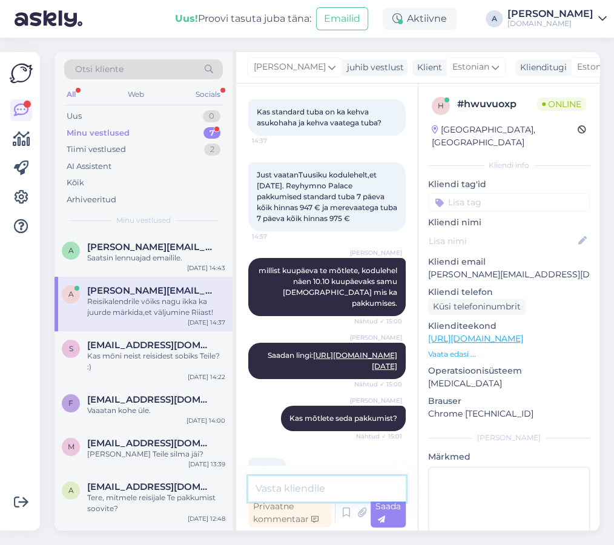
click at [346, 479] on textarea at bounding box center [327, 488] width 158 height 25
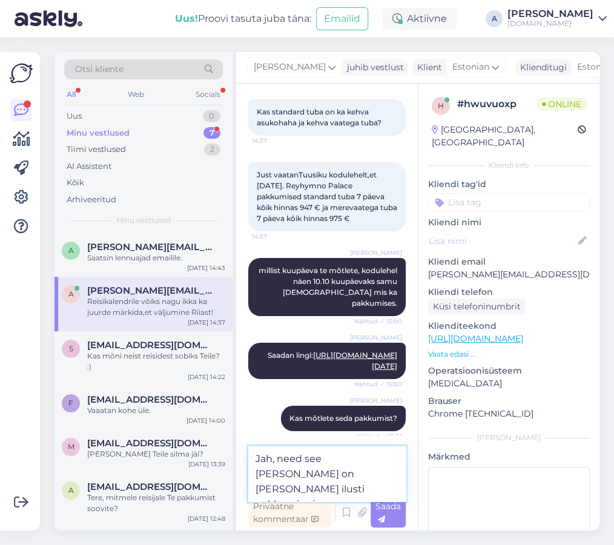
type textarea "Jah, need see [PERSON_NAME] on [PERSON_NAME] ilusti pakkumise juures :)"
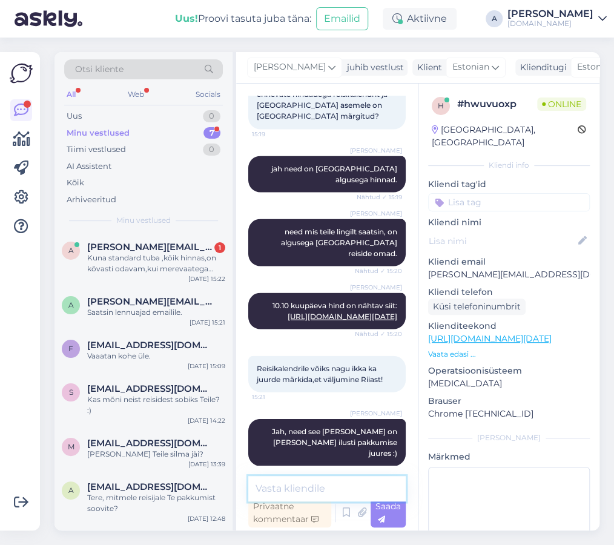
scroll to position [2581, 0]
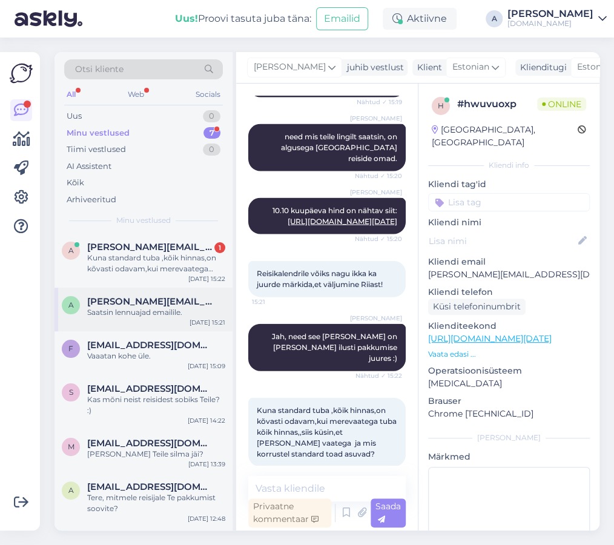
click at [163, 313] on div "Saatsin lennuajad emailile." at bounding box center [156, 312] width 138 height 11
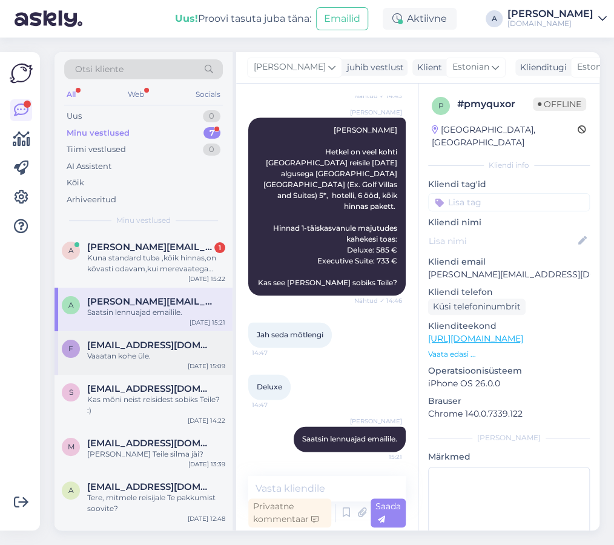
click at [168, 343] on span "[EMAIL_ADDRESS][DOMAIN_NAME]" at bounding box center [150, 345] width 126 height 11
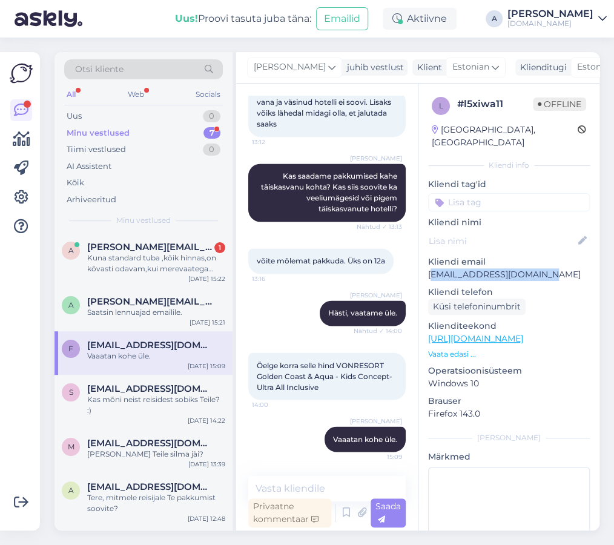
drag, startPoint x: 492, startPoint y: 262, endPoint x: 422, endPoint y: 256, distance: 70.5
click at [429, 268] on p "[EMAIL_ADDRESS][DOMAIN_NAME]" at bounding box center [509, 274] width 162 height 13
click at [497, 333] on link "[URL][DOMAIN_NAME]" at bounding box center [475, 338] width 95 height 11
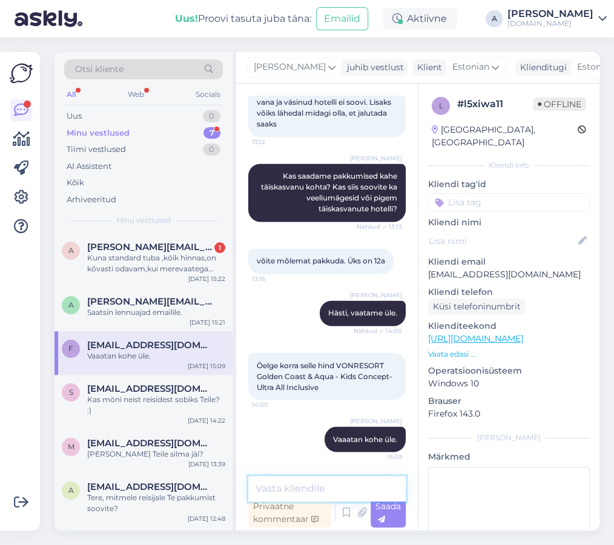
click at [325, 486] on textarea at bounding box center [327, 488] width 158 height 25
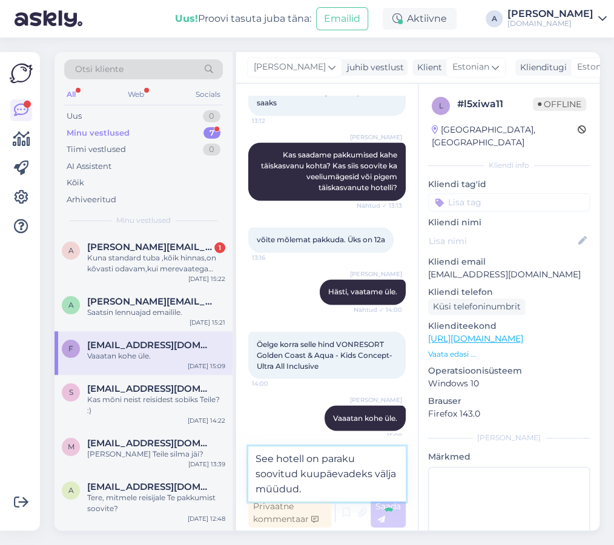
type textarea "See hotell on paraku soovitud kuupäevadeks välja müüdud.S"
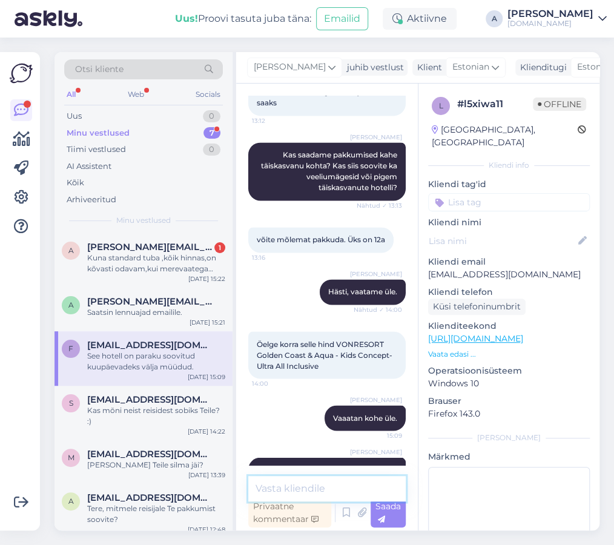
scroll to position [705, 0]
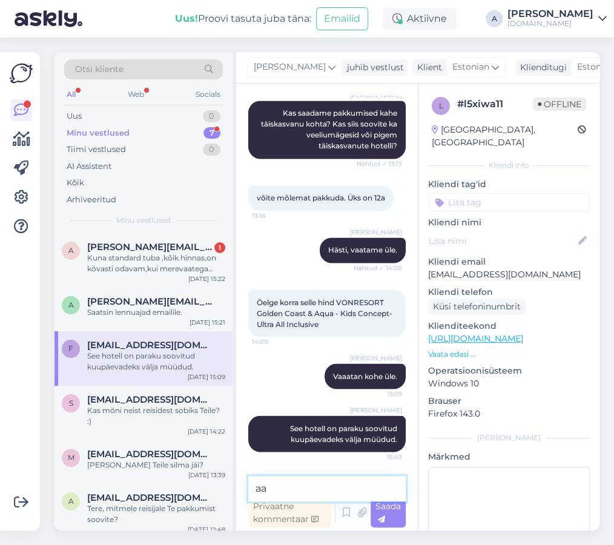
type textarea "a"
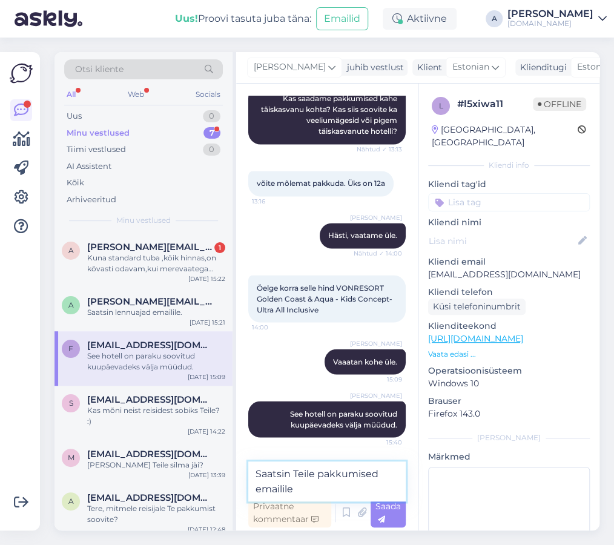
type textarea "Saatsin Teile pakkumised emailile."
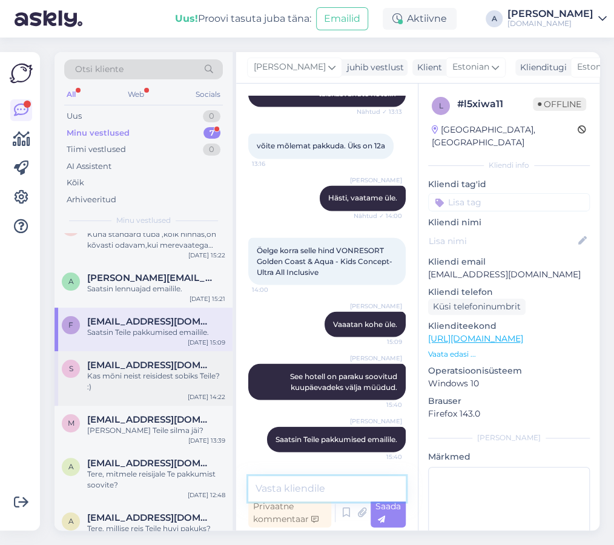
scroll to position [29, 0]
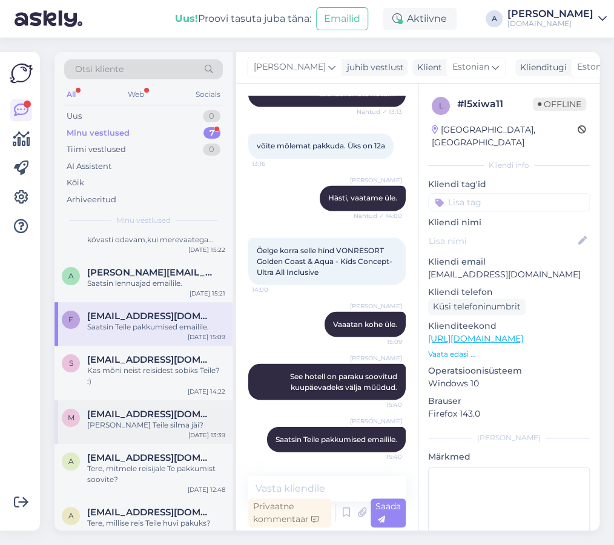
click at [139, 420] on div "M [EMAIL_ADDRESS][DOMAIN_NAME] [PERSON_NAME] Teile silma jäi? [DATE] 13:39" at bounding box center [144, 422] width 178 height 44
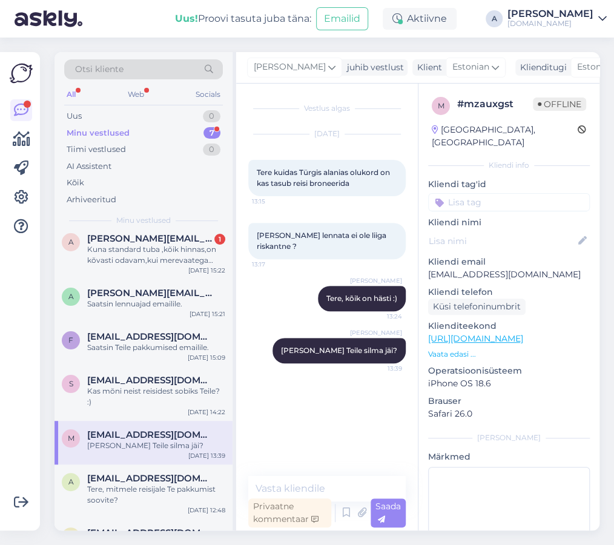
scroll to position [0, 0]
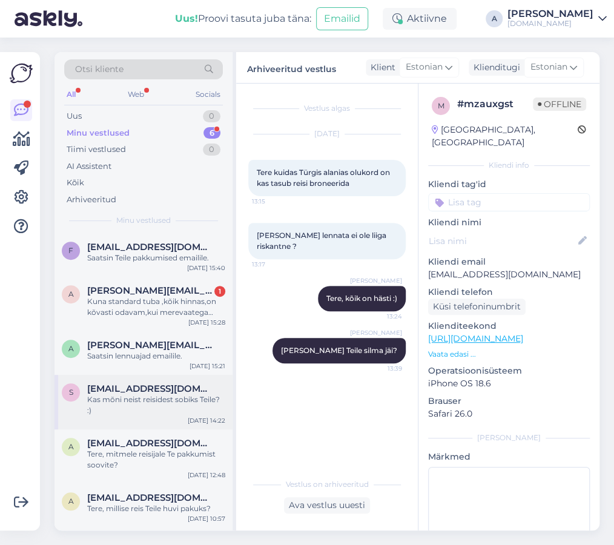
click at [147, 399] on div "Kas mõni neist reisidest sobiks Teile? :)" at bounding box center [156, 405] width 138 height 22
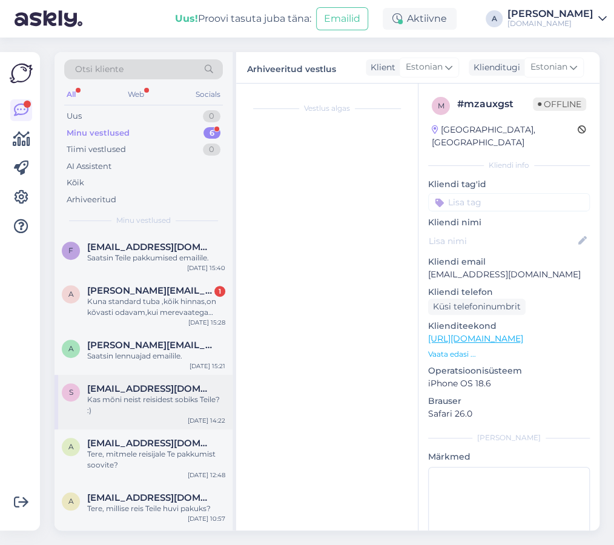
scroll to position [1090, 0]
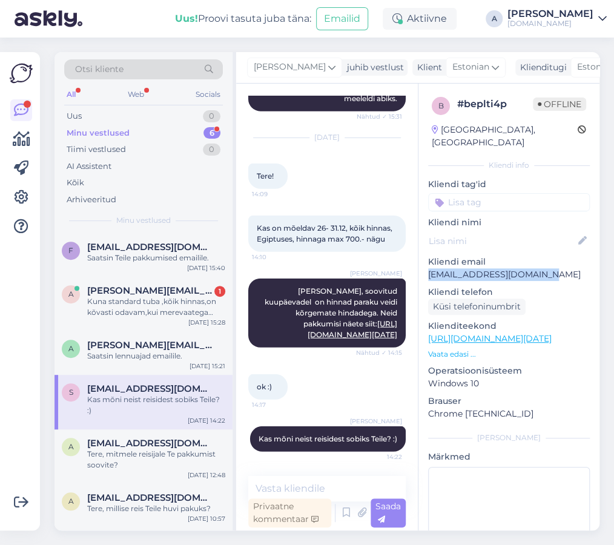
drag, startPoint x: 537, startPoint y: 262, endPoint x: 429, endPoint y: 264, distance: 108.4
click at [429, 268] on p "[EMAIL_ADDRESS][DOMAIN_NAME]" at bounding box center [509, 274] width 162 height 13
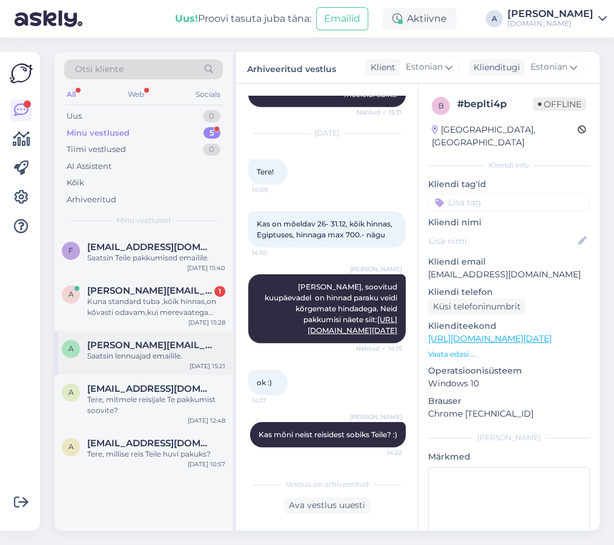
click at [168, 367] on div "a [PERSON_NAME][EMAIL_ADDRESS][DOMAIN_NAME] Saatsin lennuajad emailile. [DATE] …" at bounding box center [144, 353] width 178 height 44
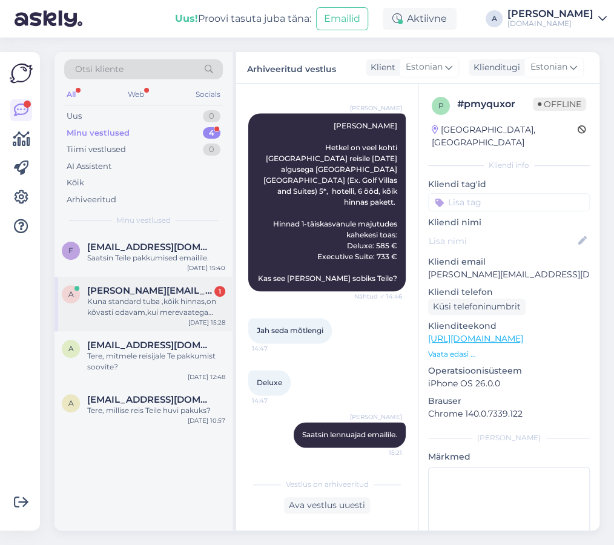
click at [164, 319] on div "a [PERSON_NAME][EMAIL_ADDRESS][DOMAIN_NAME] 1 Kuna standard tuba ,kõik hinnas,o…" at bounding box center [144, 304] width 178 height 55
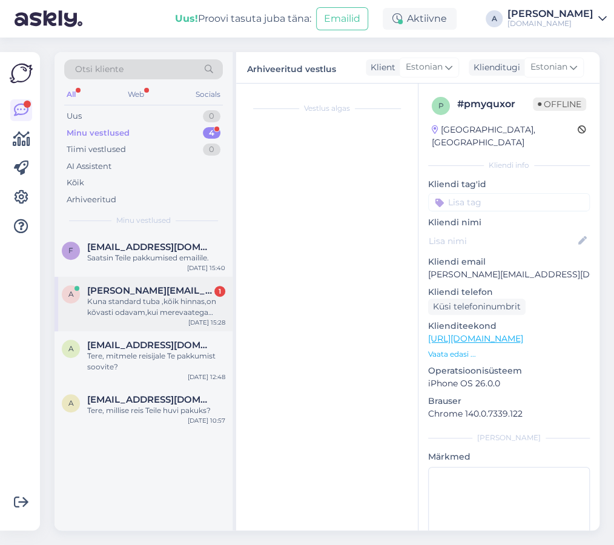
scroll to position [2581, 0]
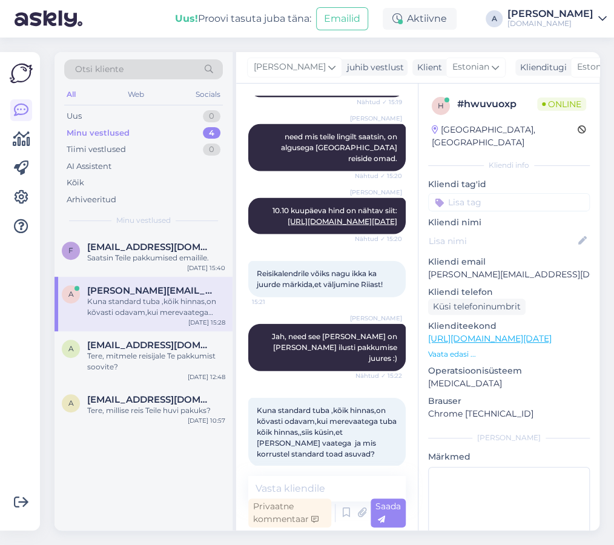
click at [382, 216] on link "[URL][DOMAIN_NAME][DATE]" at bounding box center [343, 220] width 110 height 9
drag, startPoint x: 562, startPoint y: 265, endPoint x: 429, endPoint y: 262, distance: 132.1
click at [429, 268] on p "[PERSON_NAME][EMAIL_ADDRESS][DOMAIN_NAME]" at bounding box center [509, 274] width 162 height 13
click at [322, 488] on textarea at bounding box center [327, 488] width 158 height 25
type textarea "s"
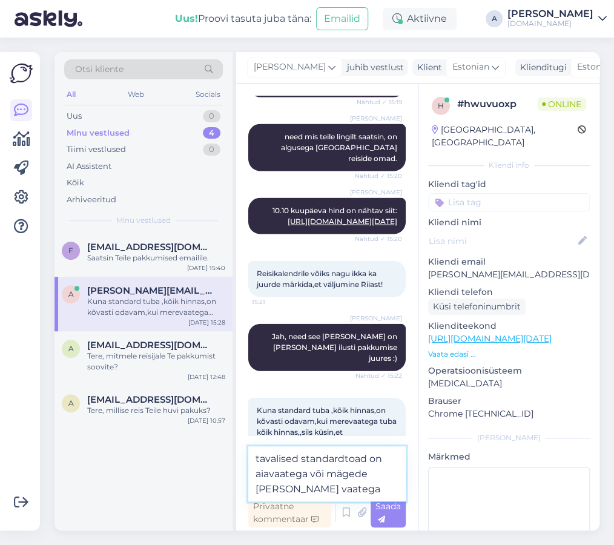
type textarea "tavalised standardtoad on aiavaatega või mägede [PERSON_NAME] vaatega."
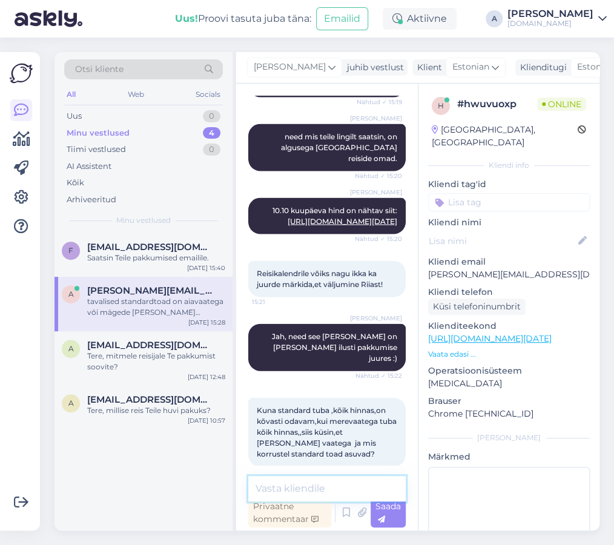
scroll to position [2655, 0]
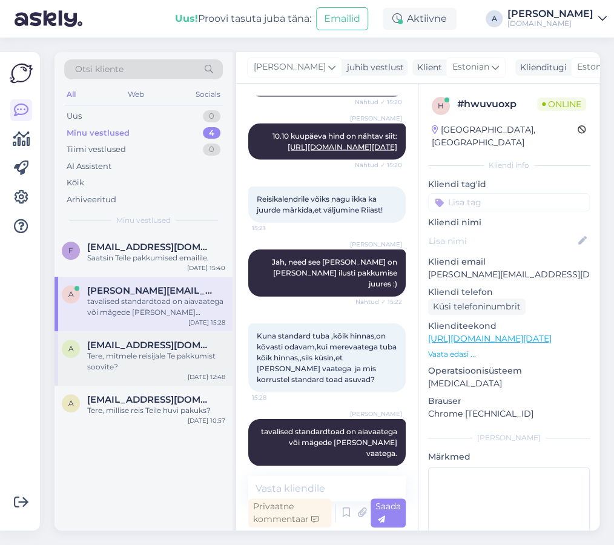
click at [155, 357] on div "Tere, mitmele reisijale Te pakkumist soovite?" at bounding box center [156, 362] width 138 height 22
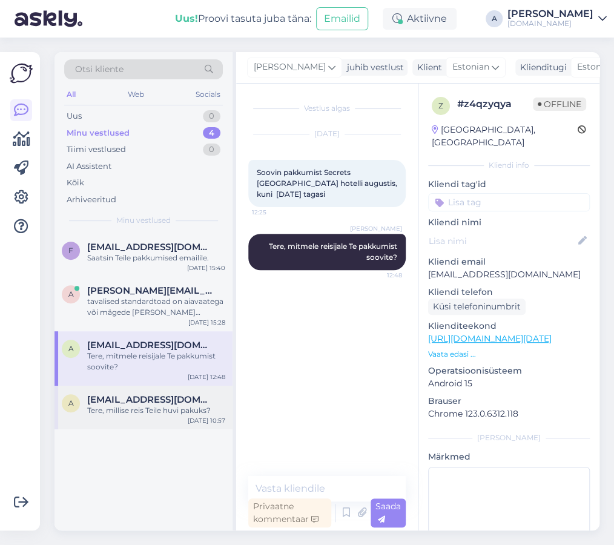
click at [150, 403] on span "[EMAIL_ADDRESS][DOMAIN_NAME]" at bounding box center [150, 399] width 126 height 11
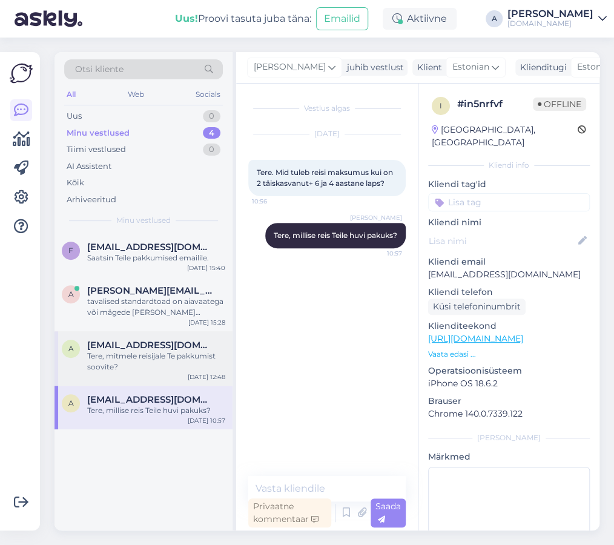
click at [156, 370] on div "Tere, mitmele reisijale Te pakkumist soovite?" at bounding box center [156, 362] width 138 height 22
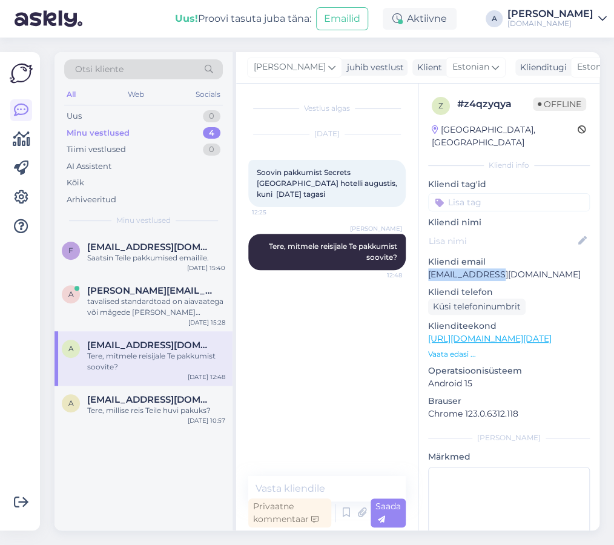
drag, startPoint x: 497, startPoint y: 261, endPoint x: 28, endPoint y: 32, distance: 521.3
click at [427, 259] on div "z # z4qzyqya Offline [GEOGRAPHIC_DATA], [GEOGRAPHIC_DATA] Kliendi info Kliendi …" at bounding box center [509, 339] width 181 height 511
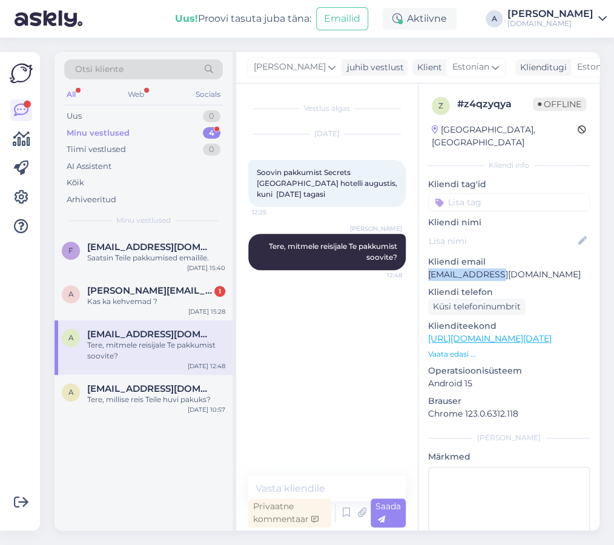
click at [515, 268] on p "[EMAIL_ADDRESS][DOMAIN_NAME]" at bounding box center [509, 274] width 162 height 13
drag, startPoint x: 501, startPoint y: 263, endPoint x: 424, endPoint y: 264, distance: 76.9
click at [428, 268] on p "[EMAIL_ADDRESS][DOMAIN_NAME]" at bounding box center [509, 274] width 162 height 13
click at [317, 489] on textarea at bounding box center [327, 488] width 158 height 25
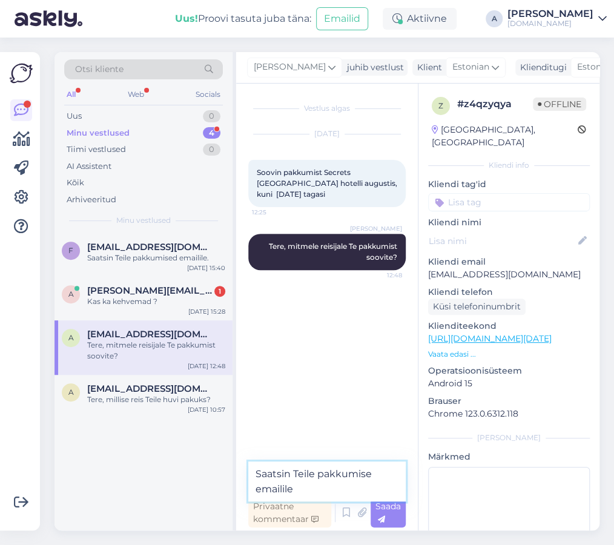
type textarea "Saatsin Teile pakkumise emailile."
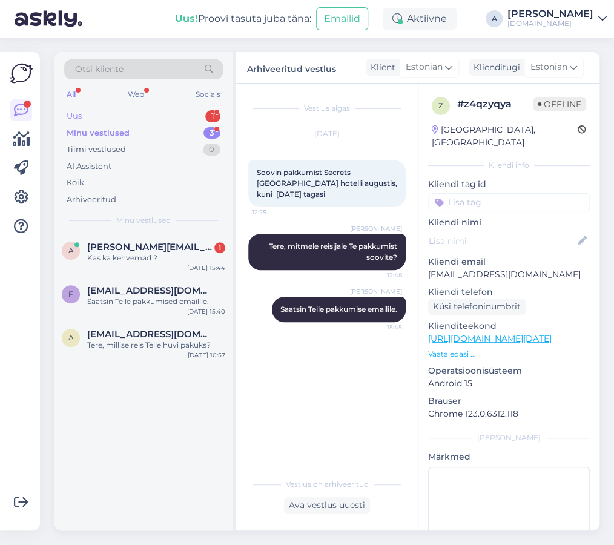
click at [212, 114] on div "1" at bounding box center [212, 116] width 15 height 12
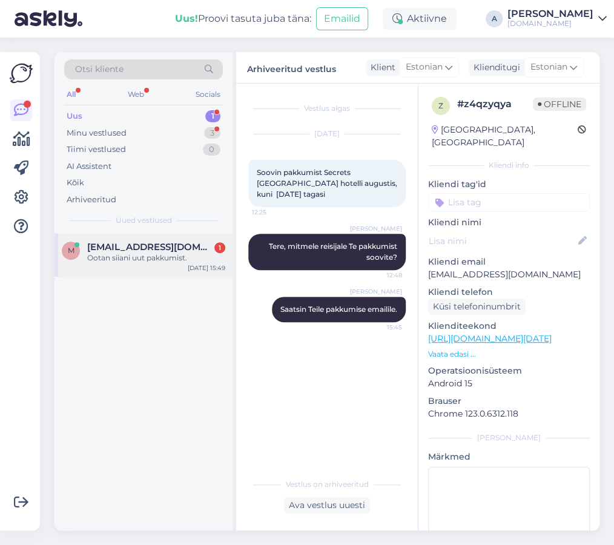
click at [193, 240] on div "m [EMAIL_ADDRESS][DOMAIN_NAME] 1 Ootan siiani uut pakkumist. [DATE] 15:49" at bounding box center [144, 255] width 178 height 44
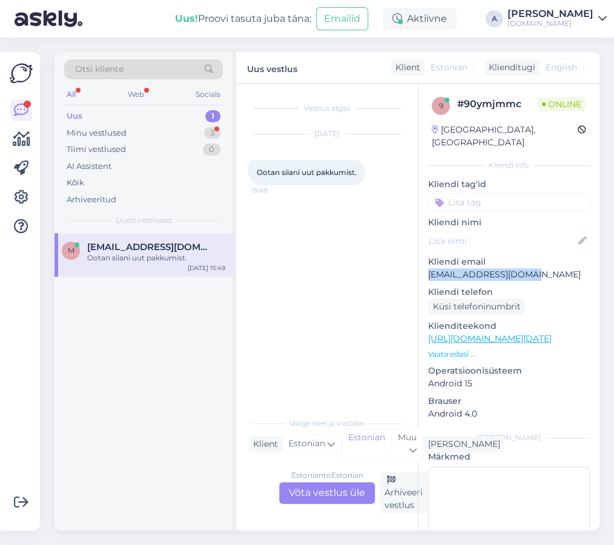
drag, startPoint x: 493, startPoint y: 264, endPoint x: 428, endPoint y: 266, distance: 64.9
click at [428, 268] on p "[EMAIL_ADDRESS][DOMAIN_NAME]" at bounding box center [509, 274] width 162 height 13
click at [329, 485] on div "Estonian to Estonian Võta vestlus üle" at bounding box center [327, 493] width 96 height 22
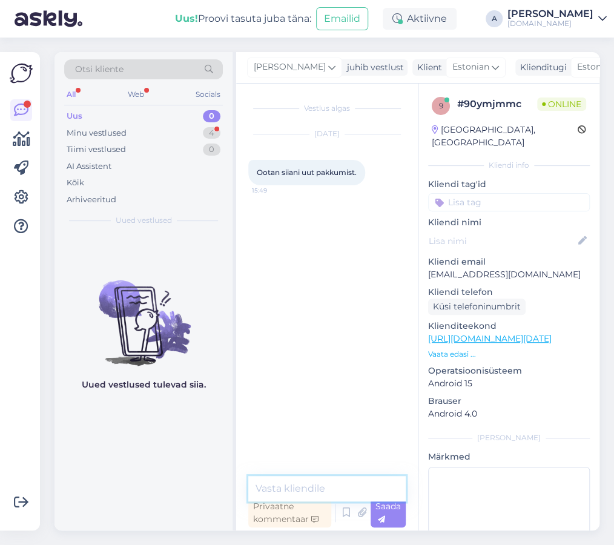
click at [320, 481] on textarea at bounding box center [327, 488] width 158 height 25
click at [316, 471] on div "Vestlus algas [DATE] Ootan siiani uut pakkumist. 15:49 Privaatne kommentaar Saa…" at bounding box center [327, 307] width 182 height 447
click at [314, 476] on textarea at bounding box center [327, 488] width 158 height 25
type textarea "Hetkel koostame Teile pakkumist :)"
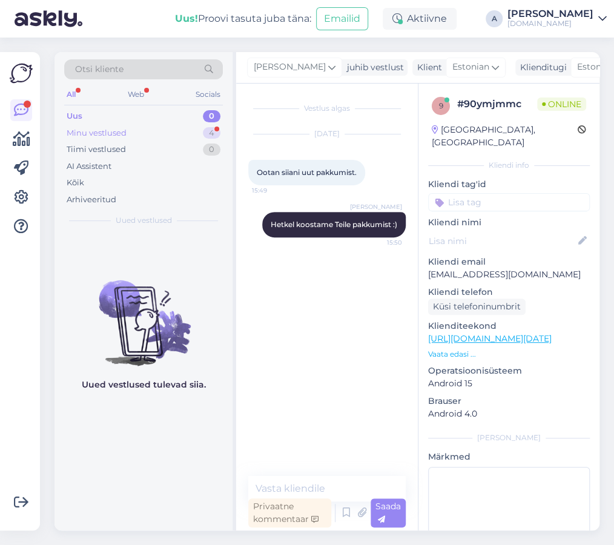
click at [133, 131] on div "Minu vestlused 4" at bounding box center [143, 133] width 159 height 17
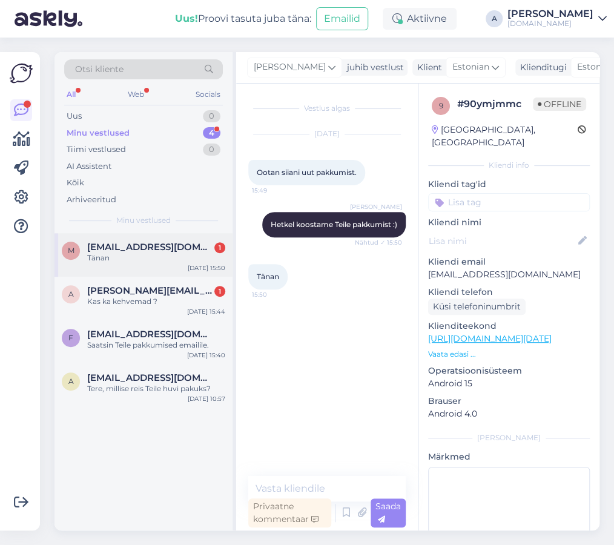
click at [194, 236] on div "m [EMAIL_ADDRESS][DOMAIN_NAME] 1 Tänan [DATE] 15:50" at bounding box center [144, 255] width 178 height 44
click at [183, 287] on span "[PERSON_NAME][EMAIL_ADDRESS][DOMAIN_NAME]" at bounding box center [150, 290] width 126 height 11
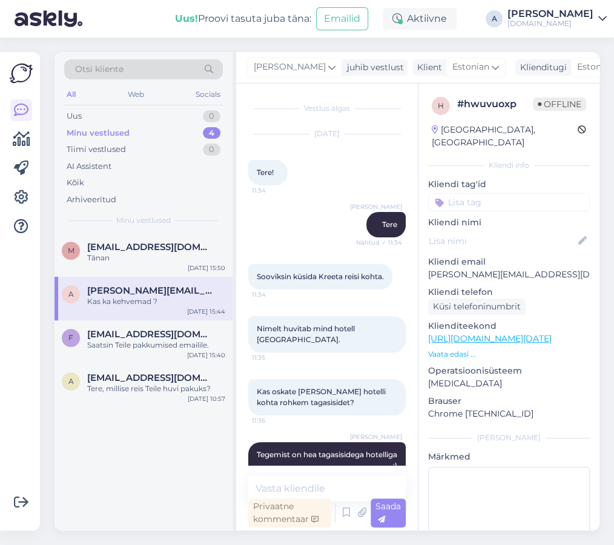
scroll to position [2707, 0]
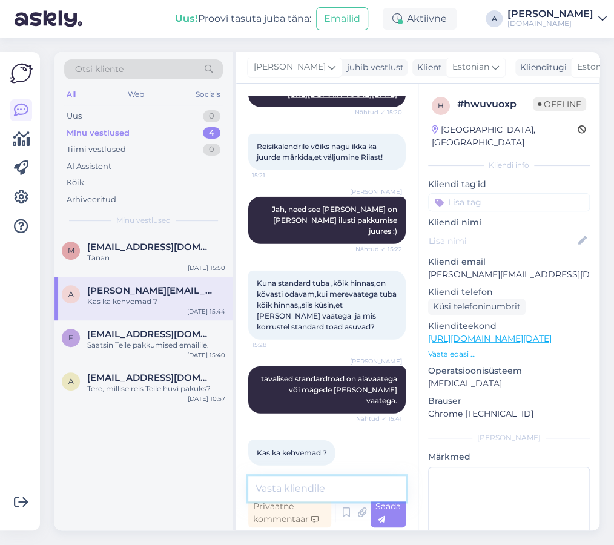
click at [299, 492] on textarea at bounding box center [327, 488] width 158 height 25
type textarea "[PERSON_NAME] on ainult vaates."
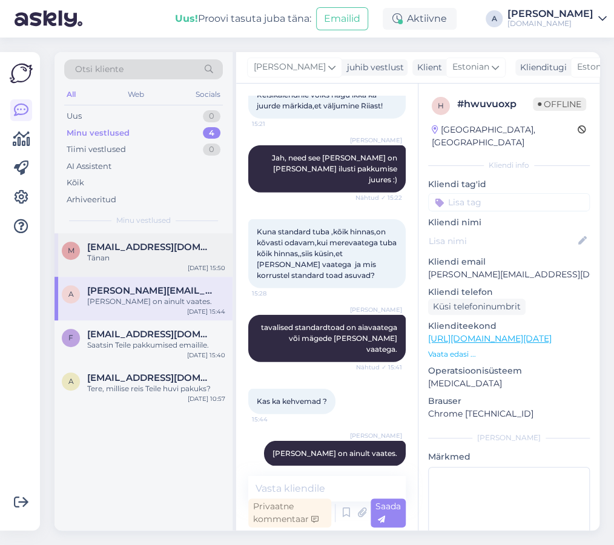
click at [137, 242] on span "[EMAIL_ADDRESS][DOMAIN_NAME]" at bounding box center [150, 247] width 126 height 11
